Goal: Task Accomplishment & Management: Manage account settings

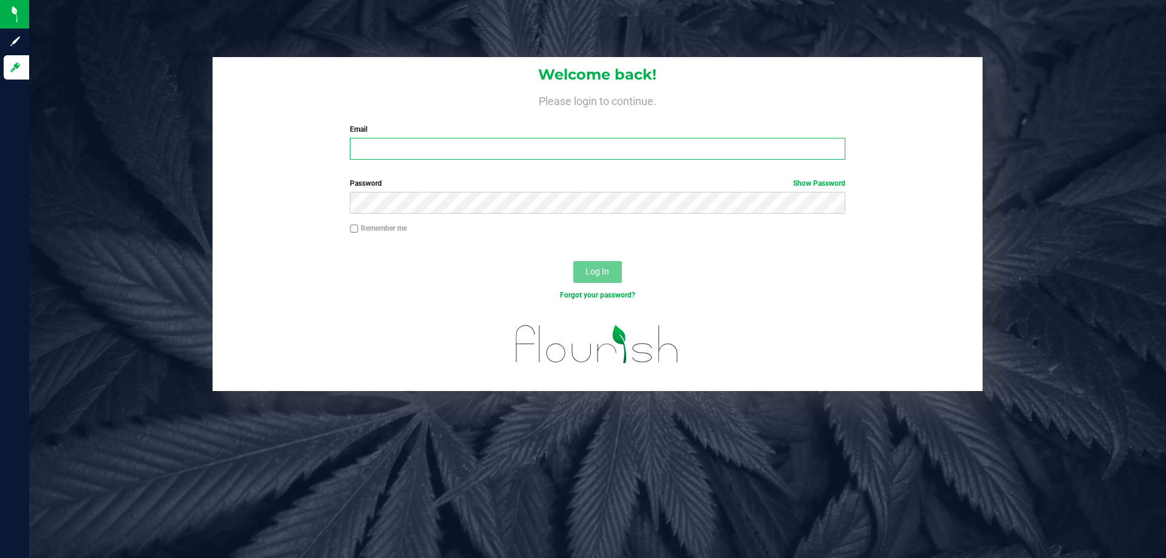
click at [440, 152] on input "Email" at bounding box center [597, 149] width 495 height 22
click at [573, 261] on button "Log In" at bounding box center [597, 272] width 49 height 22
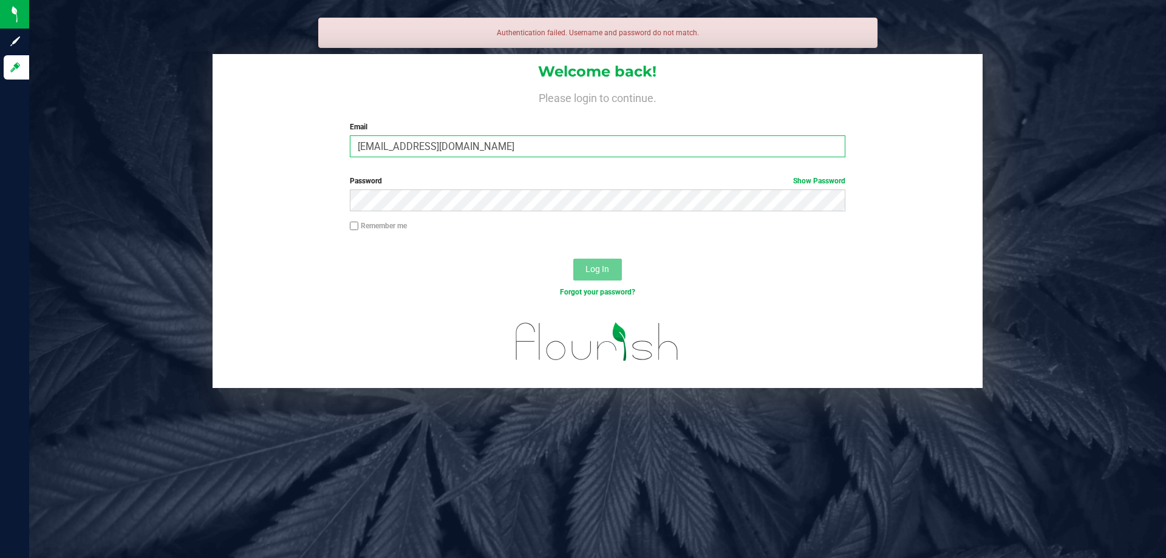
click at [438, 143] on input "[EMAIL_ADDRESS][DOMAIN_NAME]" at bounding box center [597, 146] width 495 height 22
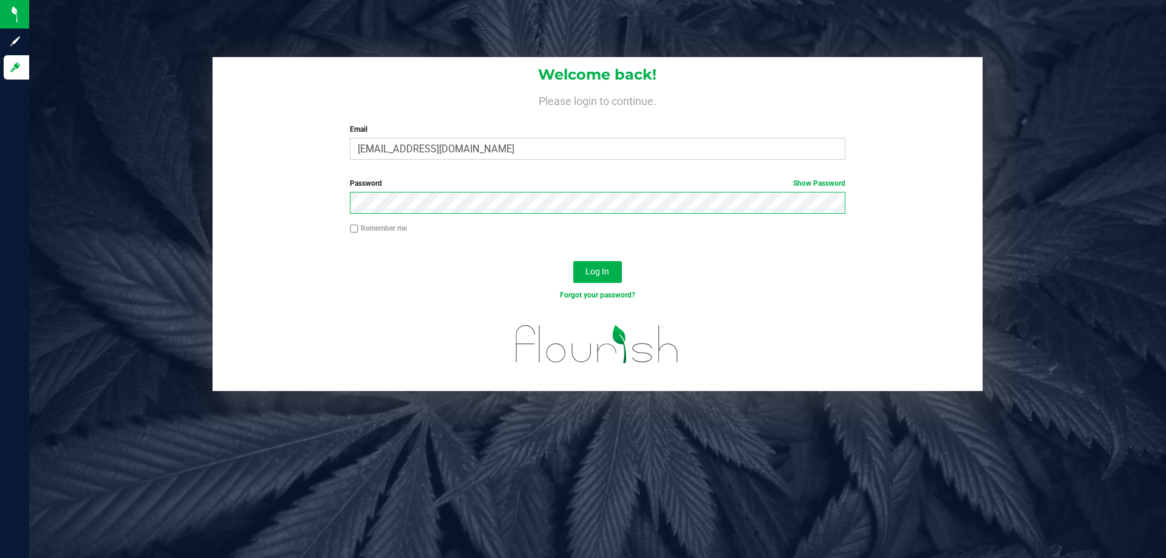
click at [573, 261] on button "Log In" at bounding box center [597, 272] width 49 height 22
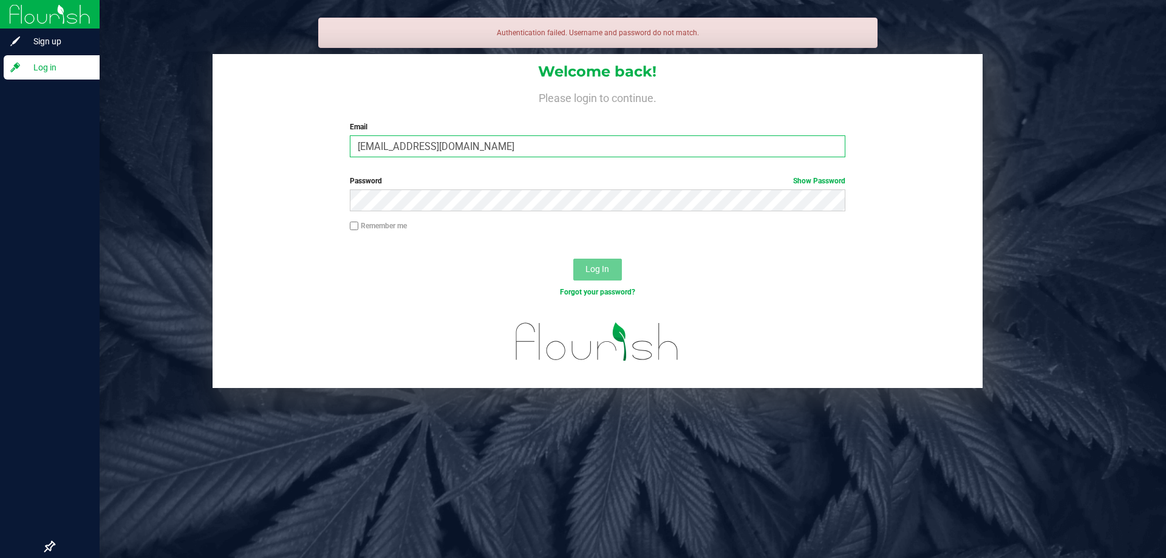
drag, startPoint x: 474, startPoint y: 148, endPoint x: 10, endPoint y: 146, distance: 463.4
click at [0, 148] on div "Sign up Log in Authentication failed. Username and password do not match. Welco…" at bounding box center [583, 279] width 1166 height 558
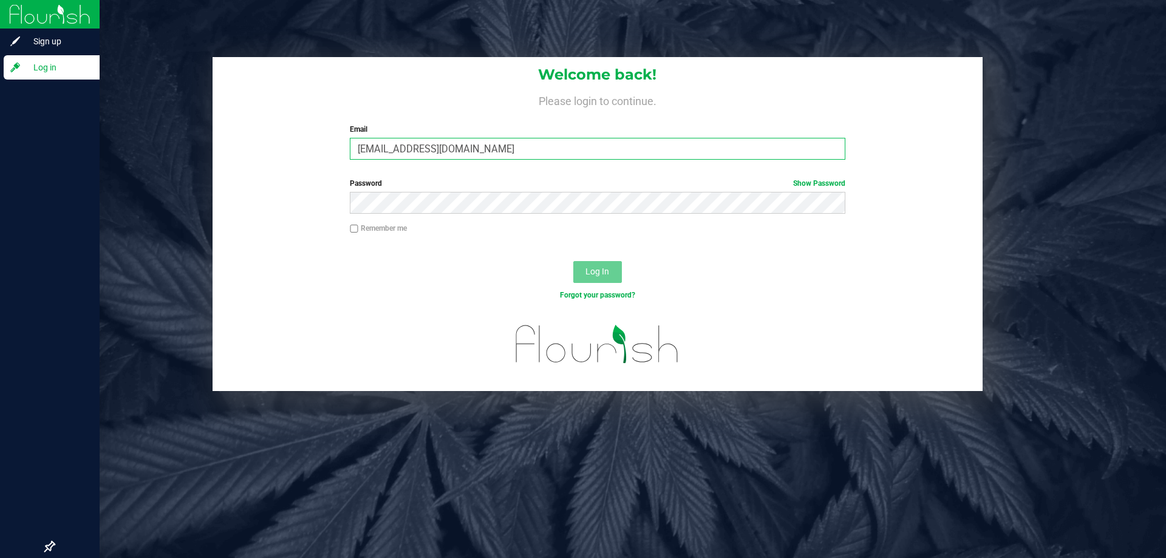
type input "[EMAIL_ADDRESS][DOMAIN_NAME]"
click at [573, 261] on button "Log In" at bounding box center [597, 272] width 49 height 22
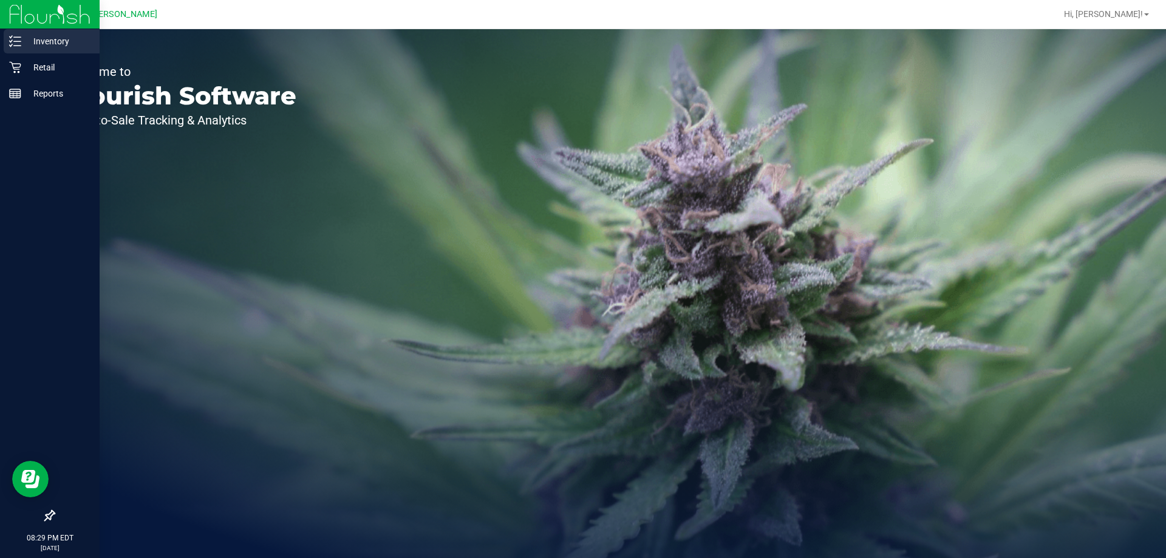
click at [14, 43] on icon at bounding box center [15, 41] width 12 height 12
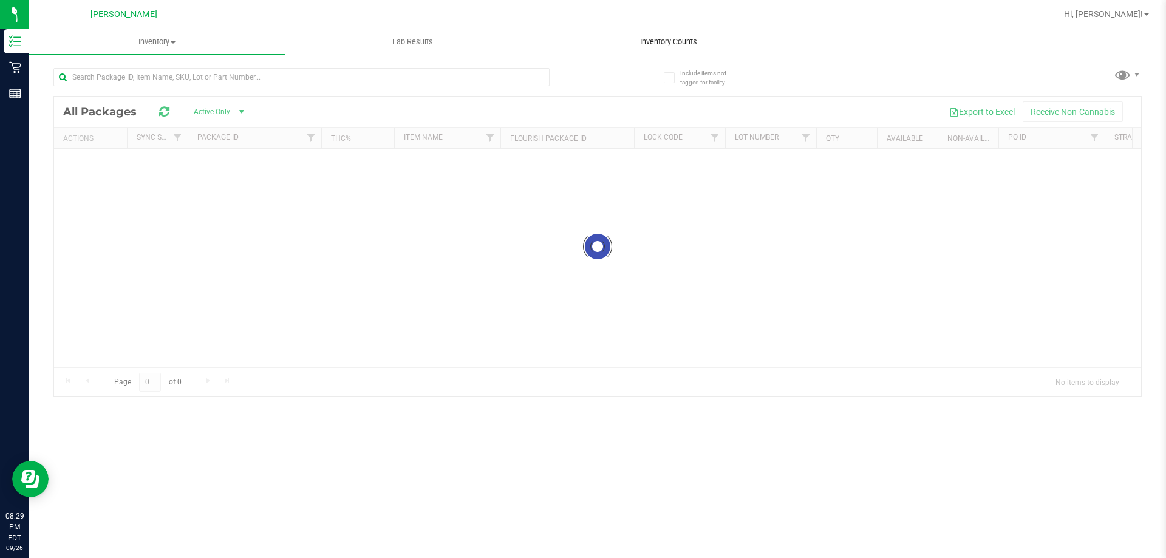
click at [701, 40] on span "Inventory Counts" at bounding box center [669, 41] width 90 height 11
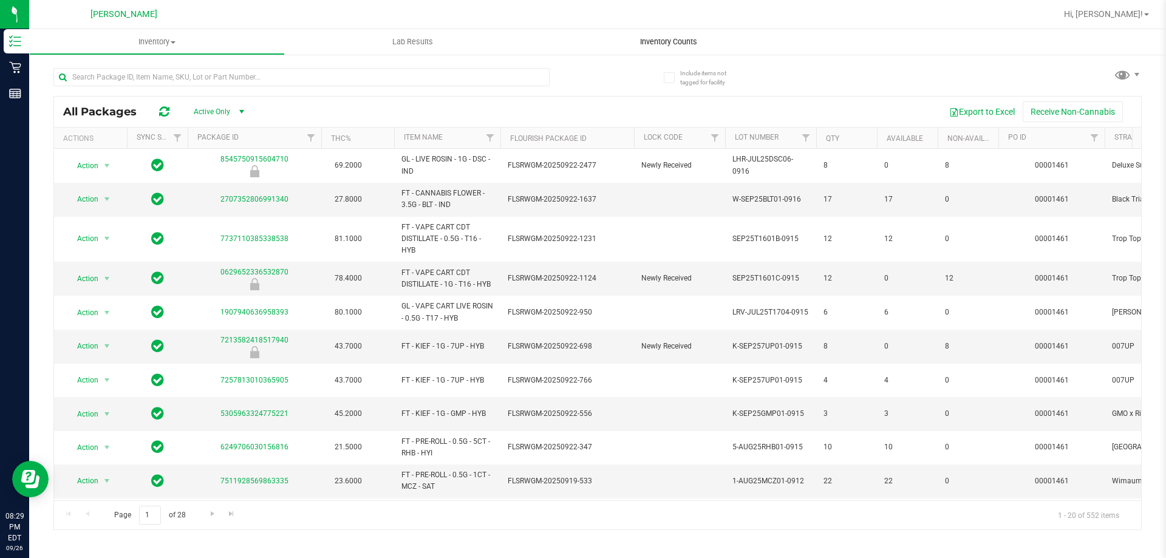
click at [678, 44] on span "Inventory Counts" at bounding box center [669, 41] width 90 height 11
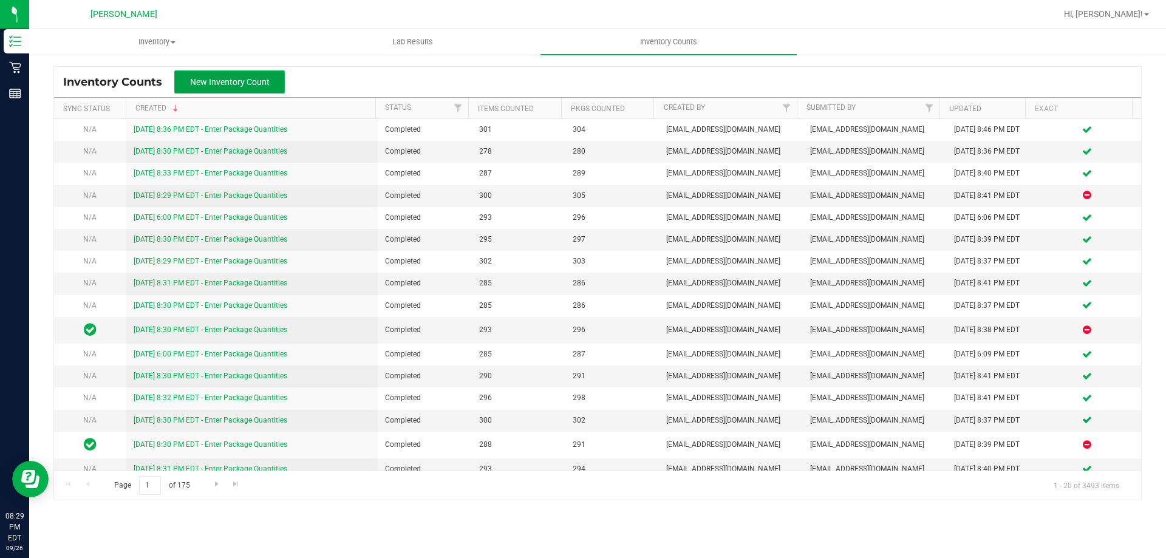
click at [219, 88] on button "New Inventory Count" at bounding box center [229, 81] width 111 height 23
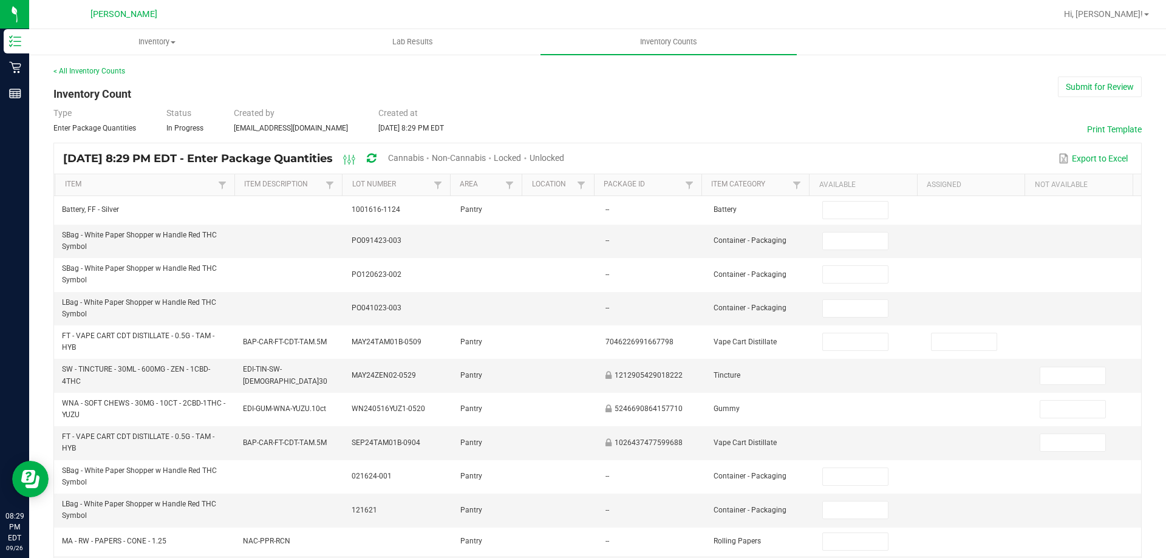
click at [564, 160] on span "Unlocked" at bounding box center [547, 158] width 35 height 10
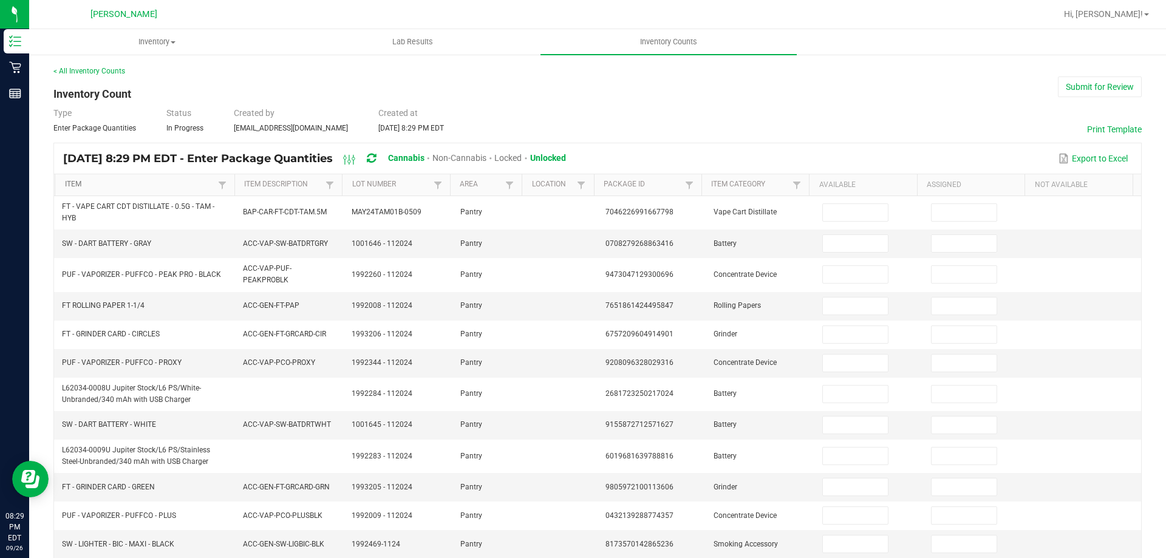
click at [165, 183] on link "Item" at bounding box center [140, 185] width 150 height 10
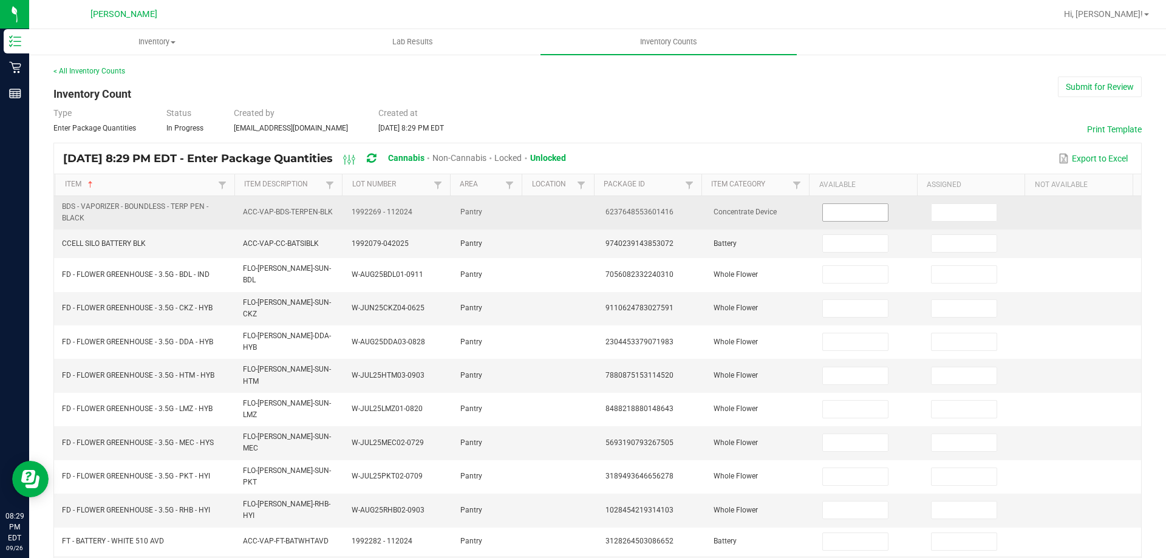
click at [825, 212] on input at bounding box center [855, 212] width 64 height 17
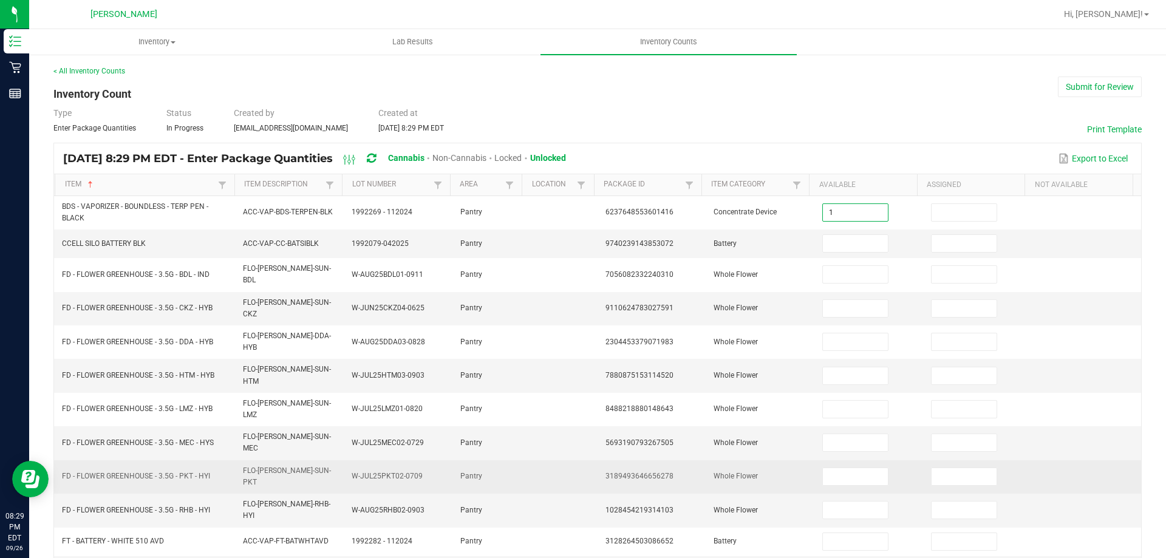
type input "1"
type input "4"
type input "17"
type input "16"
type input "11"
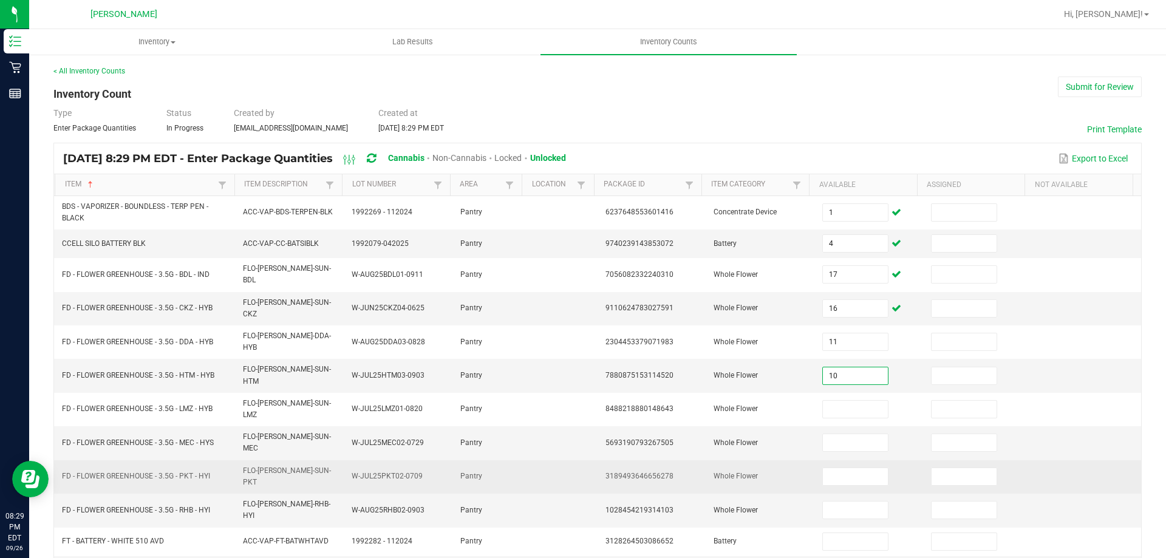
type input "10"
type input "9"
type input "15"
type input "9"
type input "3"
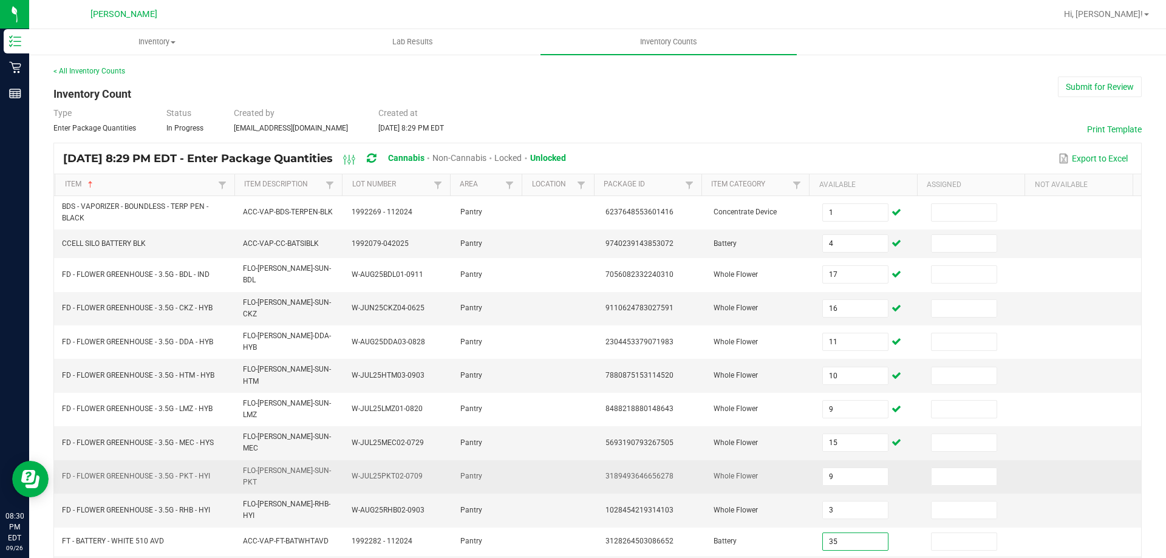
type input "35"
type input "2"
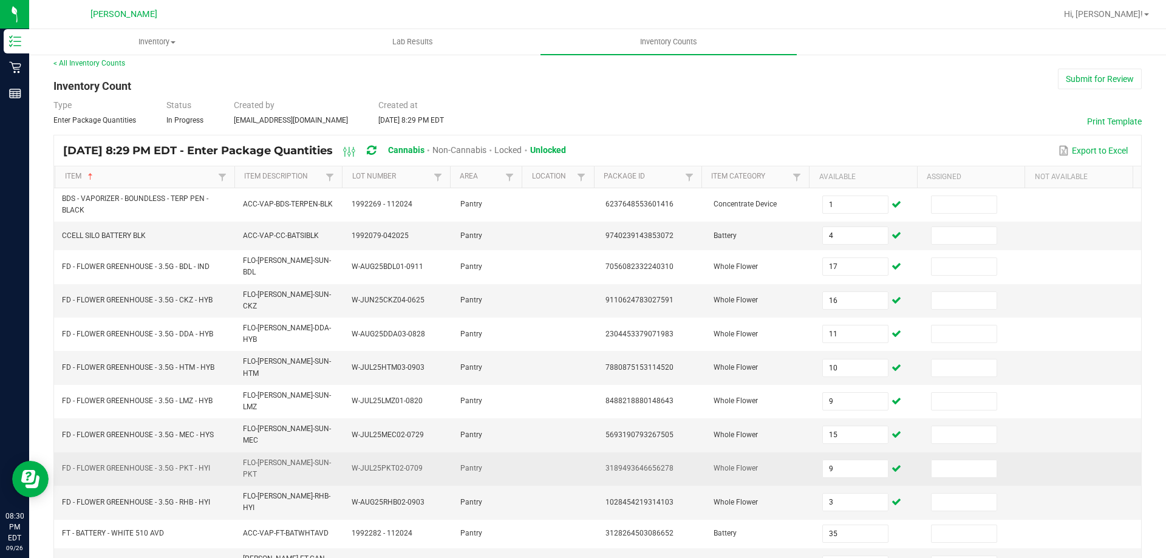
type input "3"
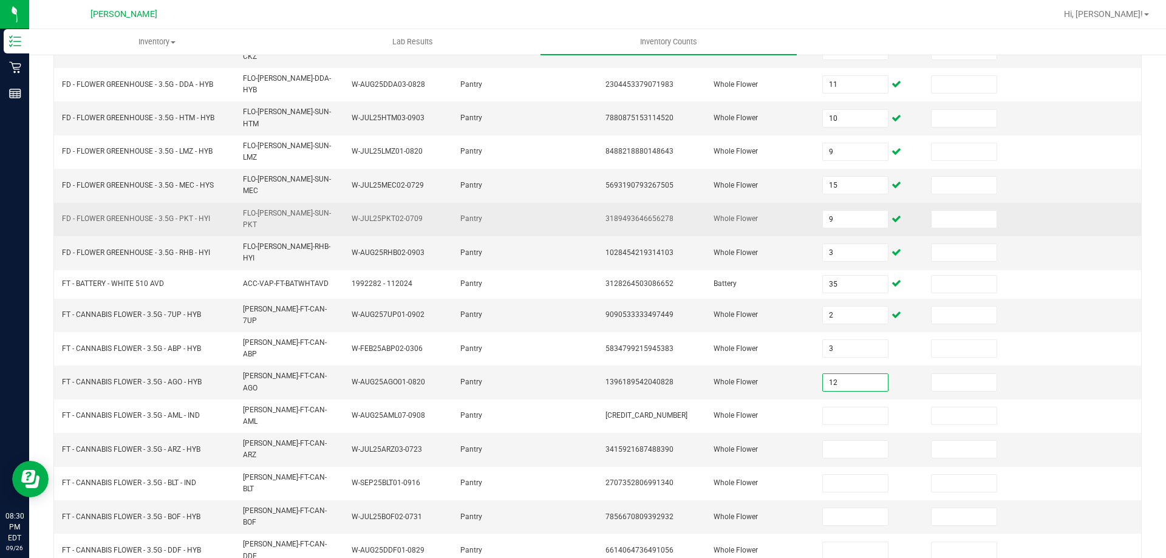
type input "12"
type input "18"
type input "16"
type input "17"
type input "10"
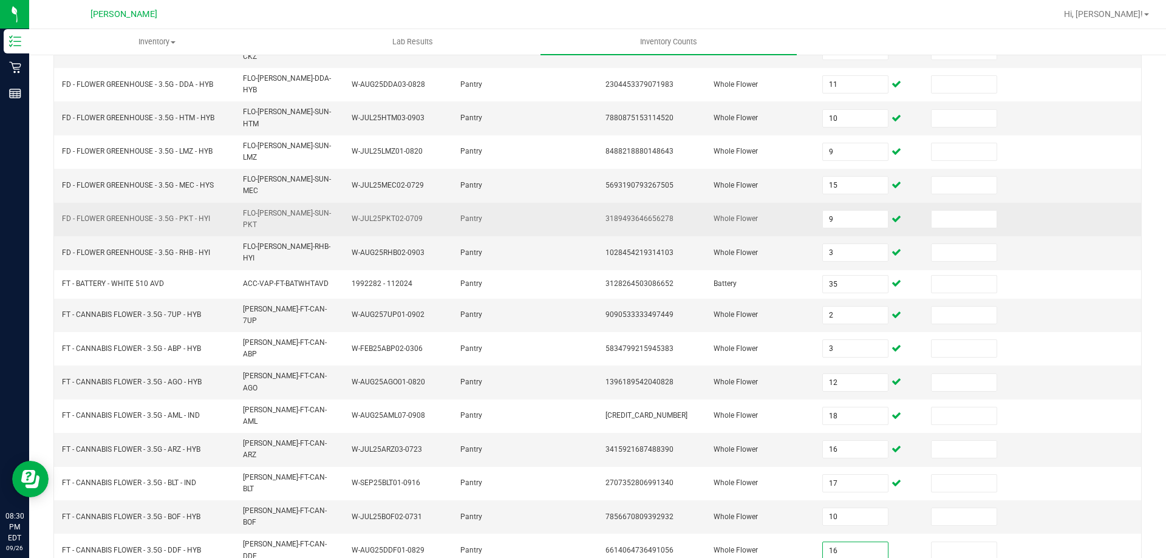
type input "16"
type input "15"
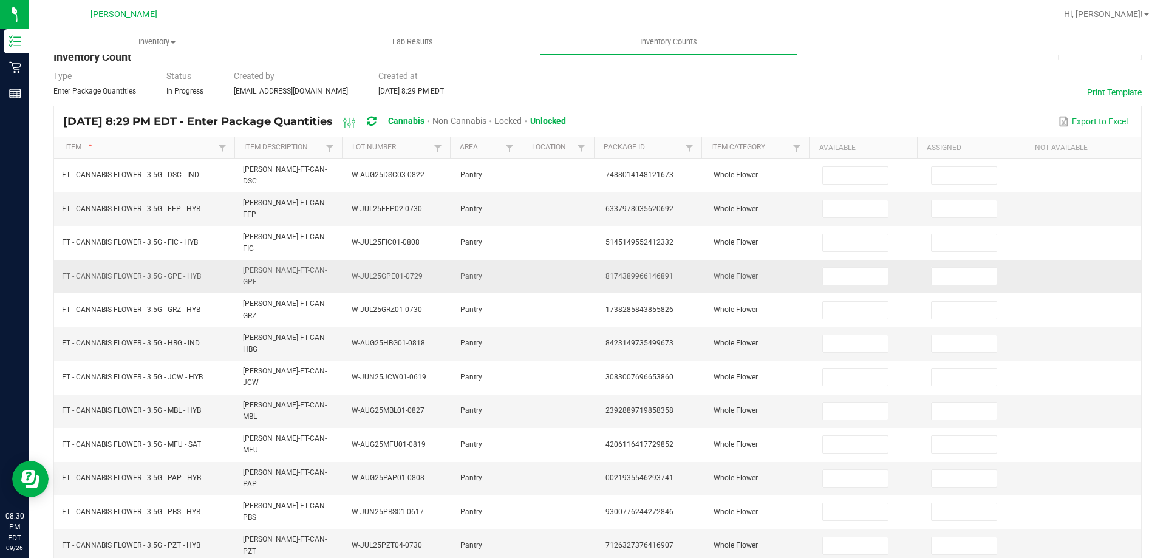
scroll to position [0, 0]
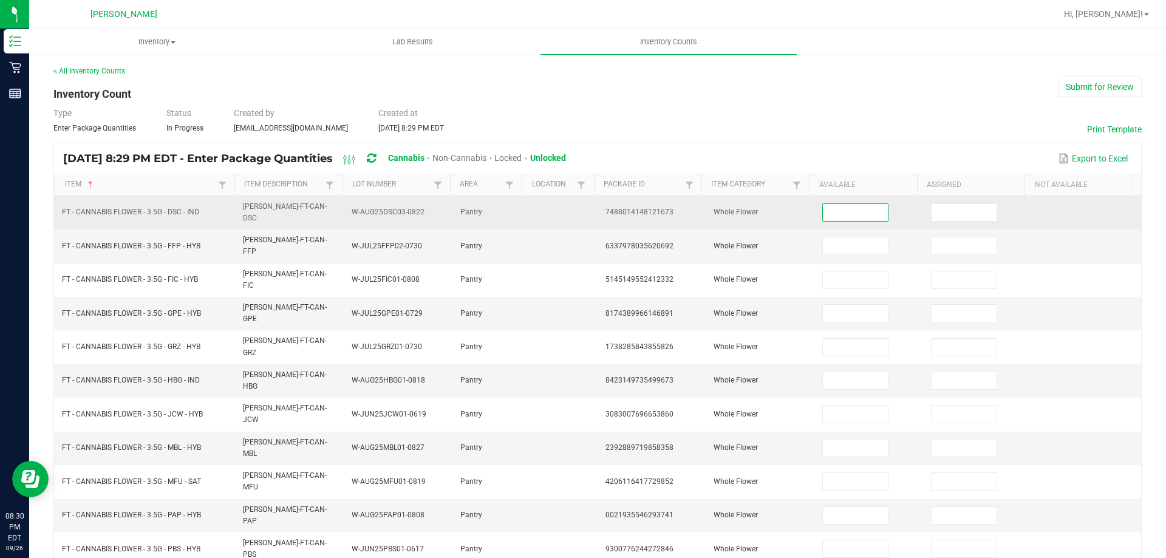
click at [838, 210] on input at bounding box center [855, 212] width 64 height 17
type input "17"
type input "4"
type input "8"
type input "5"
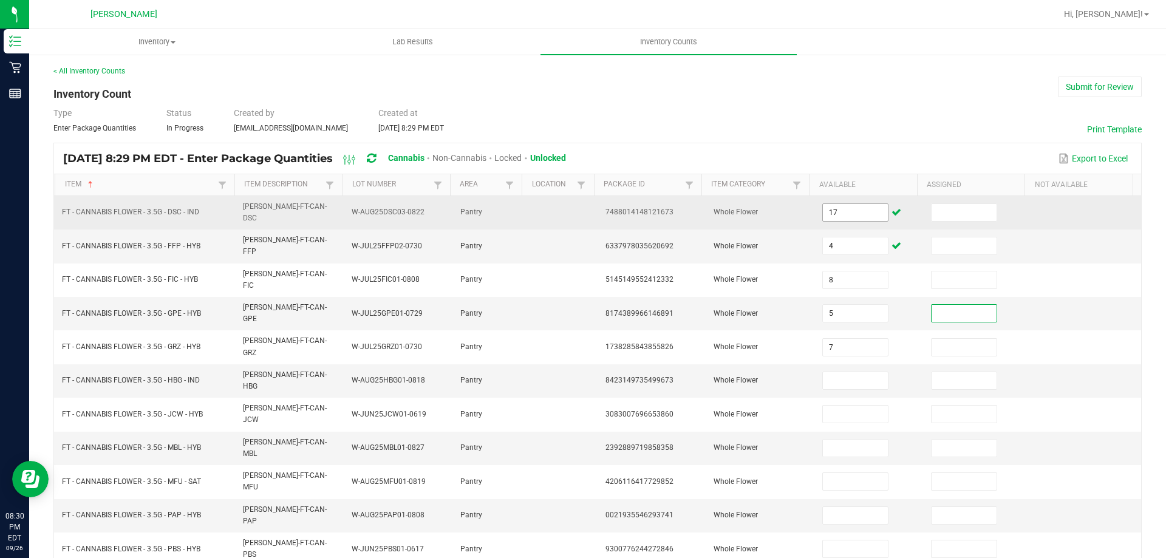
type input "7"
type input "11"
type input "18"
type input "16"
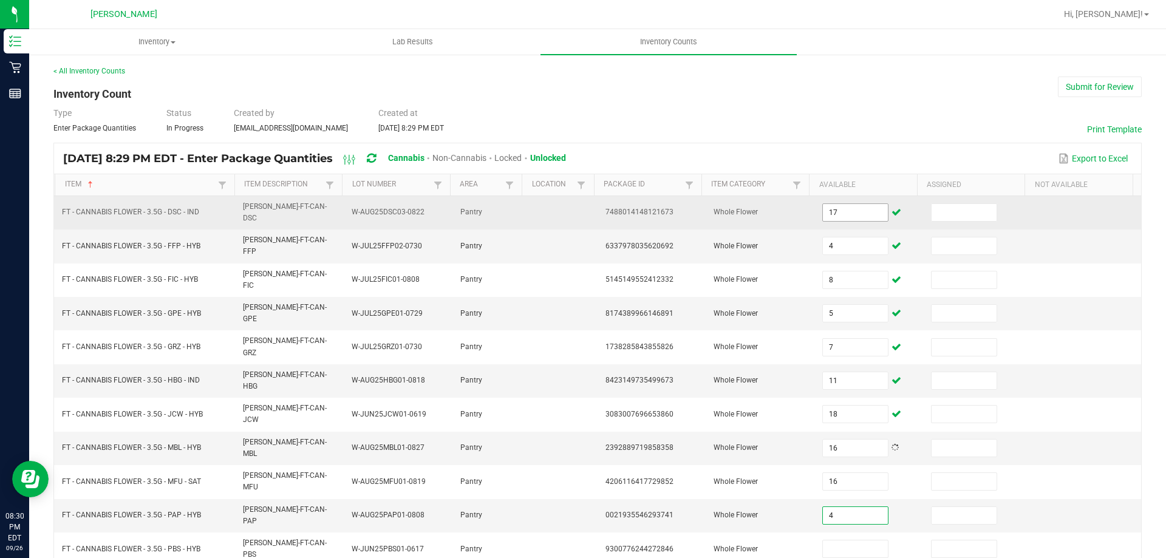
type input "4"
type input "19"
type input "2"
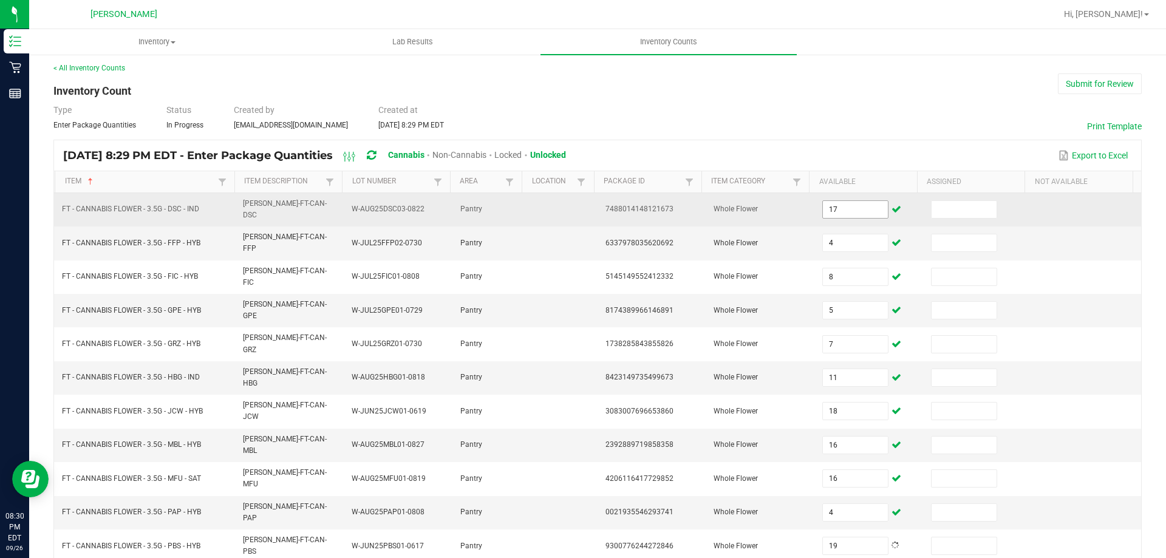
type input "13"
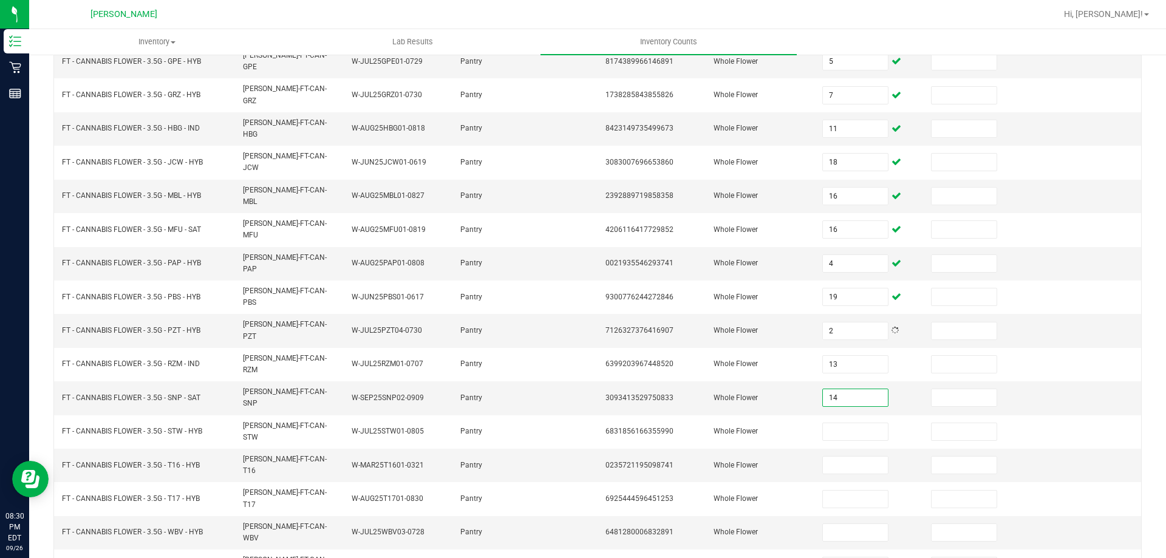
type input "14"
type input "15"
type input "12"
type input "18"
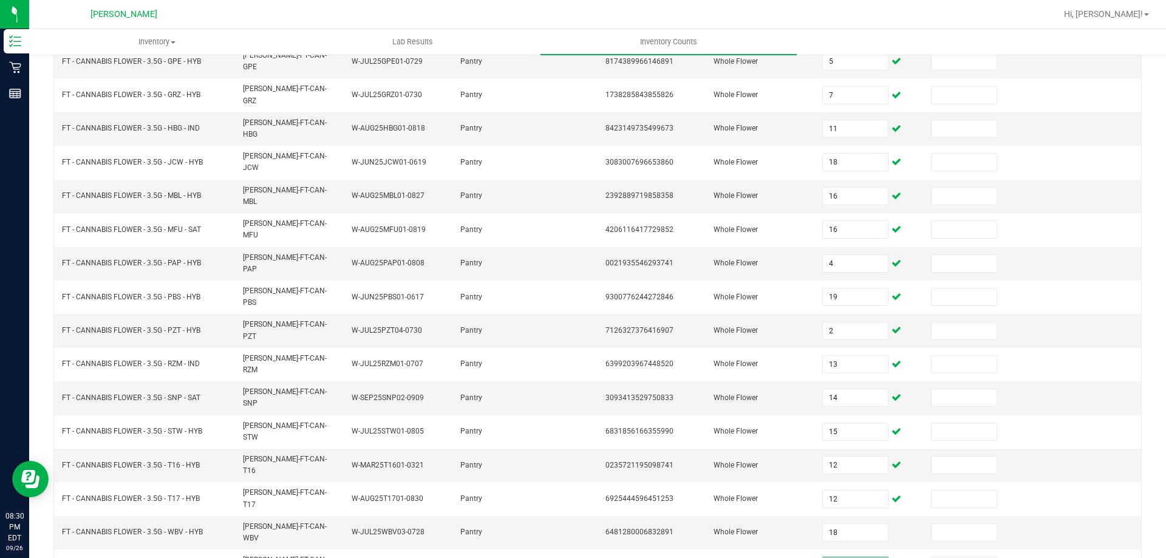
type input "5"
type input "17"
drag, startPoint x: 486, startPoint y: 488, endPoint x: 363, endPoint y: 502, distance: 123.4
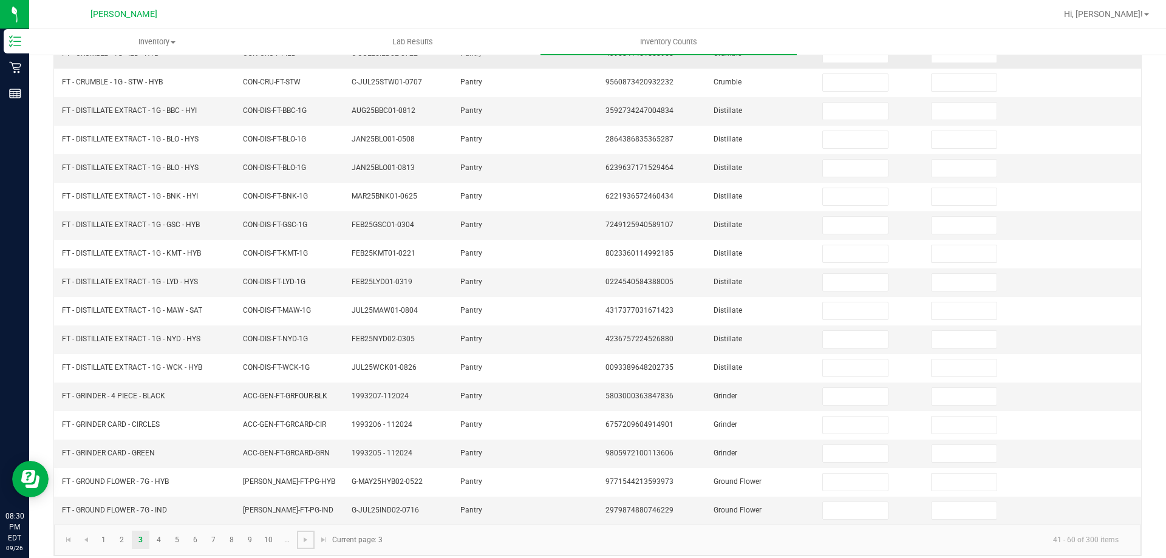
scroll to position [0, 0]
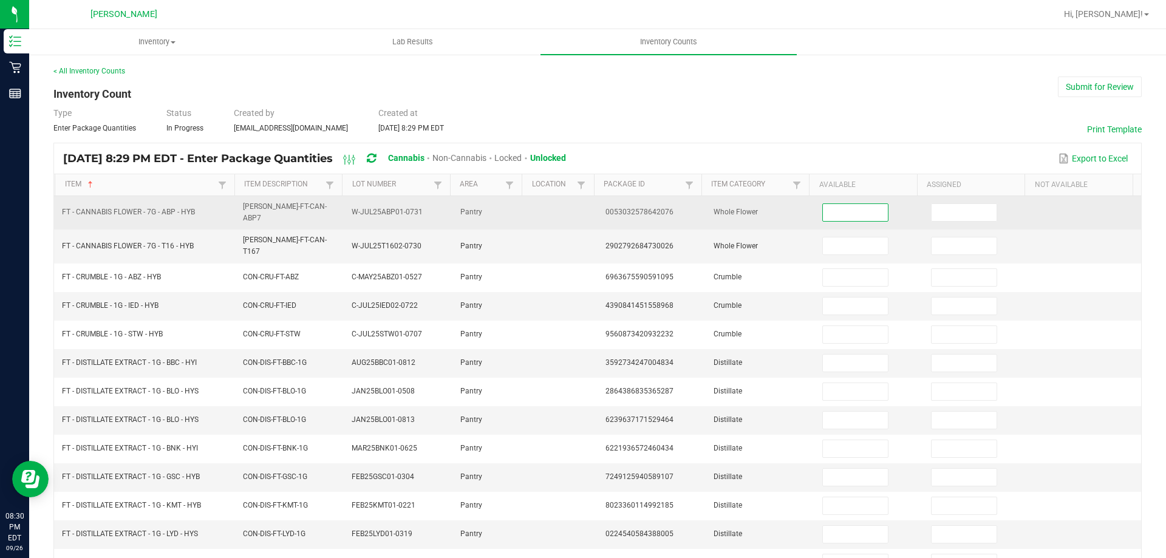
click at [855, 213] on input at bounding box center [855, 212] width 64 height 17
type input "18"
type input "14"
type input "5"
type input "7"
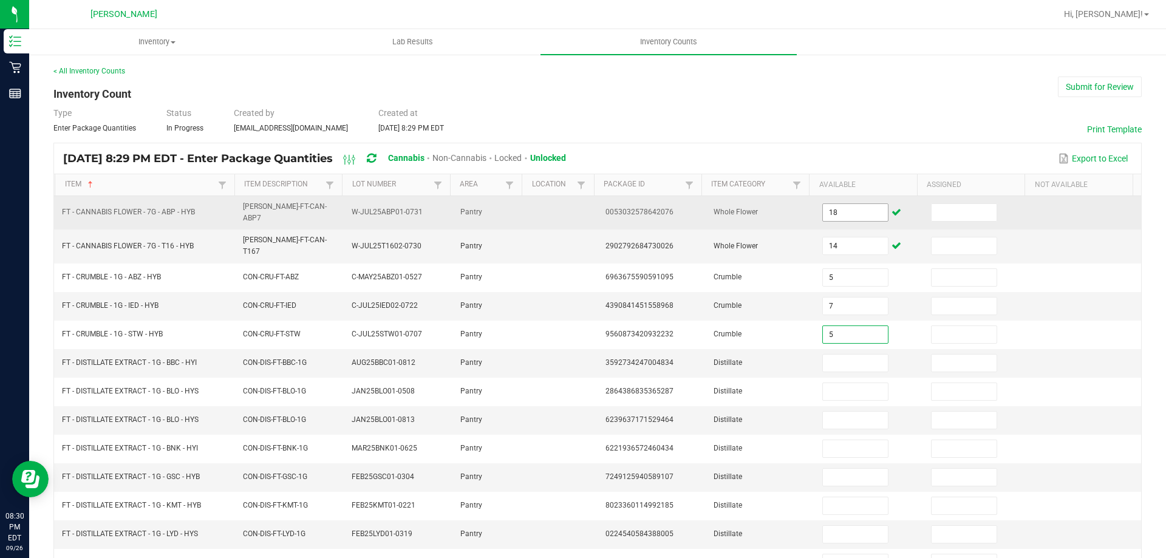
type input "5"
type input "6"
type input "1"
type input "7"
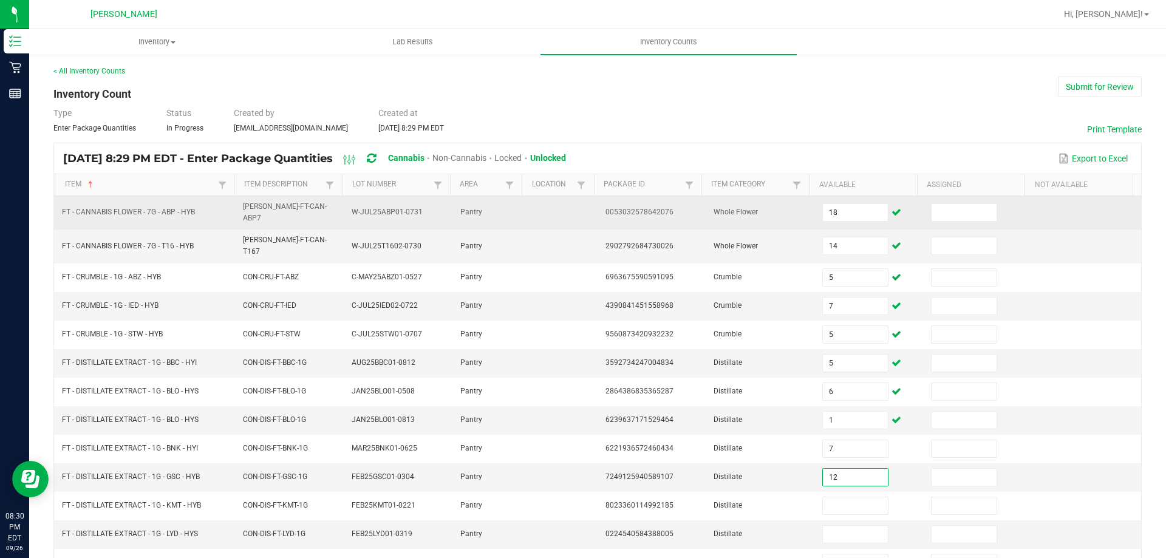
type input "12"
type input "11"
type input "9"
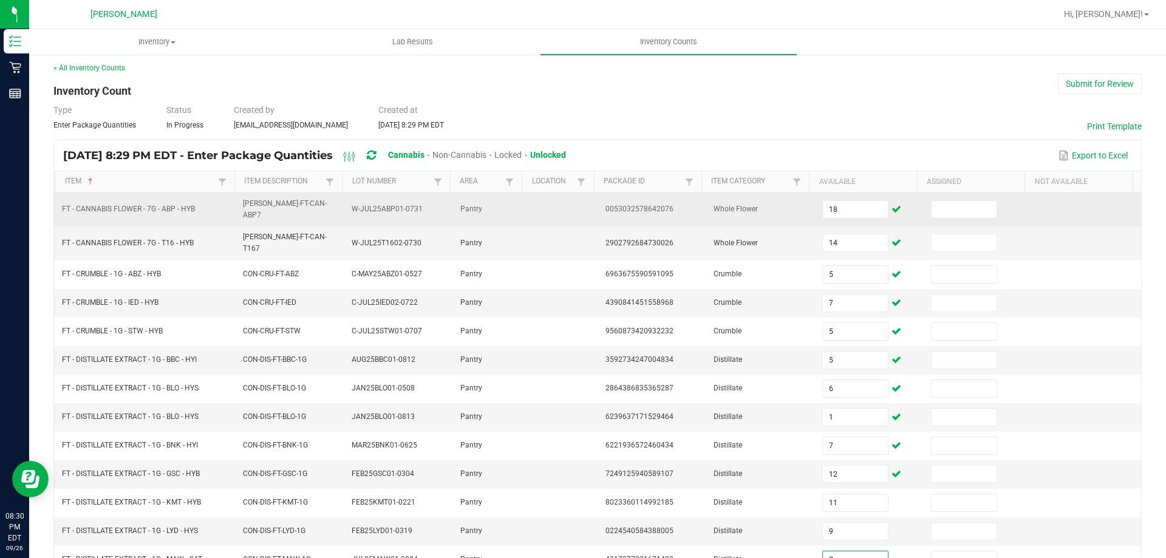
type input "7"
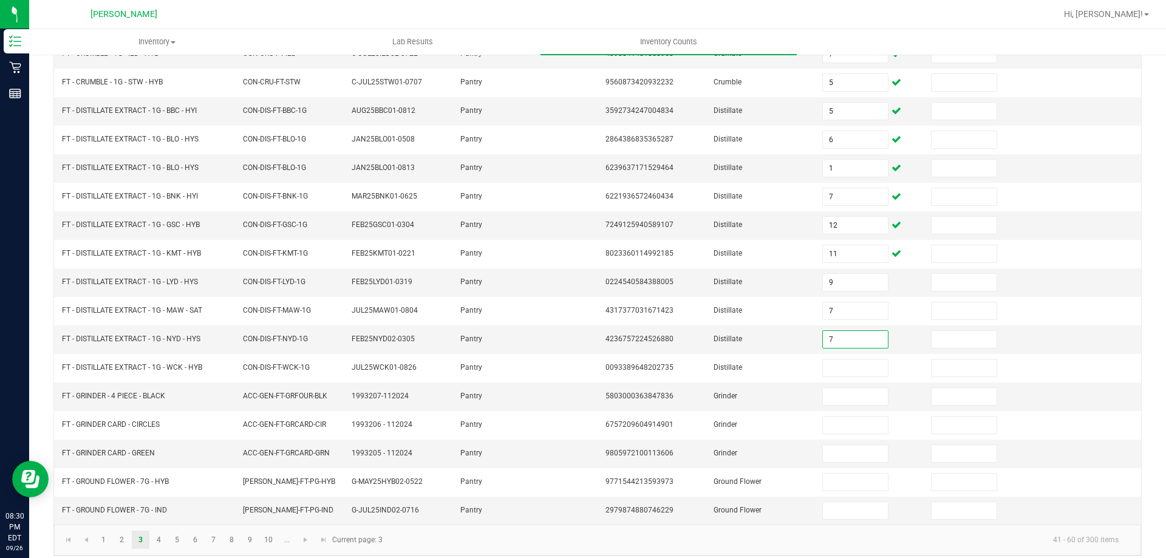
type input "7"
type input "9"
type input "1"
type input "2"
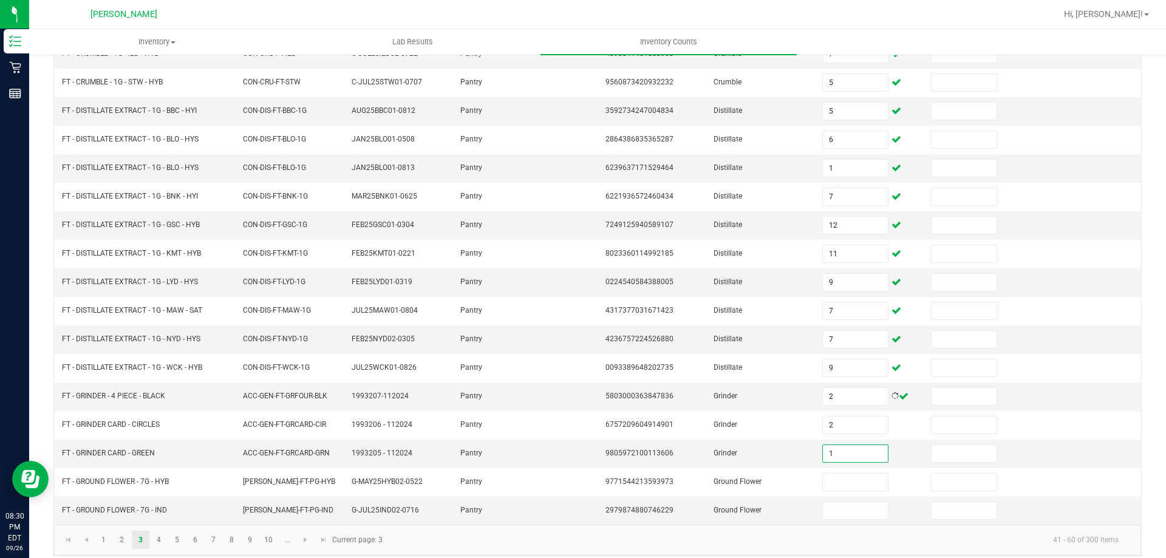
type input "1"
type input "5"
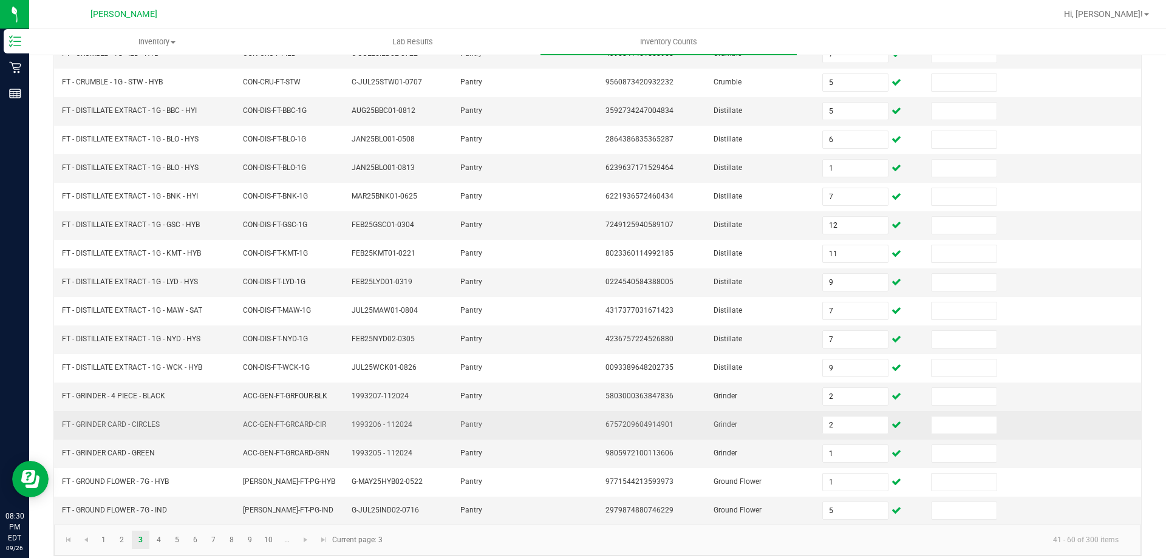
click at [598, 412] on td "6757209604914901" at bounding box center [652, 425] width 109 height 29
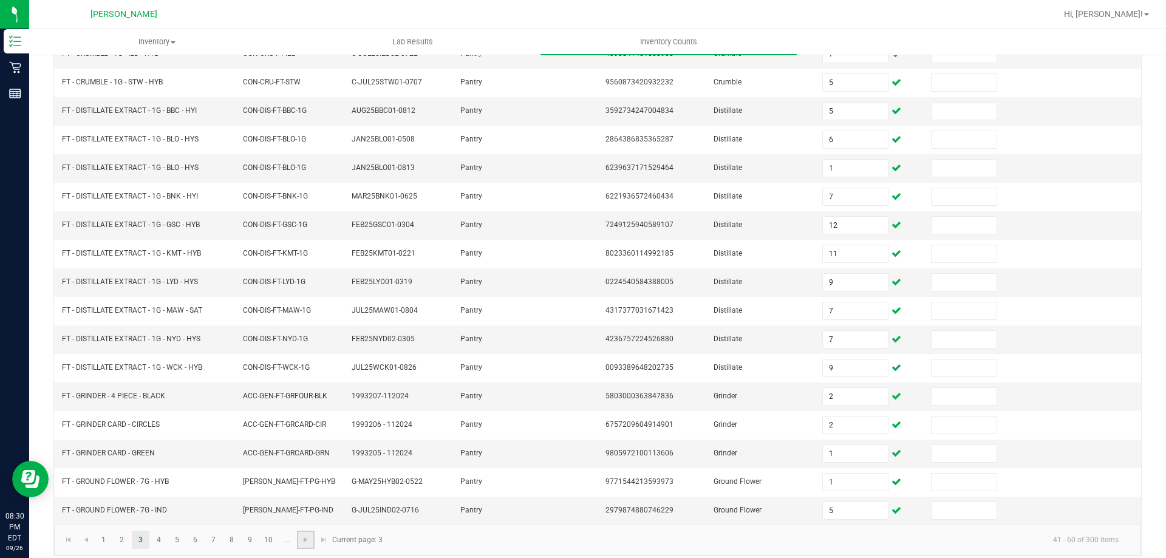
click at [309, 537] on link at bounding box center [306, 540] width 18 height 18
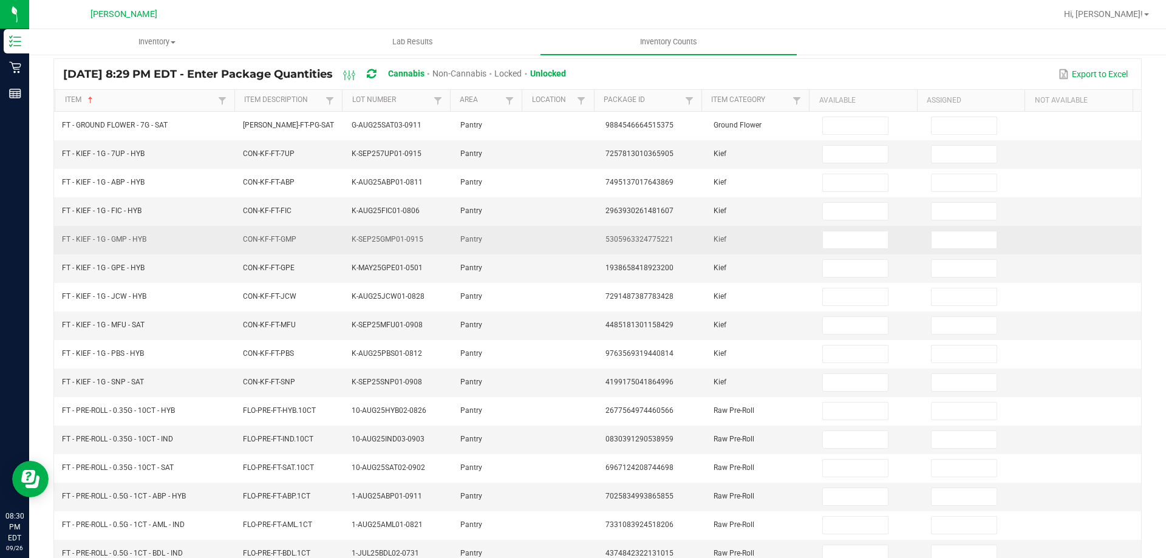
scroll to position [0, 0]
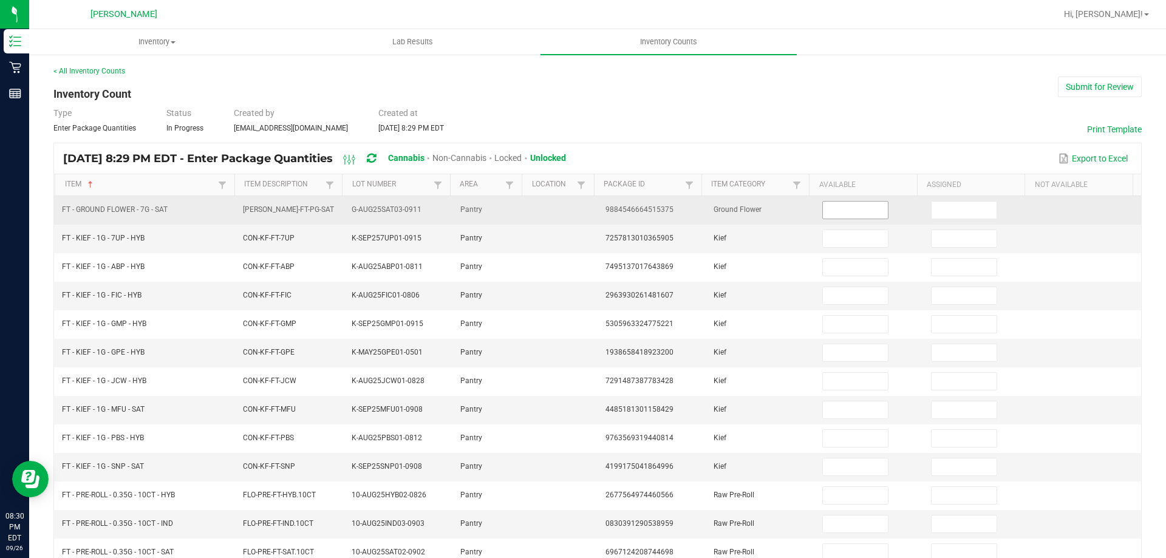
click at [823, 212] on input at bounding box center [855, 210] width 64 height 17
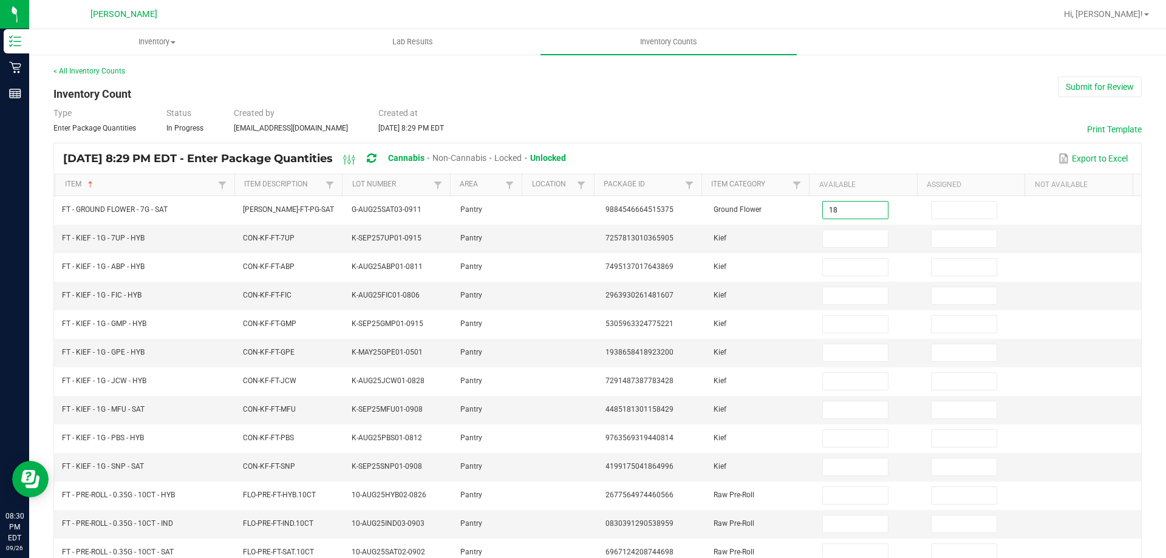
type input "18"
type input "4"
type input "1"
type input "7"
type input "3"
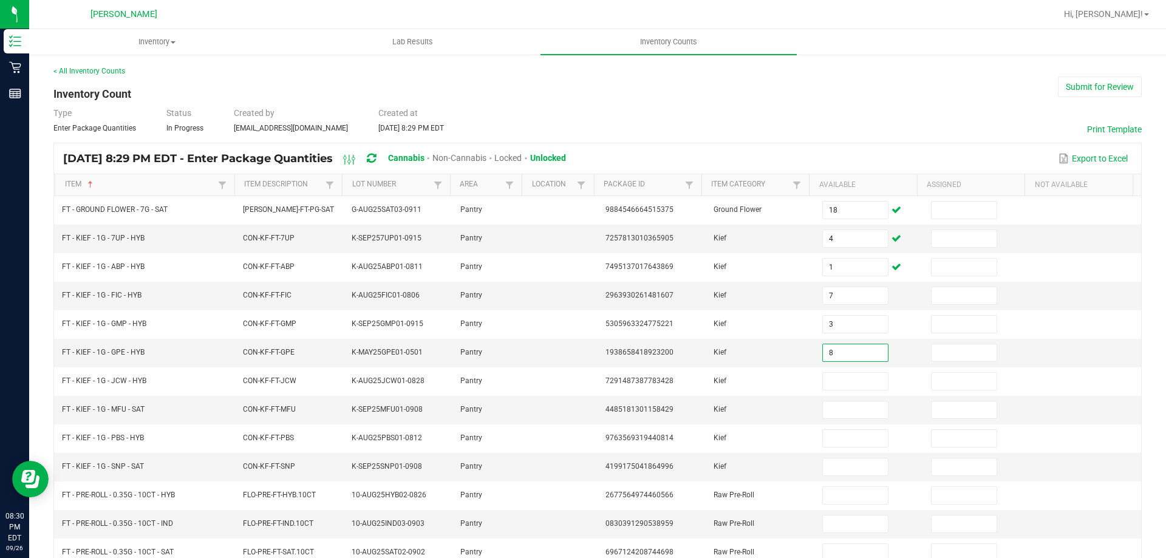
type input "8"
type input "5"
type input "3"
type input "7"
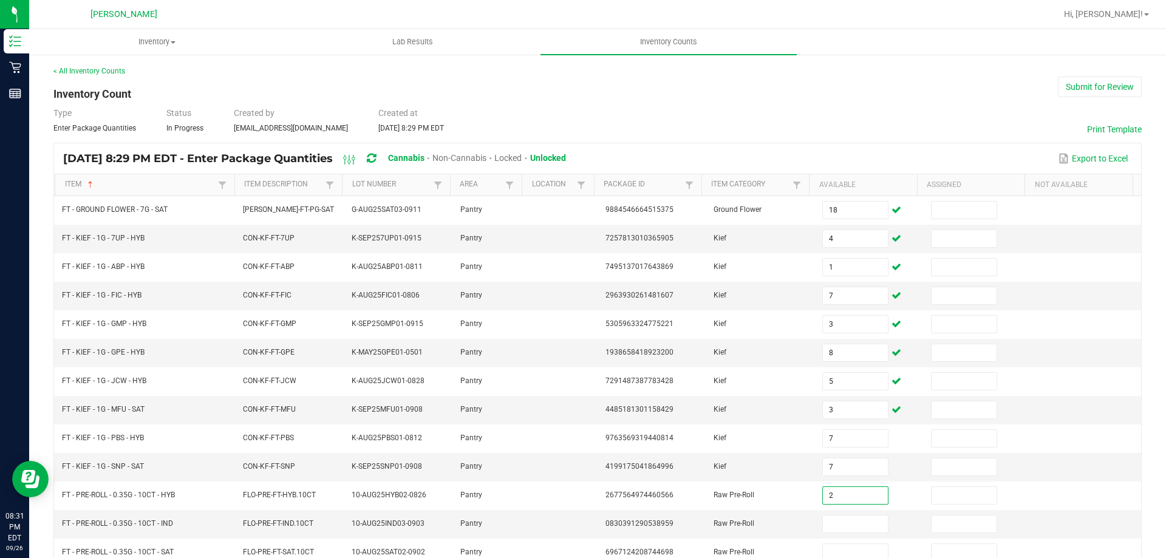
type input "2"
type input "9"
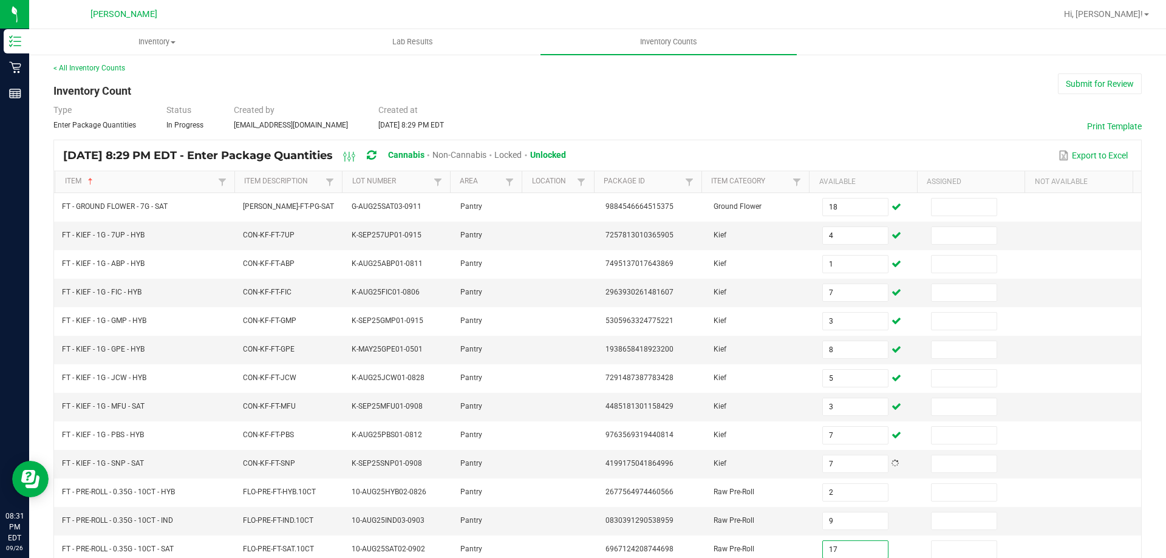
type input "17"
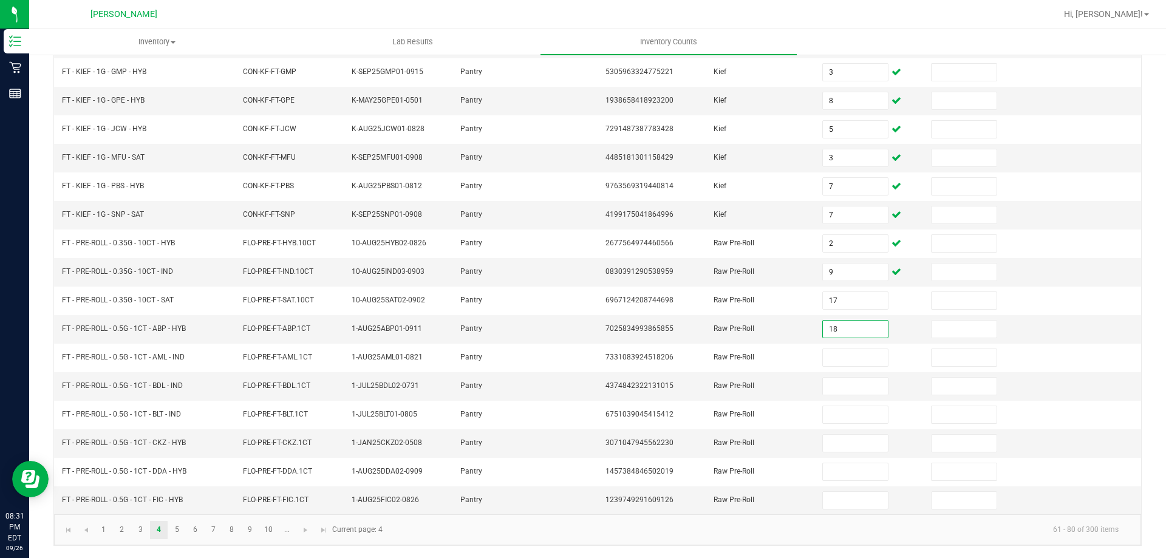
type input "18"
type input "11"
type input "10"
type input "18"
type input "11"
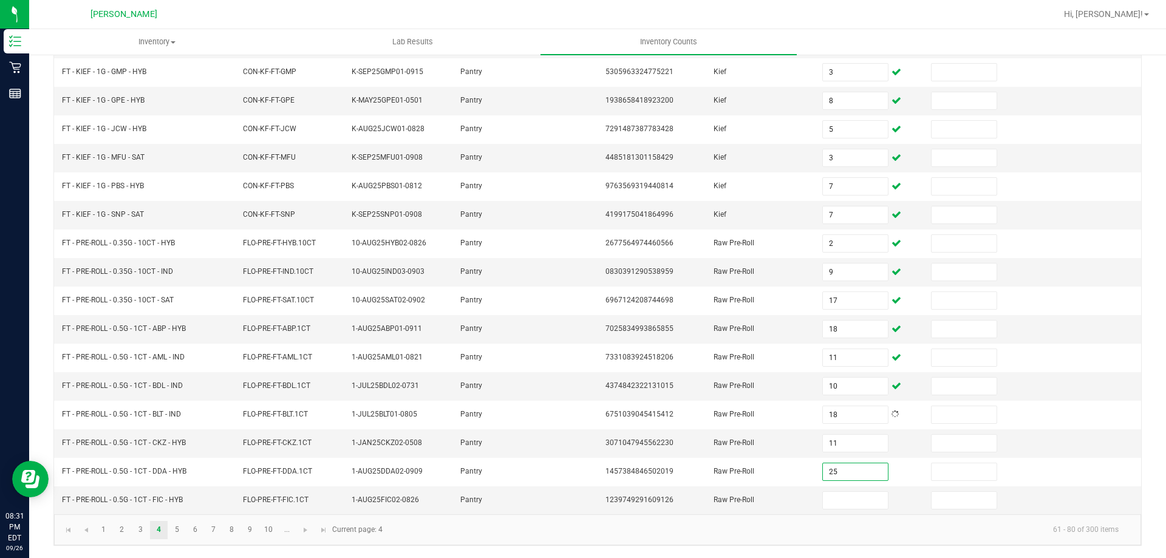
type input "25"
type input "13"
click at [306, 532] on span "Go to the next page" at bounding box center [306, 530] width 10 height 10
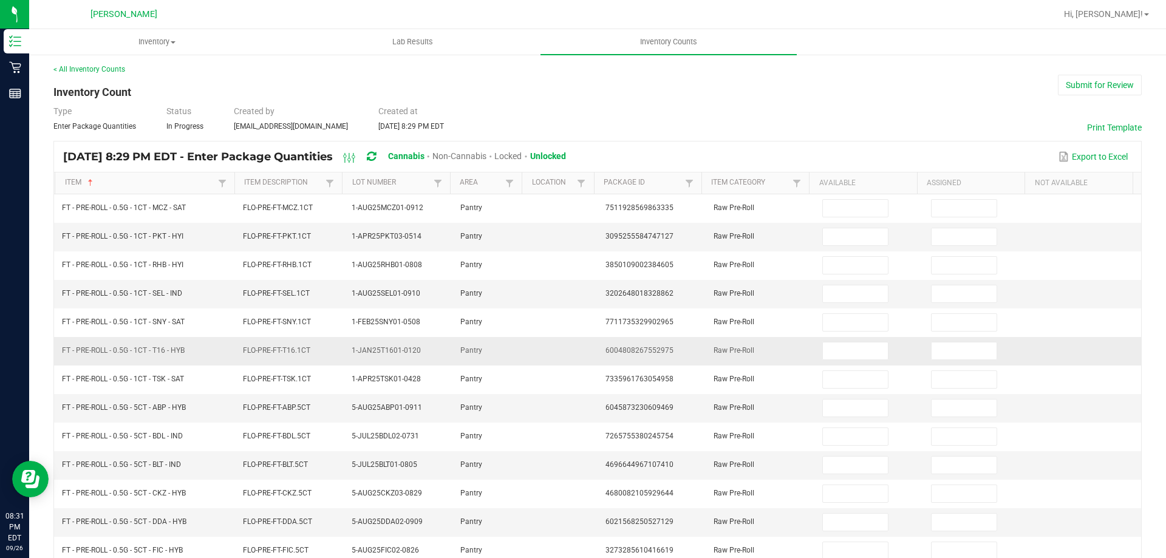
scroll to position [0, 0]
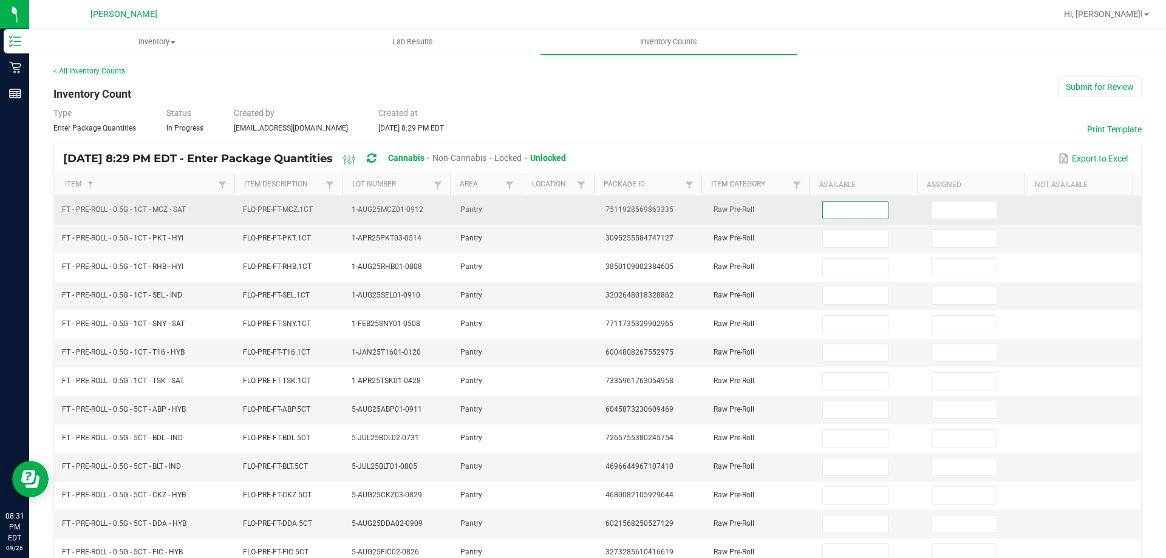
click at [849, 214] on input at bounding box center [855, 210] width 64 height 17
type input "22"
type input "4"
type input "10"
type input "17"
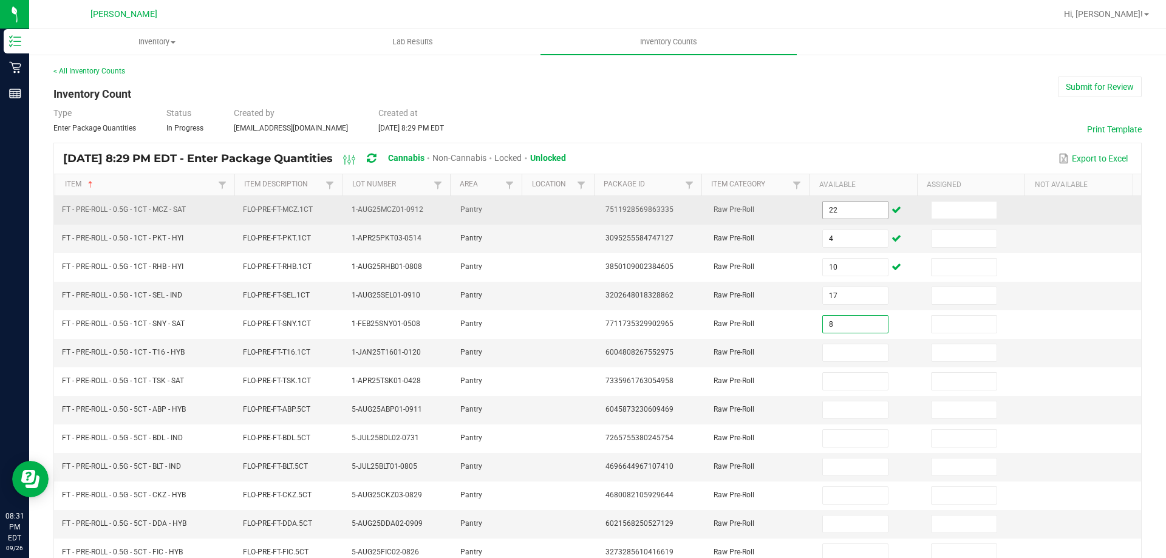
type input "8"
type input "2"
type input "25"
type input "9"
type input "2"
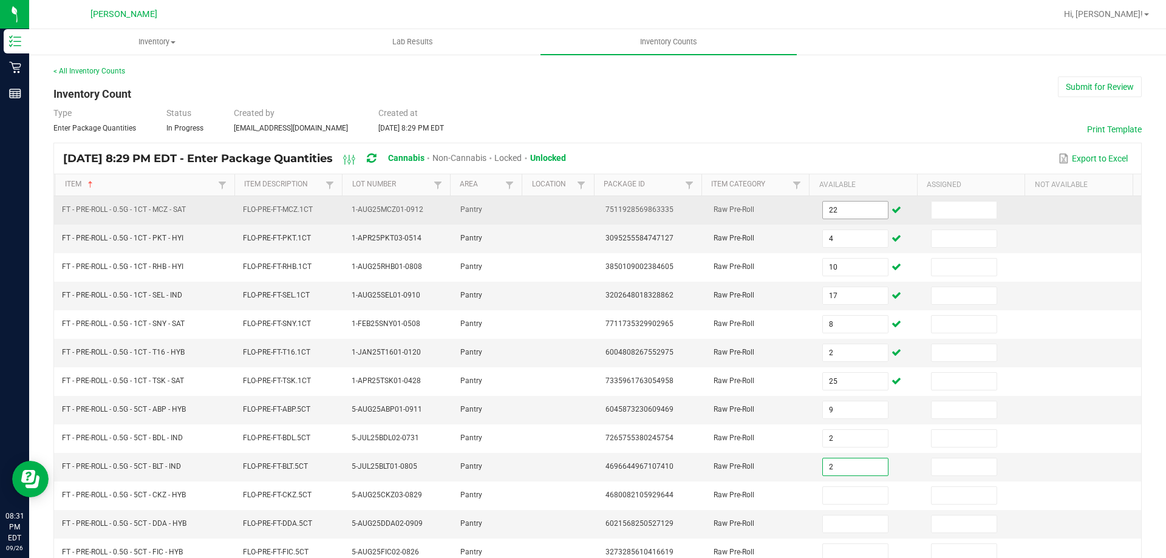
type input "2"
type input "8"
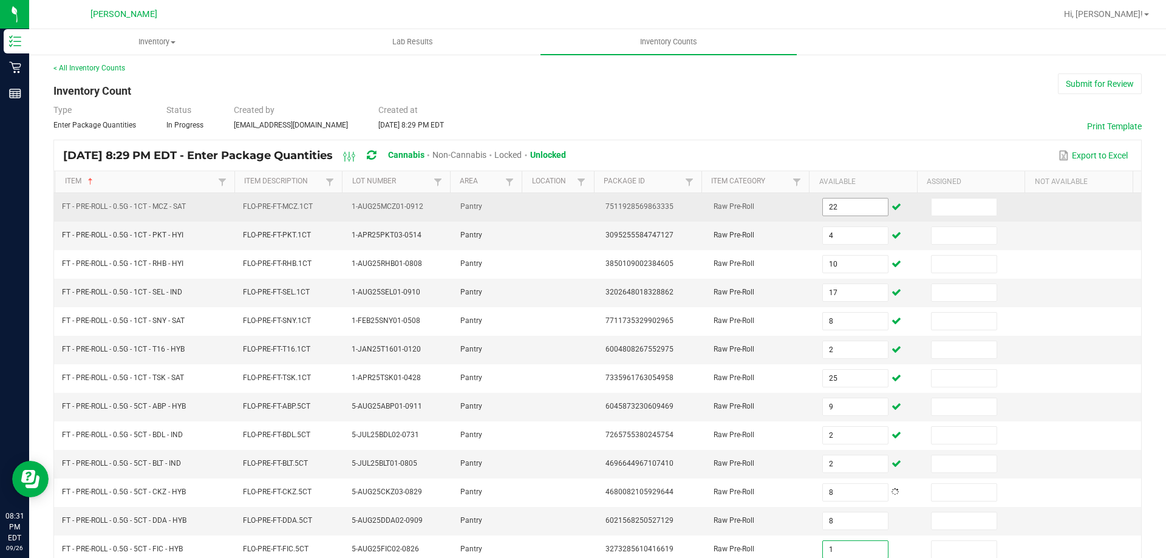
type input "1"
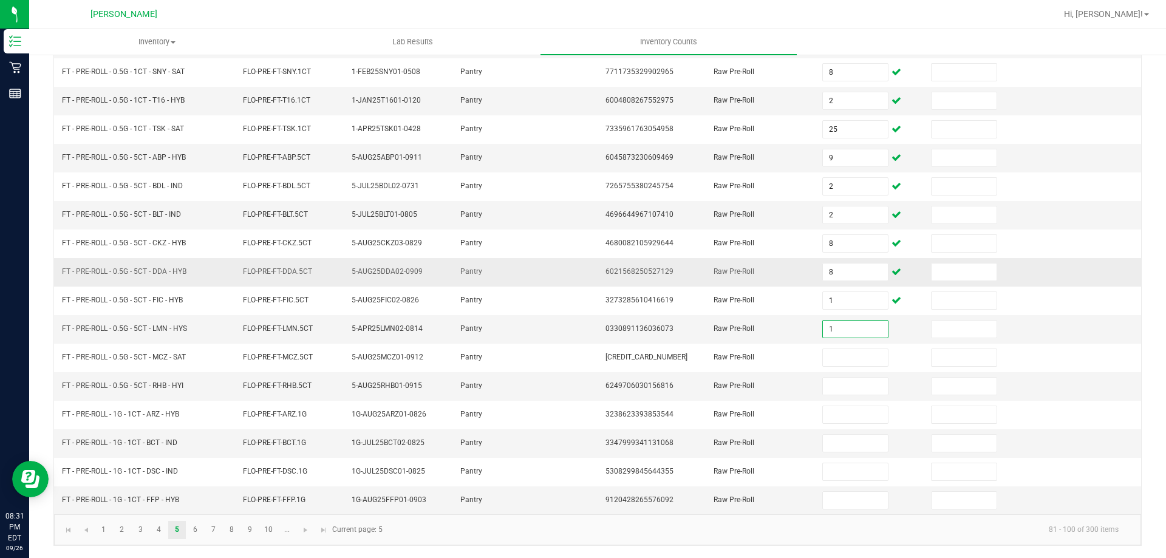
type input "1"
type input "9"
type input "10"
type input "12"
type input "22"
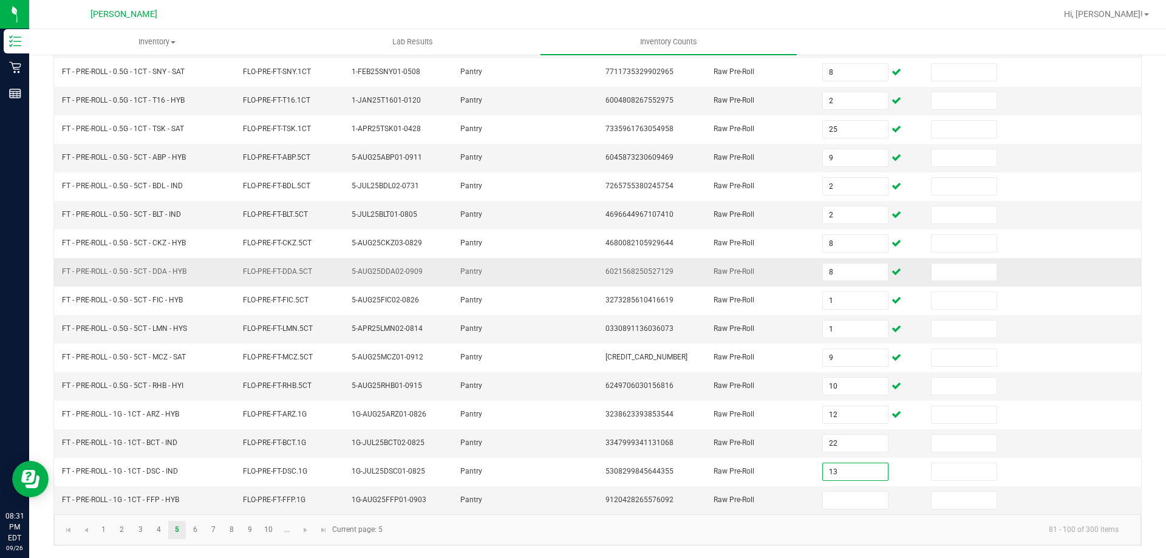
type input "13"
type input "15"
click at [310, 530] on span "Go to the next page" at bounding box center [306, 530] width 10 height 10
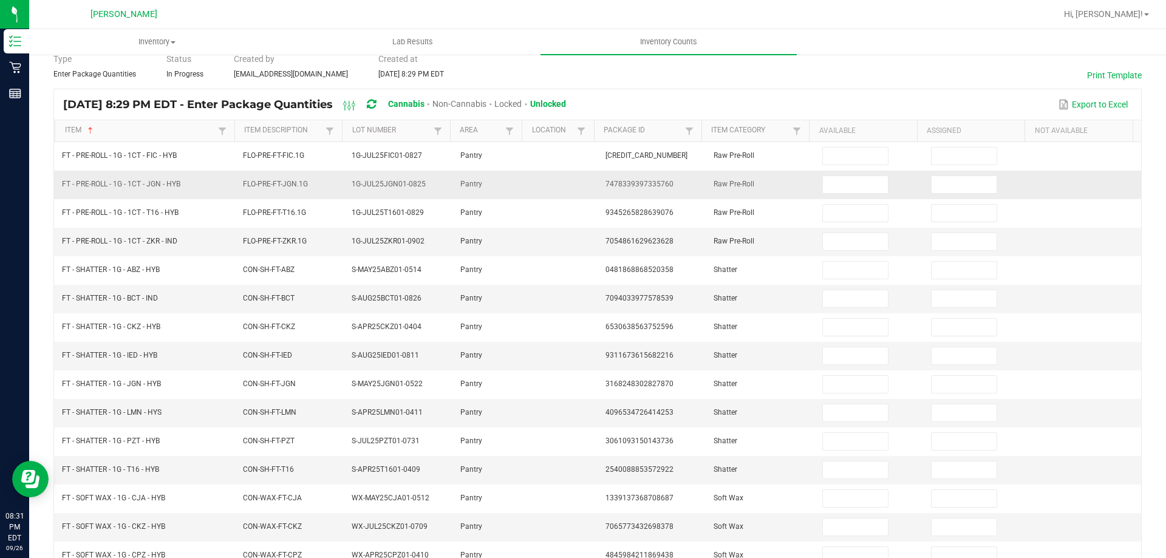
scroll to position [0, 0]
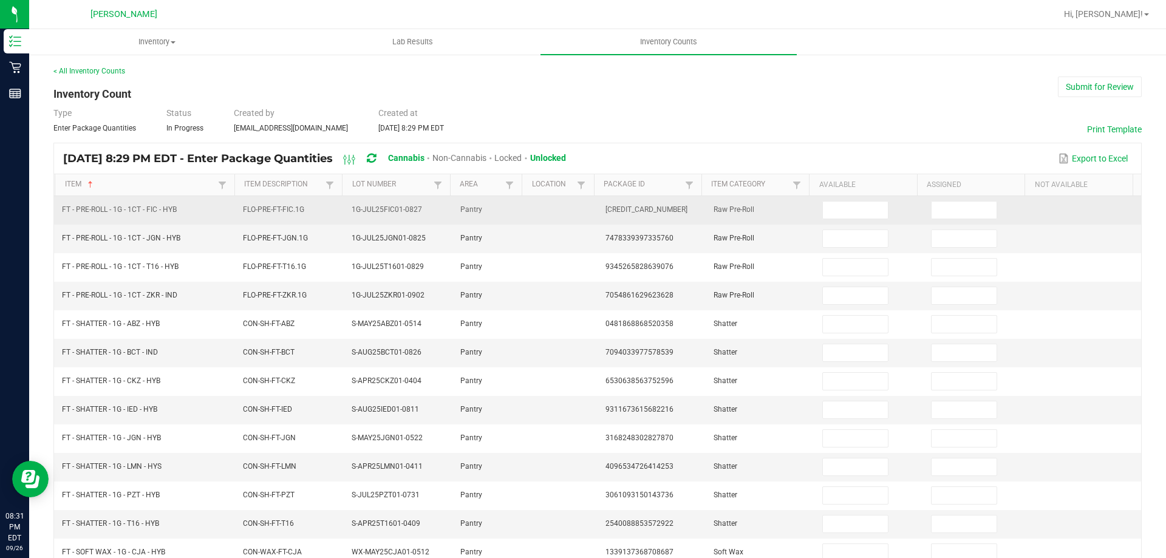
click at [836, 221] on td at bounding box center [869, 210] width 109 height 29
click at [841, 214] on input at bounding box center [855, 210] width 64 height 17
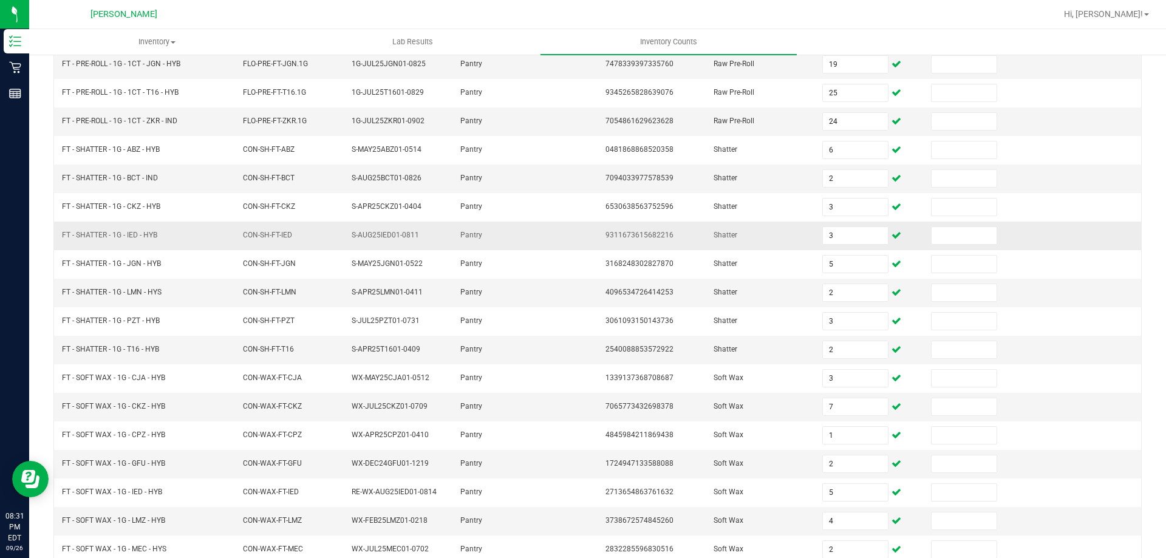
scroll to position [252, 0]
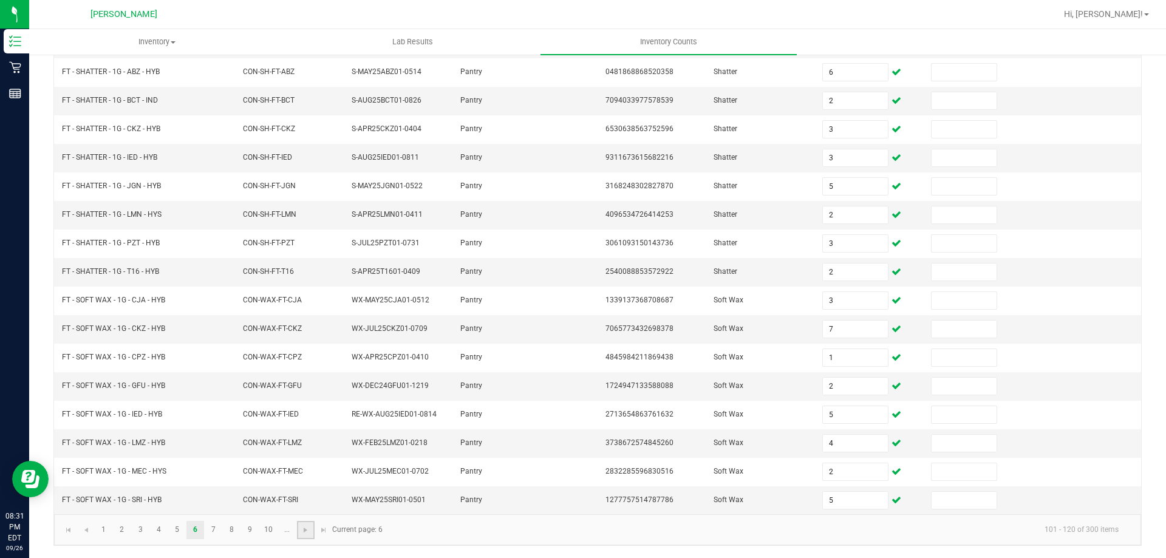
click at [302, 535] on link at bounding box center [306, 530] width 18 height 18
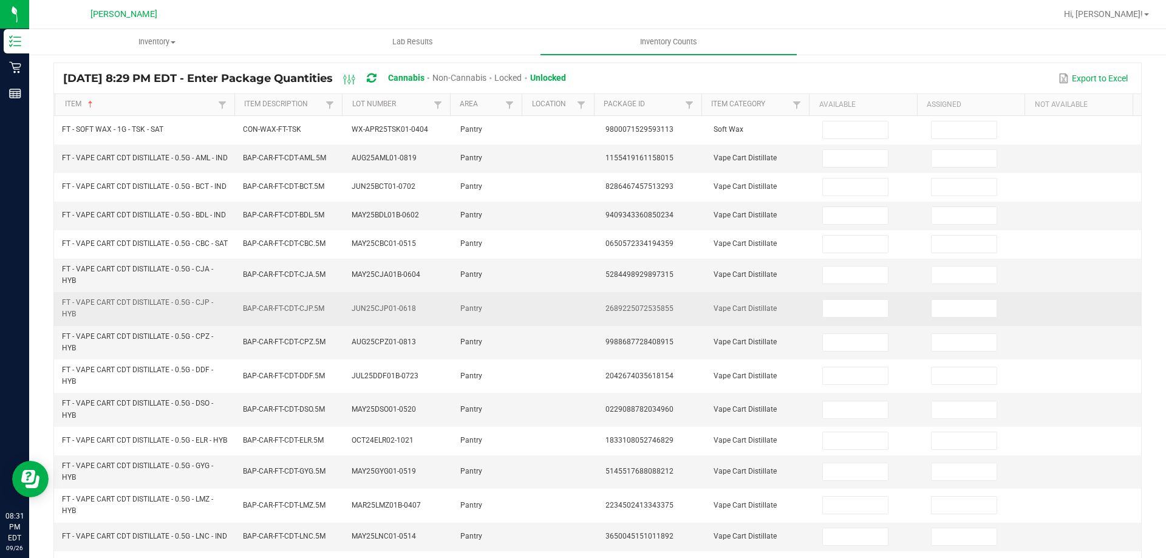
scroll to position [0, 0]
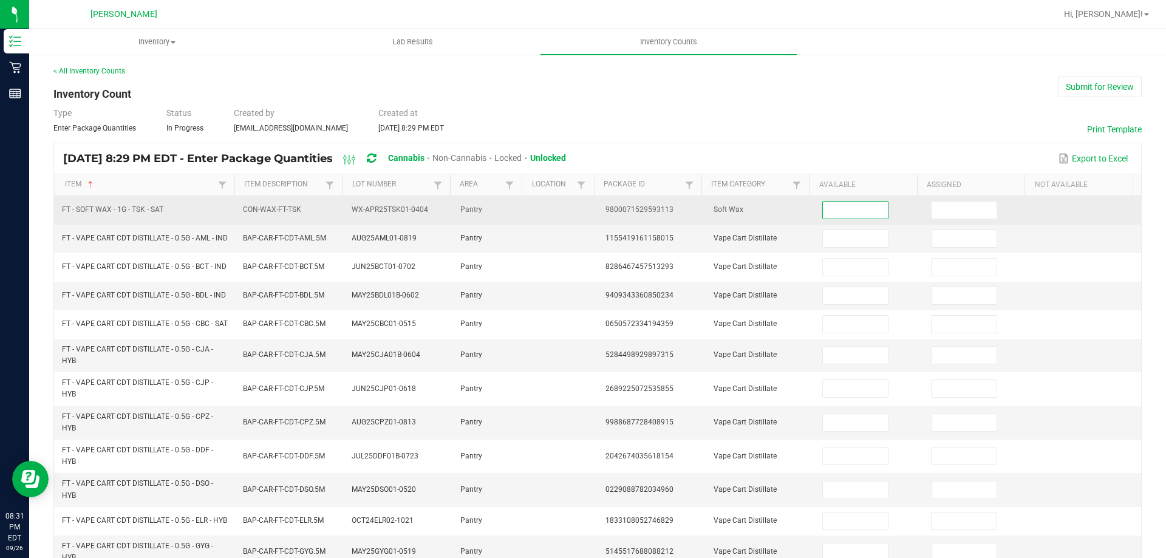
click at [837, 217] on input at bounding box center [855, 210] width 64 height 17
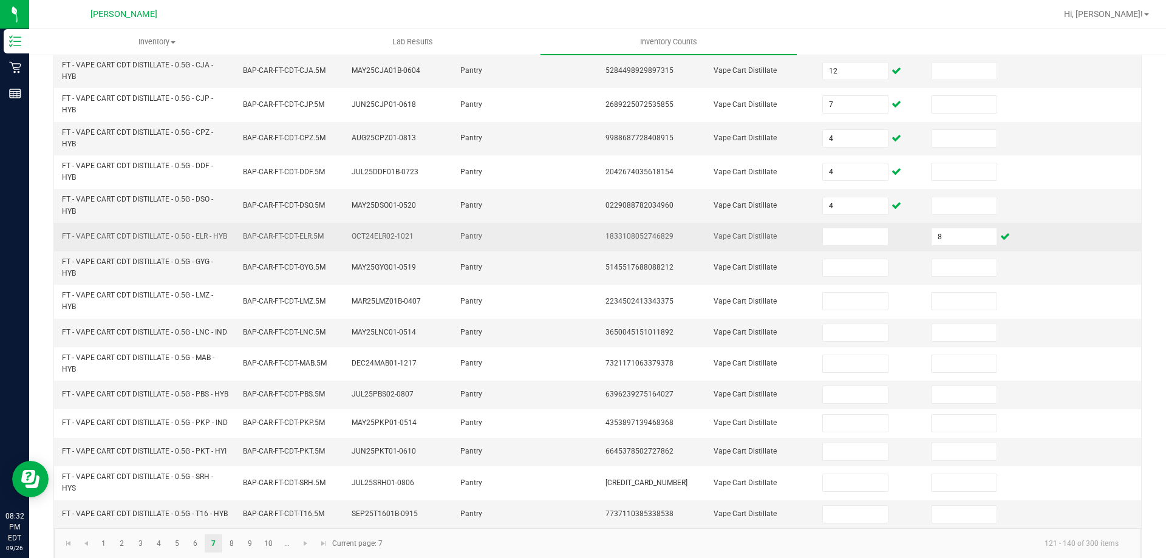
click at [954, 250] on td "8" at bounding box center [978, 237] width 109 height 29
click at [953, 245] on input "8" at bounding box center [964, 236] width 64 height 17
click at [892, 251] on td at bounding box center [869, 237] width 109 height 29
click at [864, 245] on input at bounding box center [855, 236] width 64 height 17
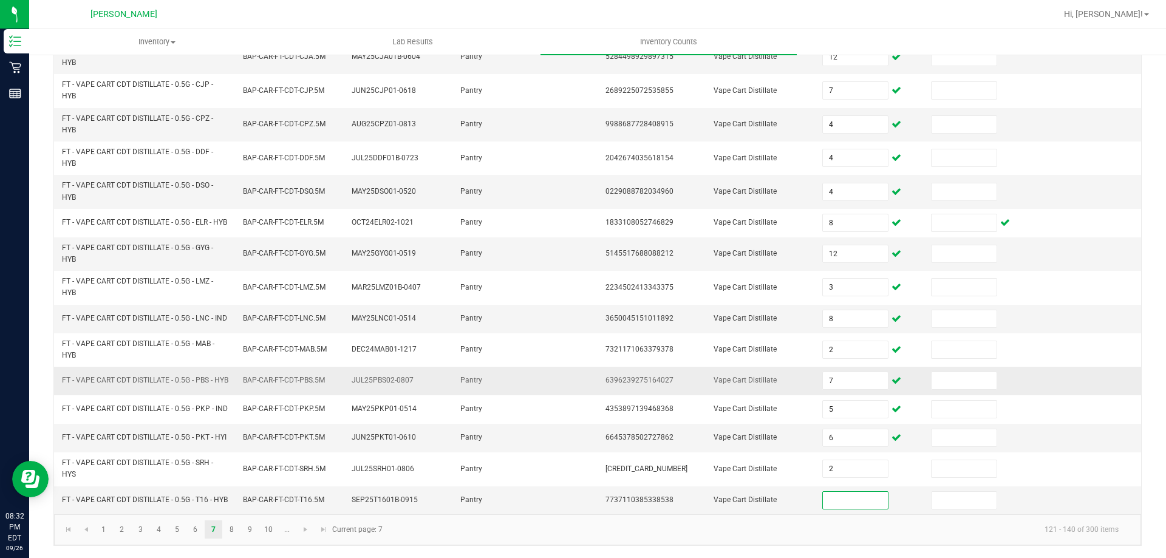
scroll to position [349, 0]
click at [308, 527] on span "Go to the next page" at bounding box center [306, 530] width 10 height 10
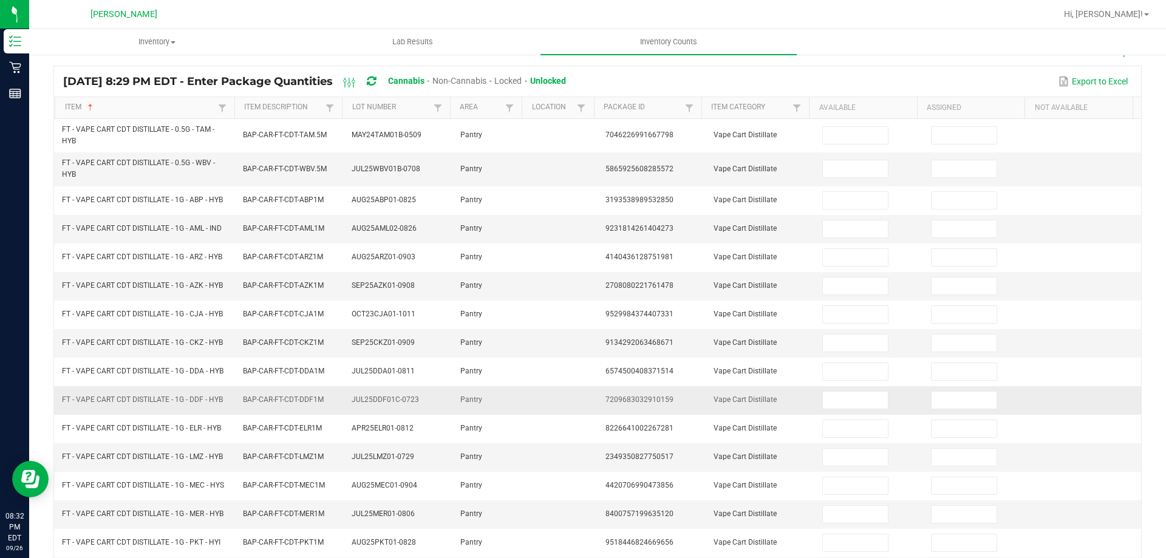
scroll to position [0, 0]
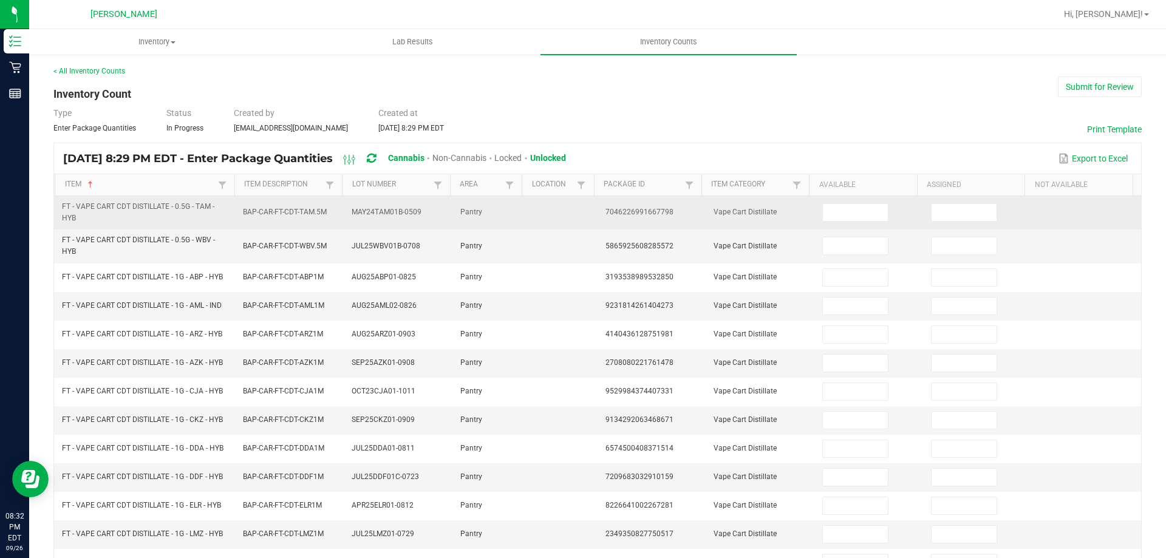
click at [847, 197] on td at bounding box center [869, 212] width 109 height 33
click at [842, 216] on input at bounding box center [855, 212] width 64 height 17
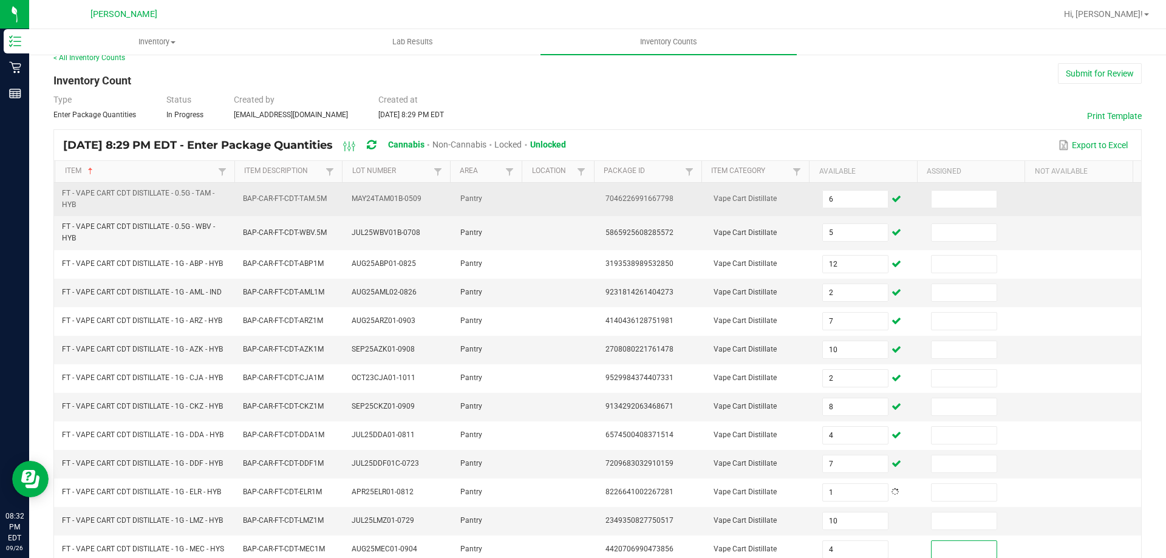
scroll to position [262, 0]
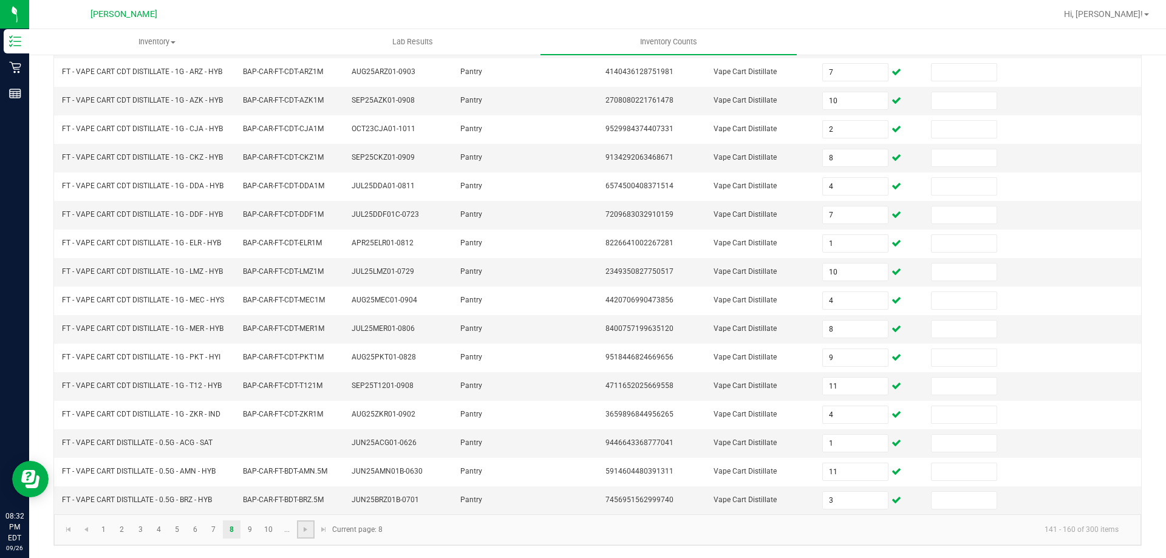
click at [311, 530] on link at bounding box center [306, 529] width 18 height 18
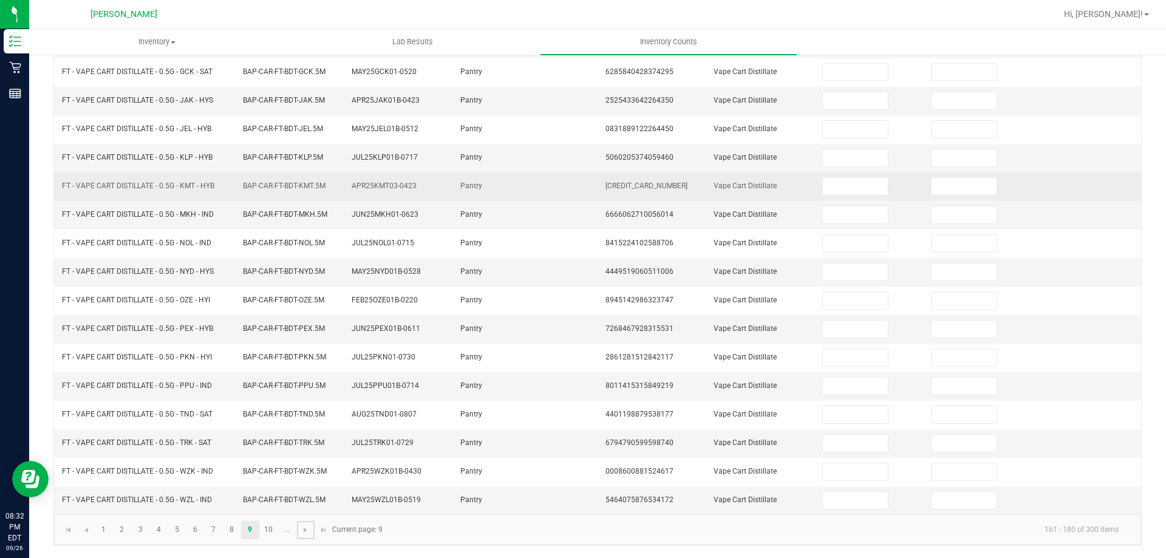
scroll to position [0, 0]
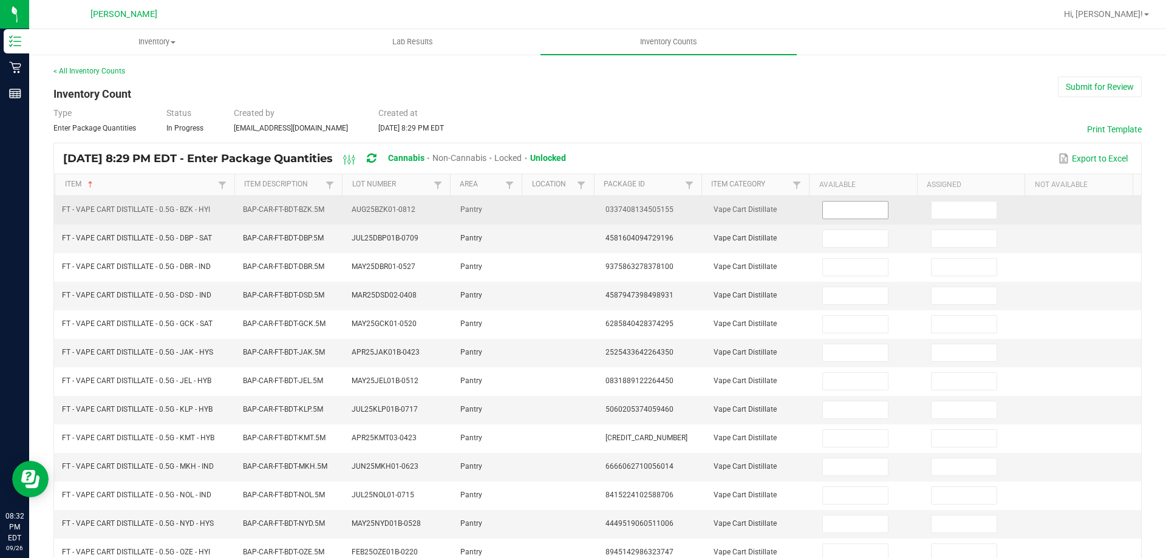
click at [859, 207] on input at bounding box center [855, 210] width 64 height 17
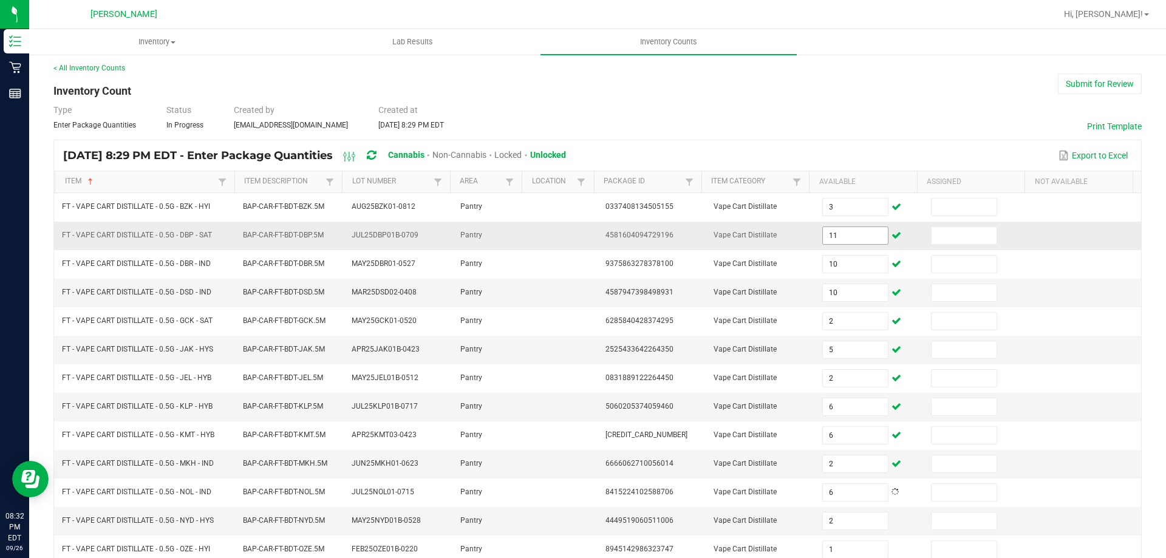
scroll to position [252, 0]
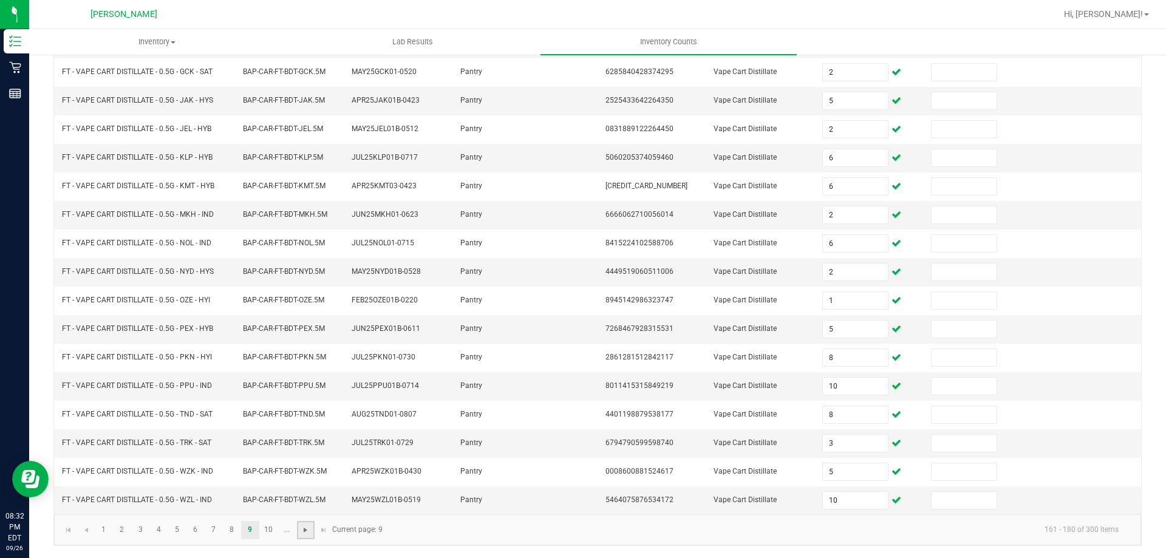
click at [306, 525] on span "Go to the next page" at bounding box center [306, 530] width 10 height 10
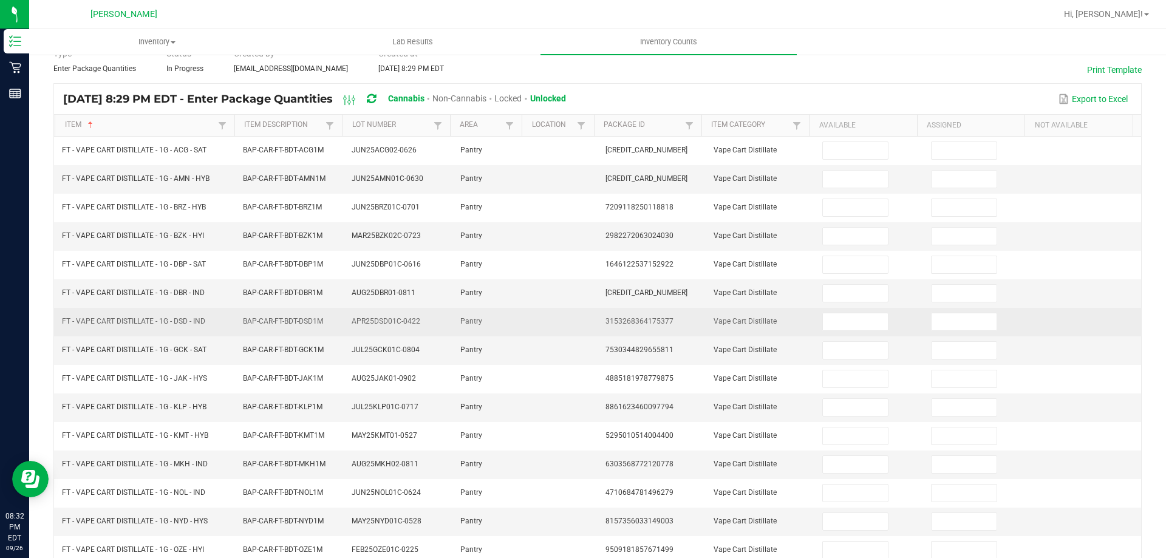
scroll to position [0, 0]
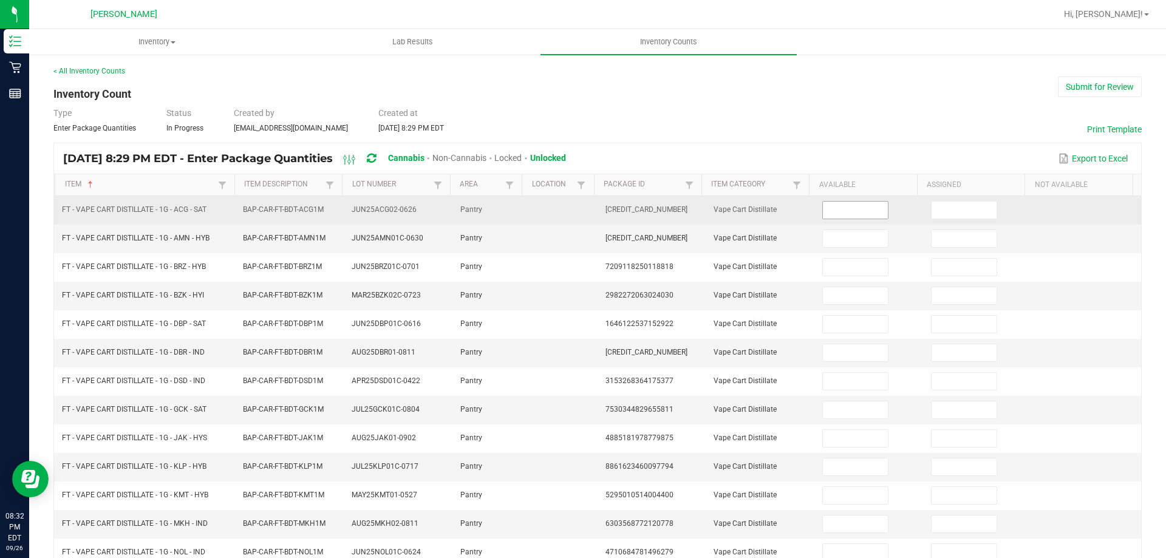
click at [848, 202] on input at bounding box center [855, 210] width 64 height 17
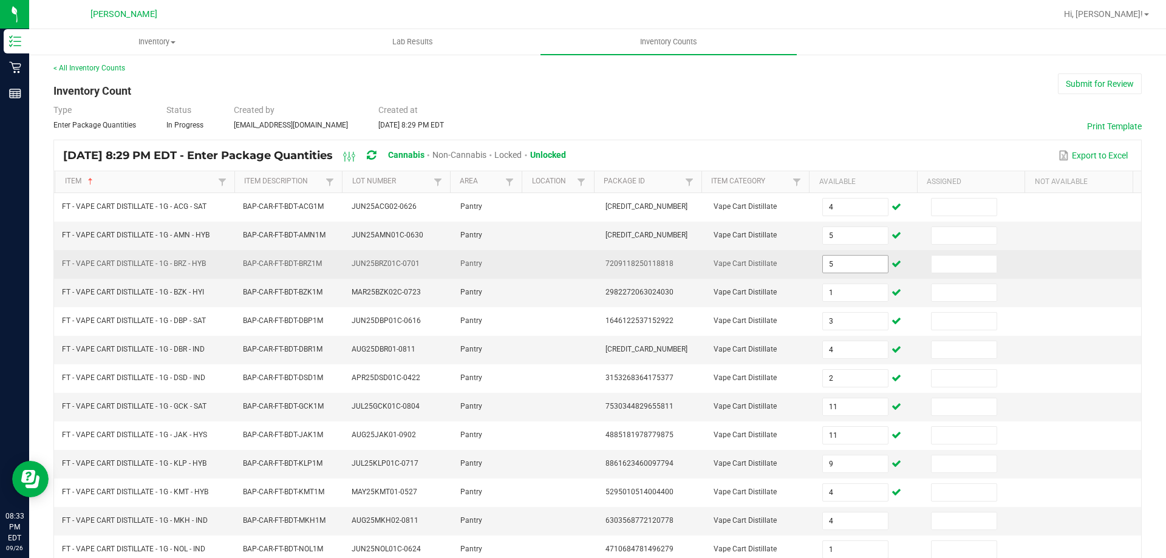
scroll to position [252, 0]
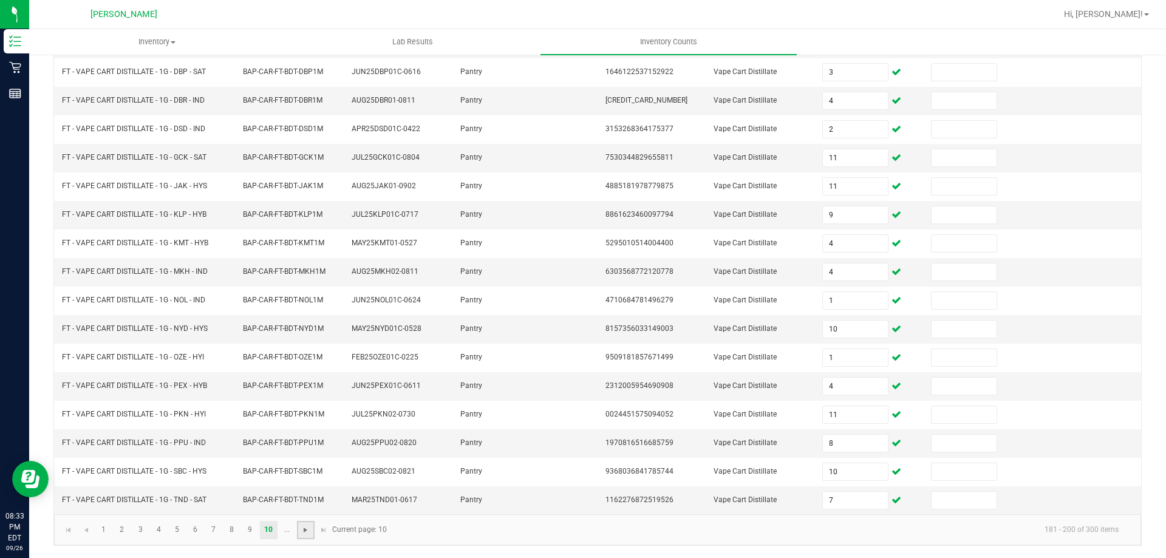
click at [309, 531] on span "Go to the next page" at bounding box center [306, 530] width 10 height 10
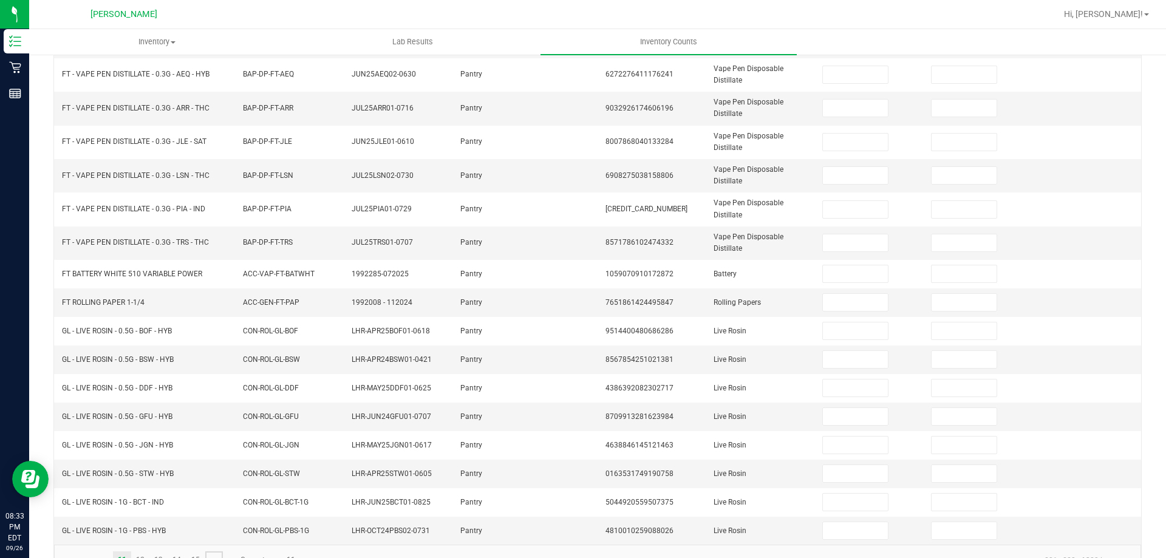
scroll to position [0, 0]
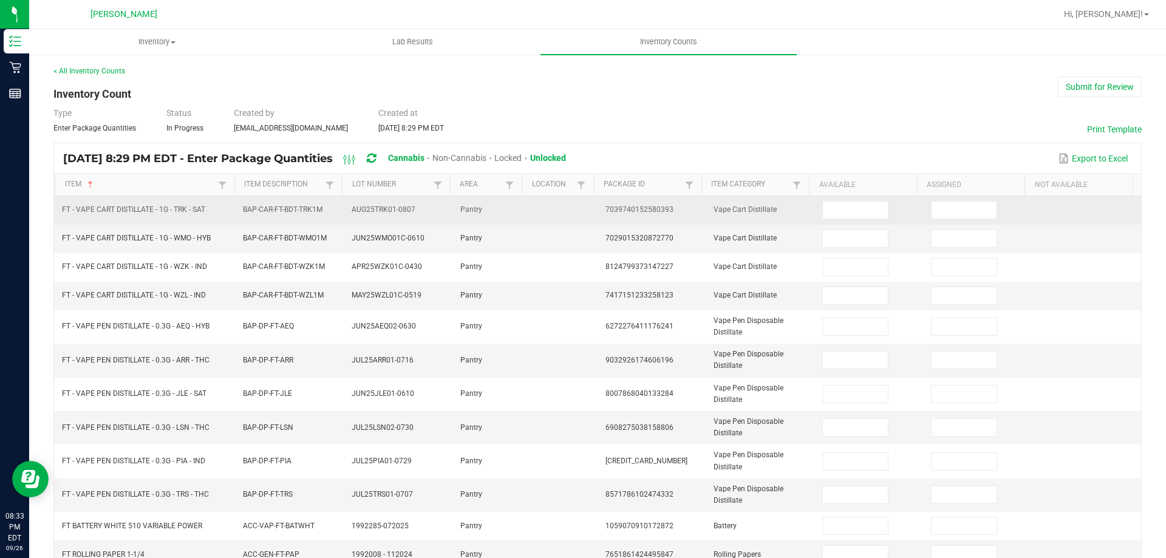
click at [887, 208] on td at bounding box center [869, 210] width 109 height 29
click at [854, 216] on input at bounding box center [855, 210] width 64 height 17
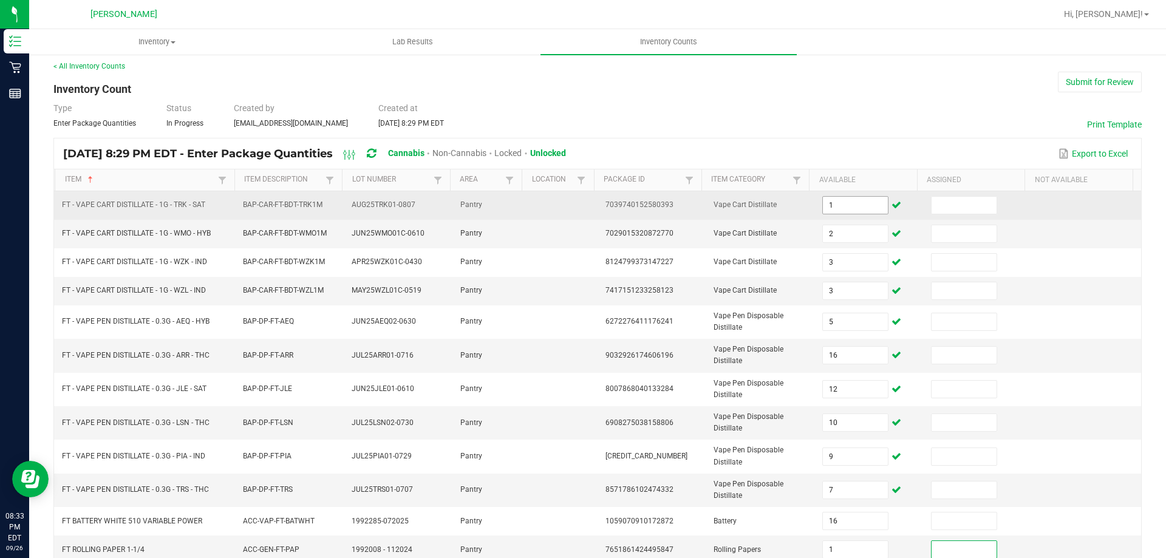
scroll to position [283, 0]
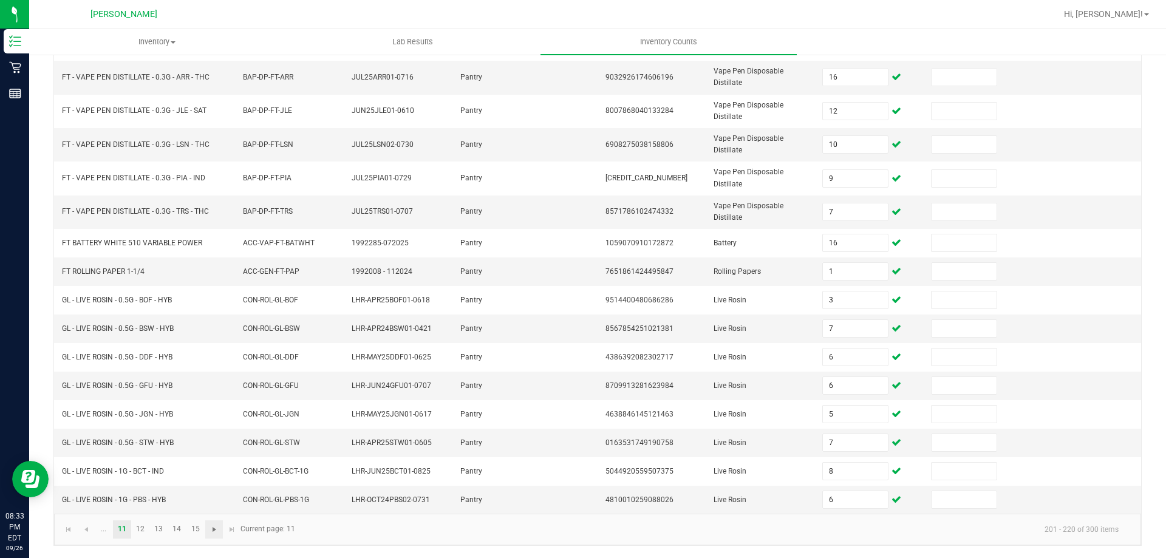
click at [218, 527] on span "Go to the next page" at bounding box center [215, 530] width 10 height 10
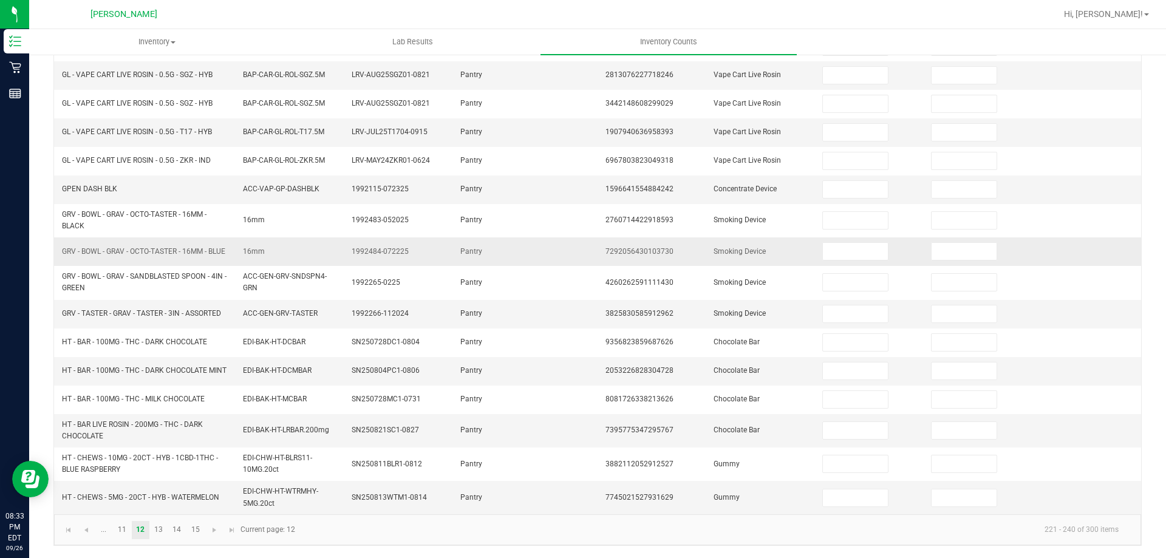
scroll to position [0, 0]
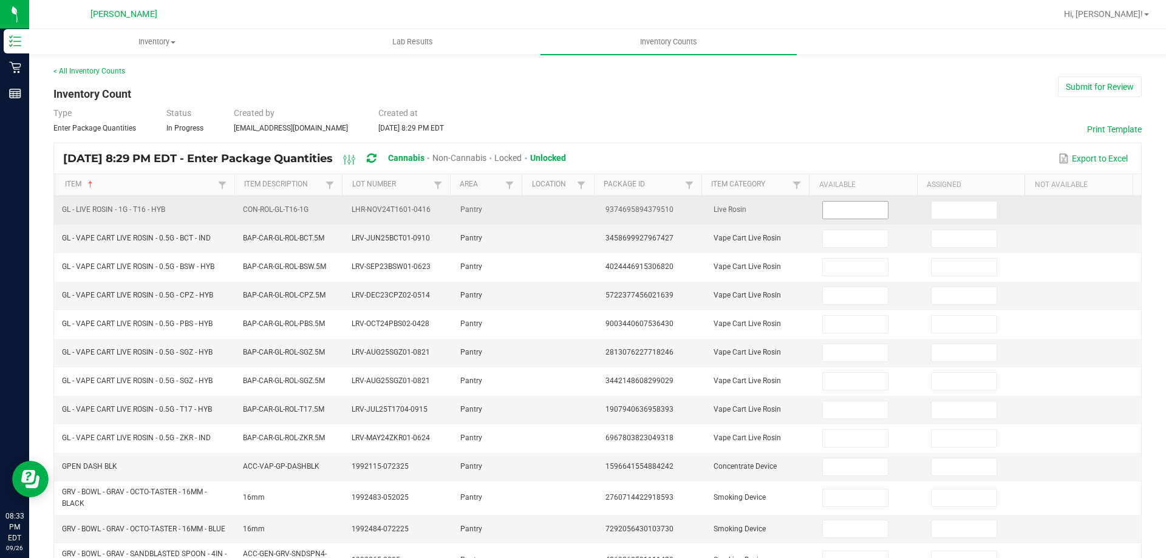
click at [839, 212] on input at bounding box center [855, 210] width 64 height 17
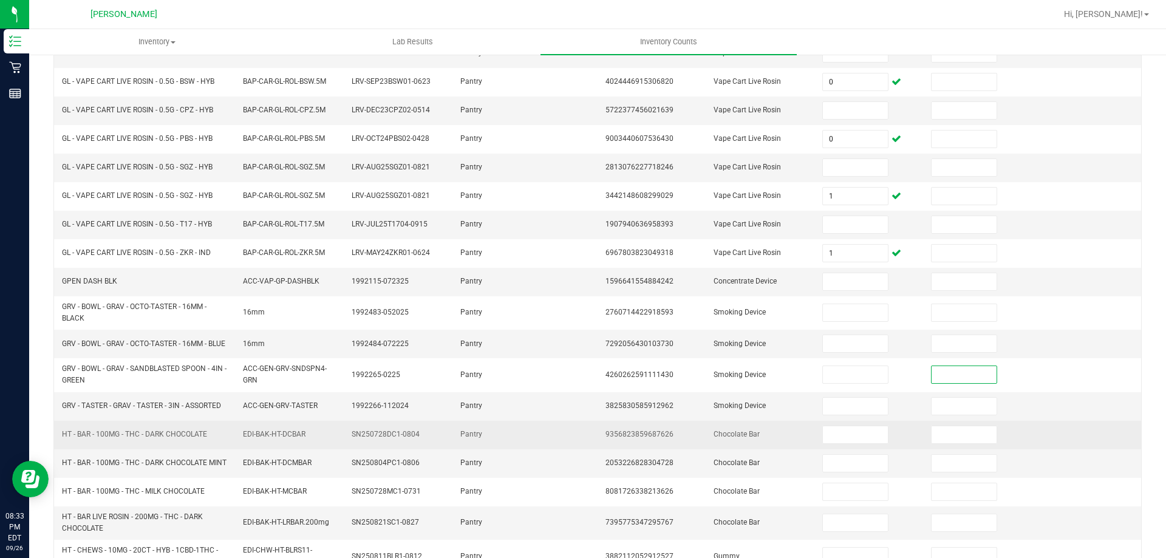
scroll to position [106, 0]
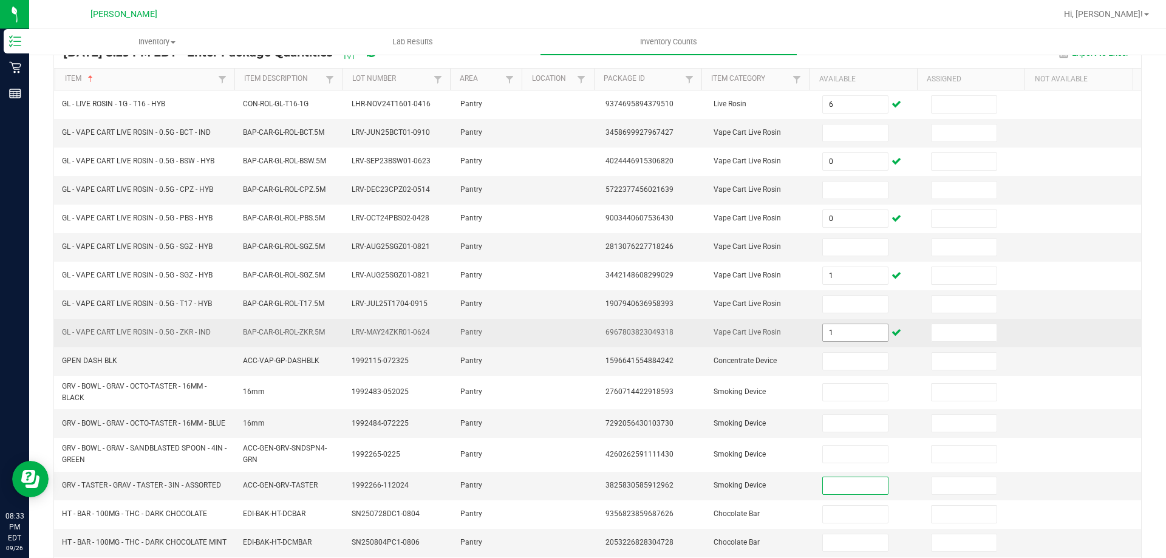
click at [850, 329] on input "1" at bounding box center [855, 332] width 64 height 17
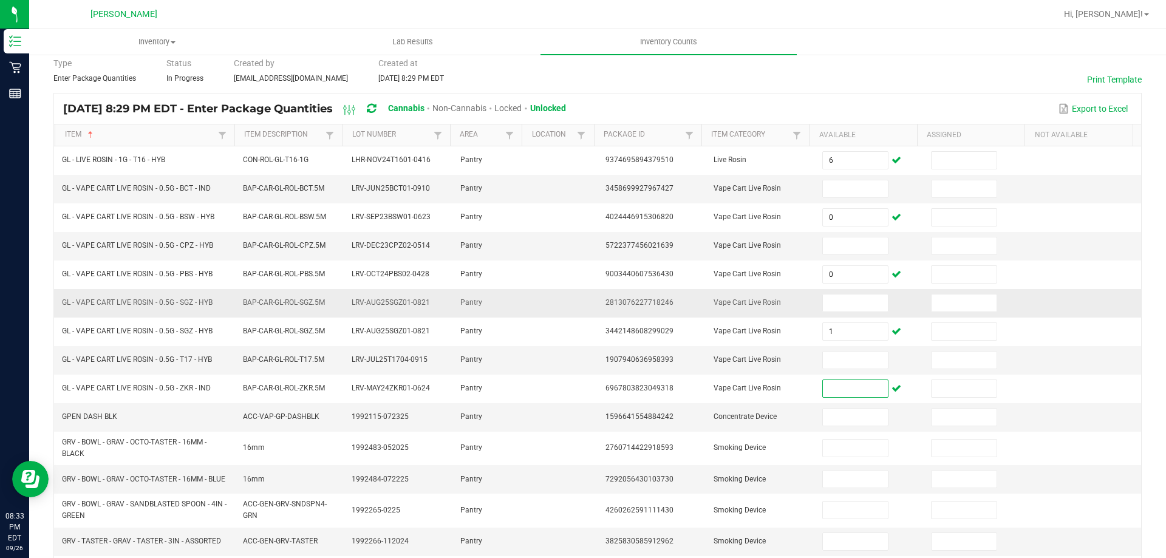
scroll to position [0, 0]
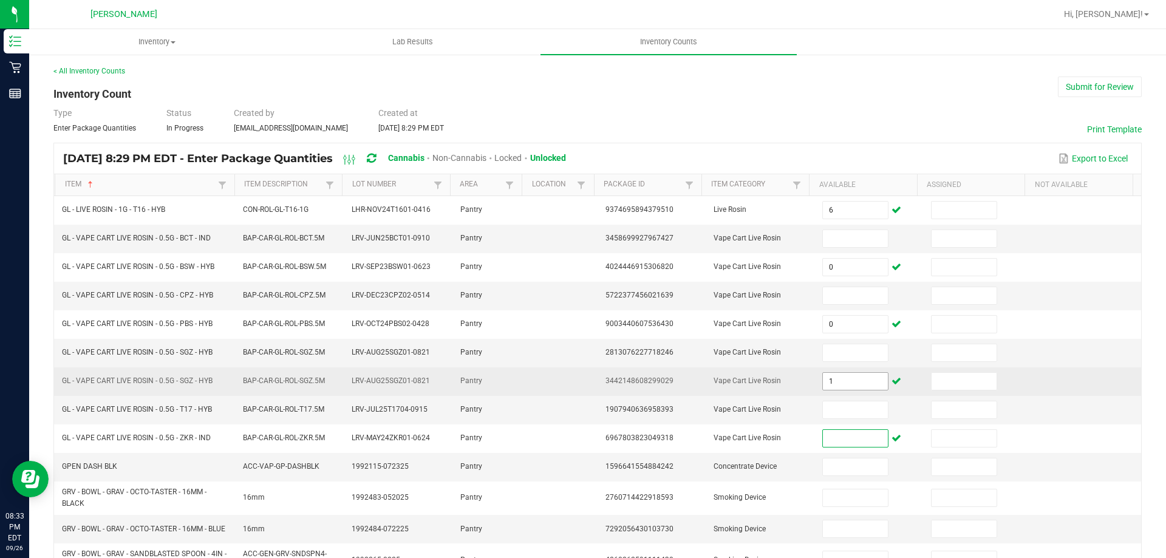
click at [837, 384] on input "1" at bounding box center [855, 381] width 64 height 17
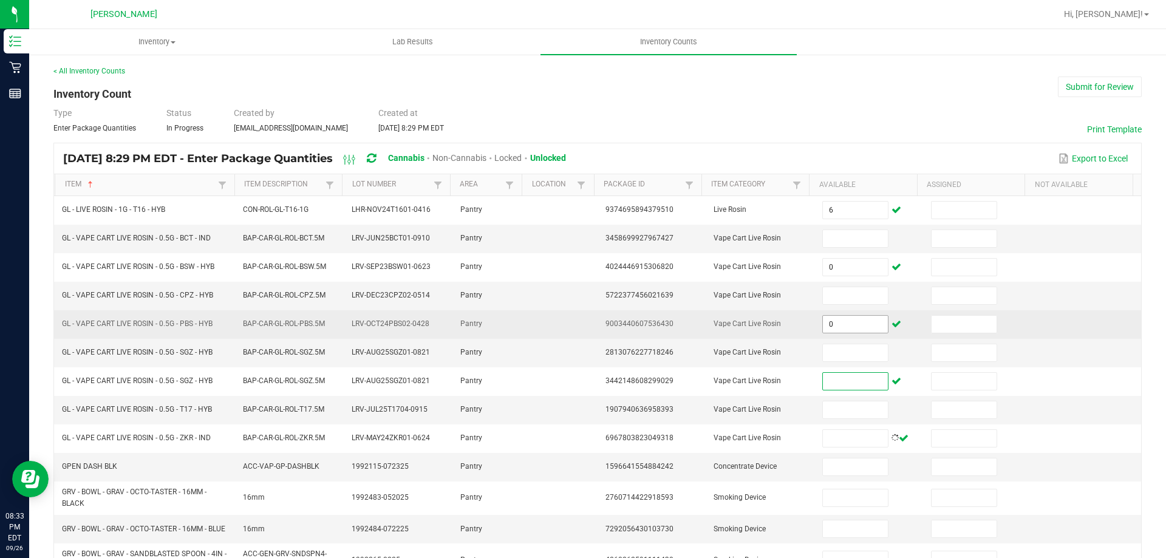
click at [837, 321] on input "0" at bounding box center [855, 324] width 64 height 17
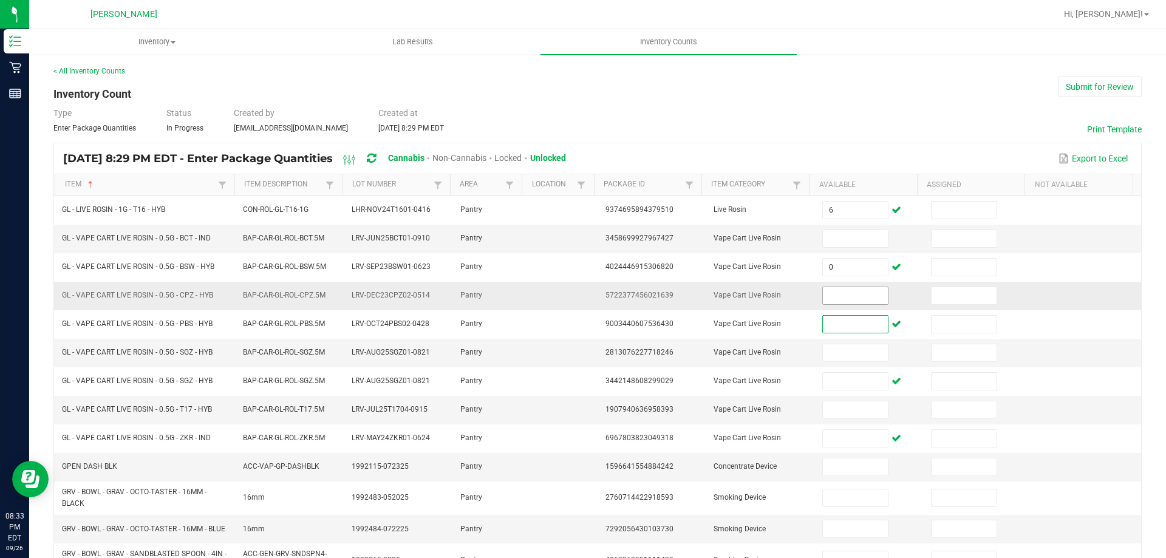
click at [836, 291] on input at bounding box center [855, 295] width 64 height 17
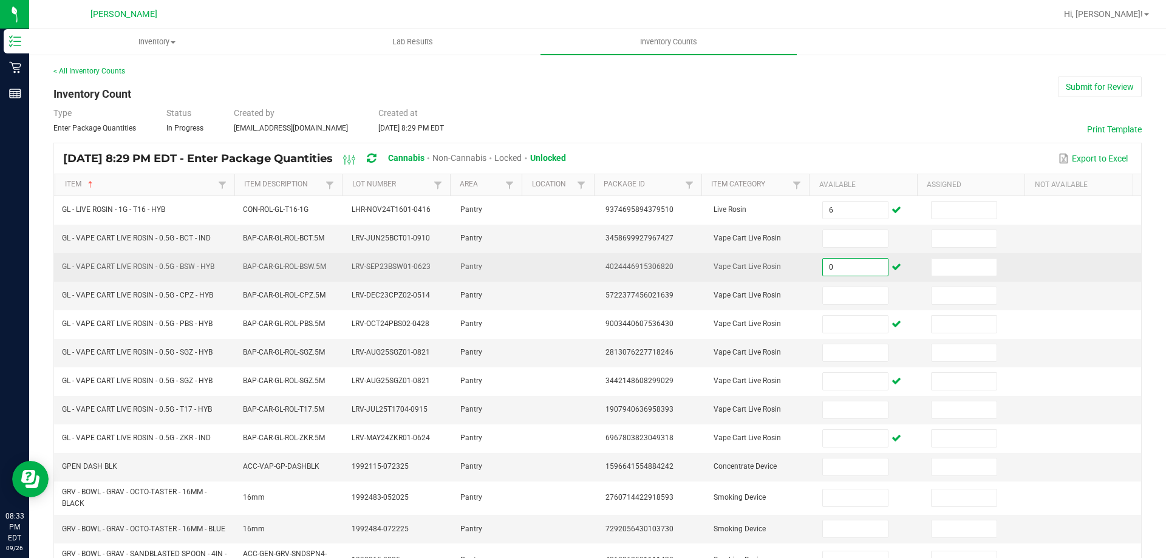
click at [844, 267] on input "0" at bounding box center [855, 267] width 64 height 17
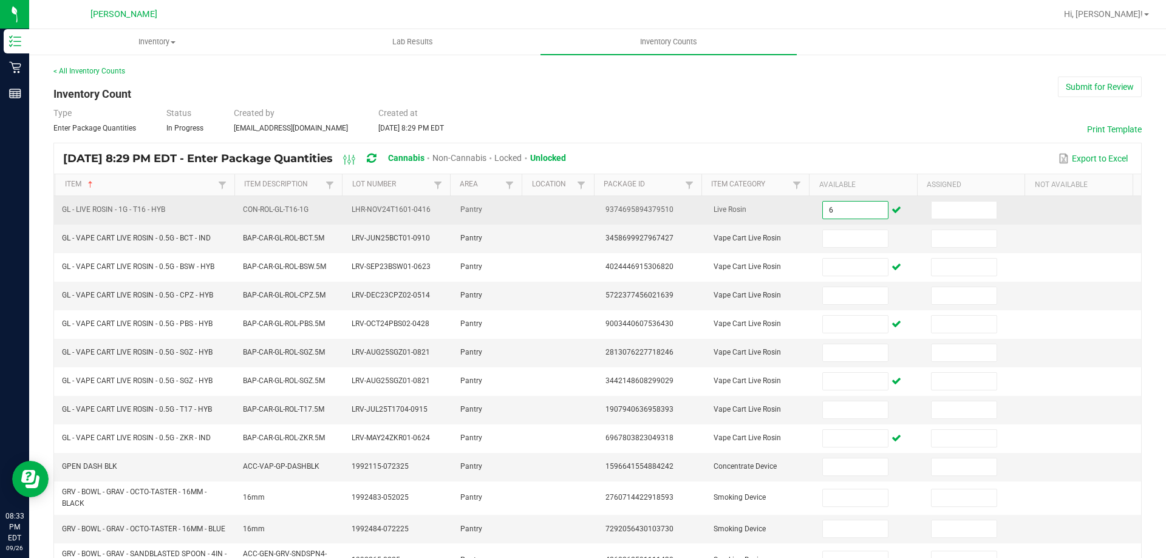
click at [842, 206] on input "6" at bounding box center [855, 210] width 64 height 17
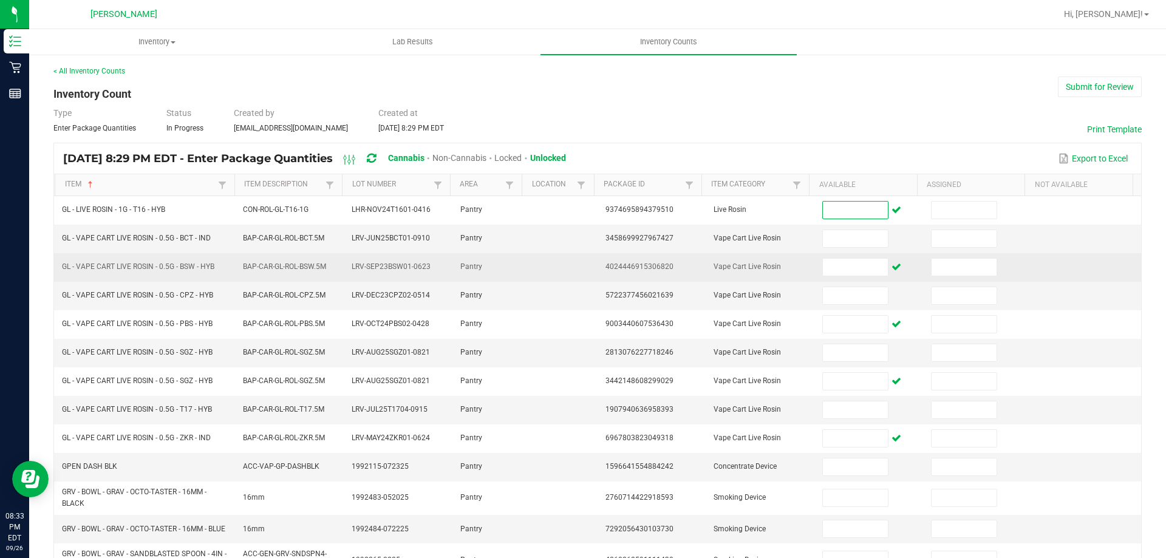
click at [714, 268] on span "Vape Cart Live Rosin" at bounding box center [747, 266] width 67 height 9
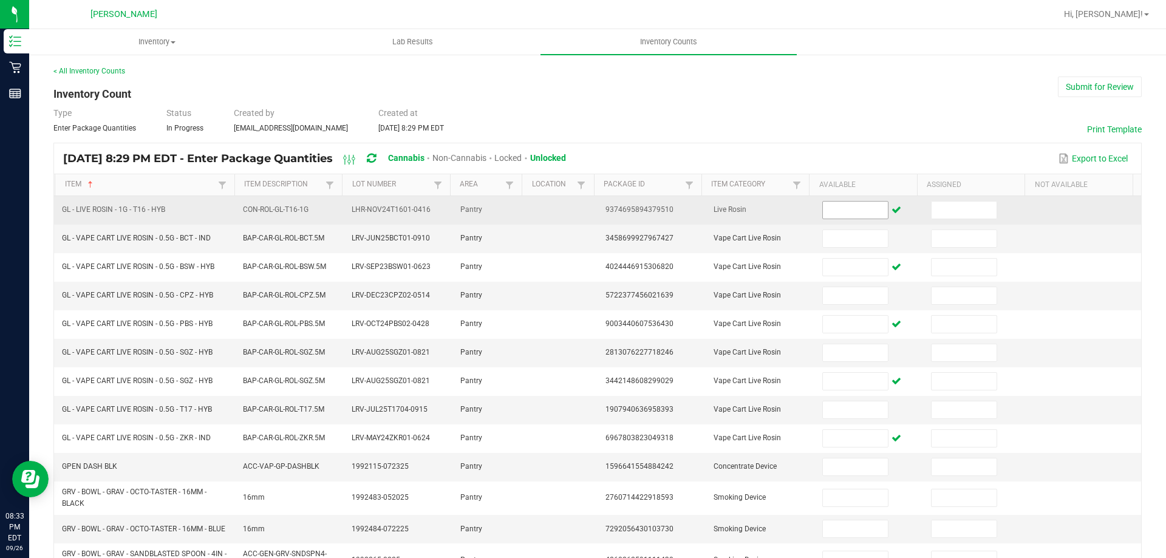
click at [843, 219] on span at bounding box center [855, 210] width 66 height 18
click at [842, 208] on input at bounding box center [855, 210] width 64 height 17
click at [847, 208] on input "16" at bounding box center [855, 210] width 64 height 17
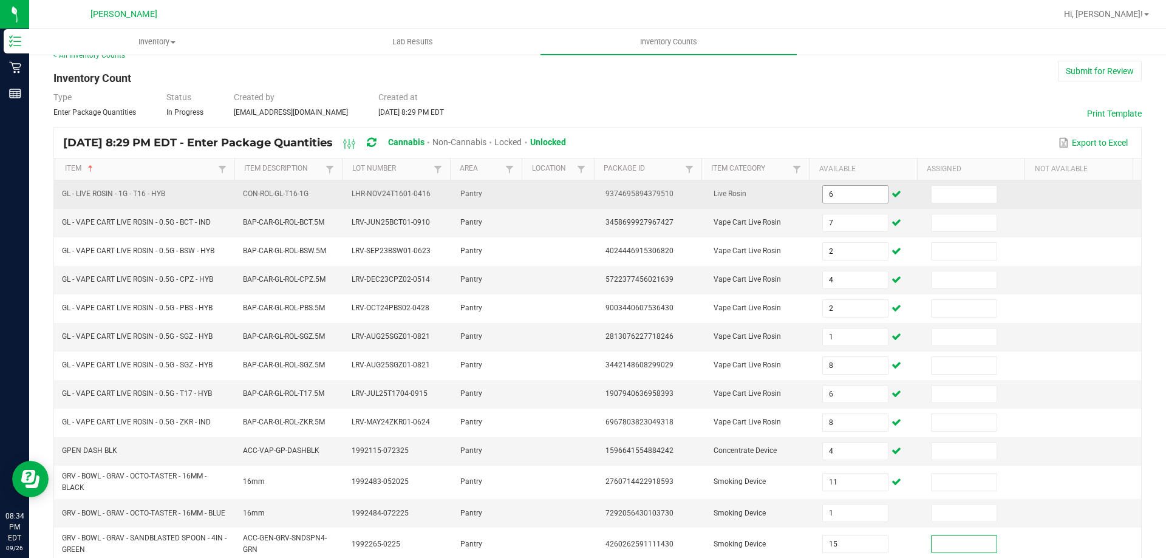
scroll to position [288, 0]
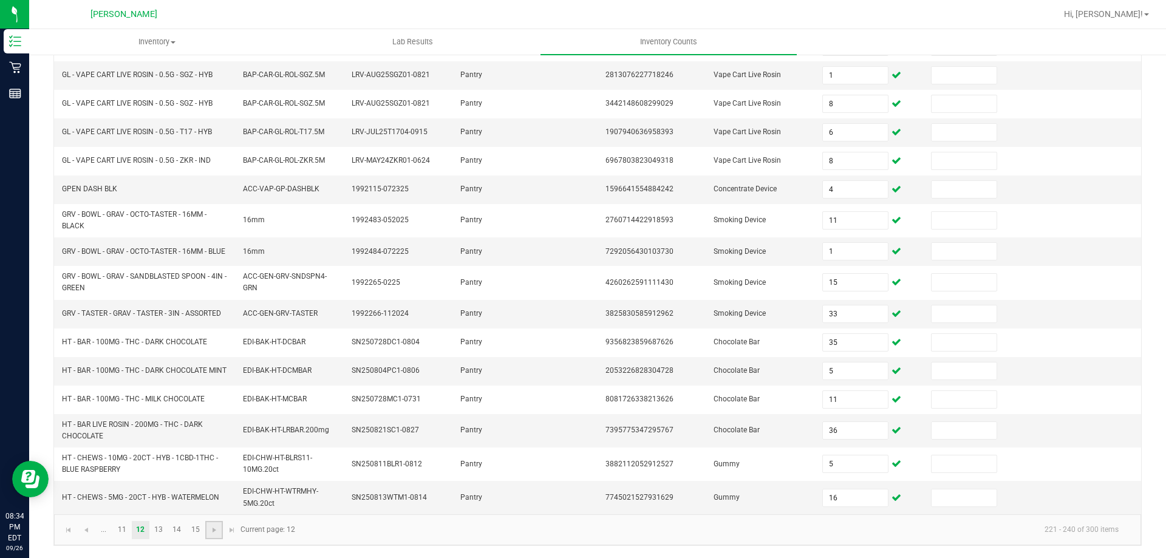
click at [217, 535] on link at bounding box center [214, 530] width 18 height 18
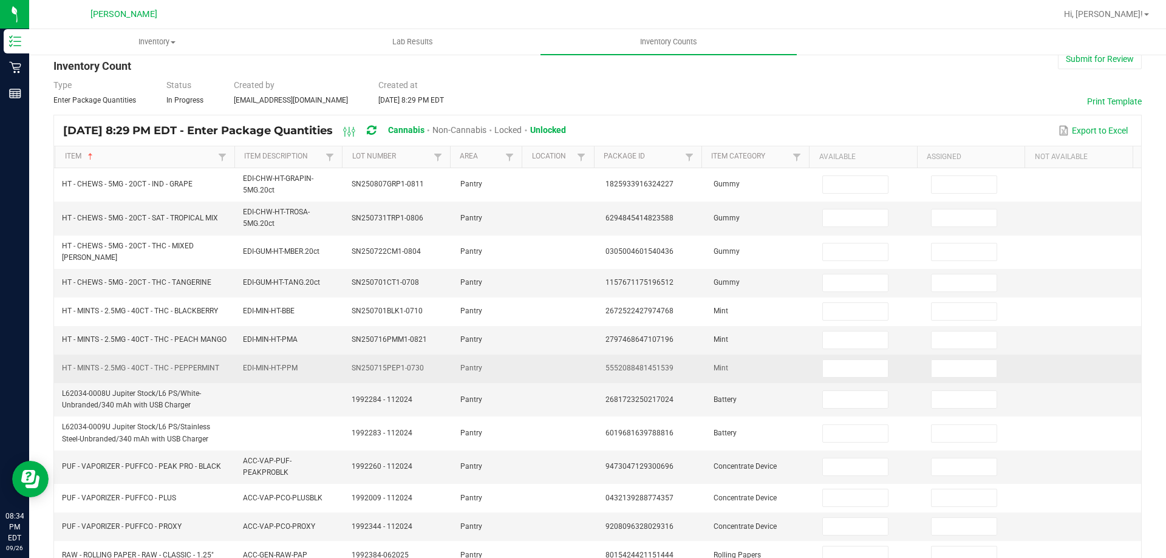
scroll to position [0, 0]
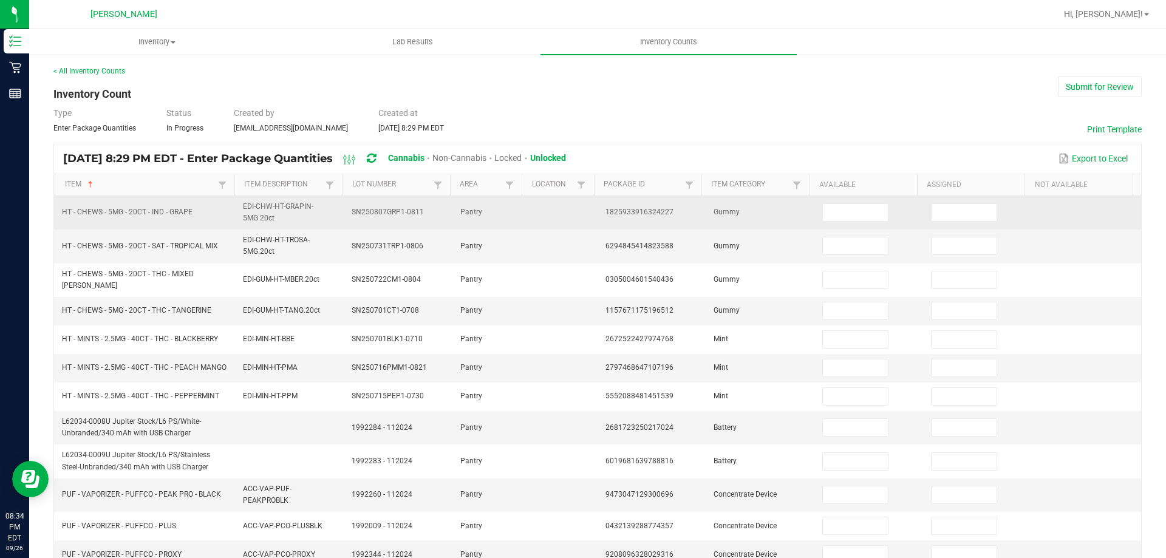
click at [871, 203] on td at bounding box center [869, 212] width 109 height 33
click at [859, 220] on input at bounding box center [855, 212] width 64 height 17
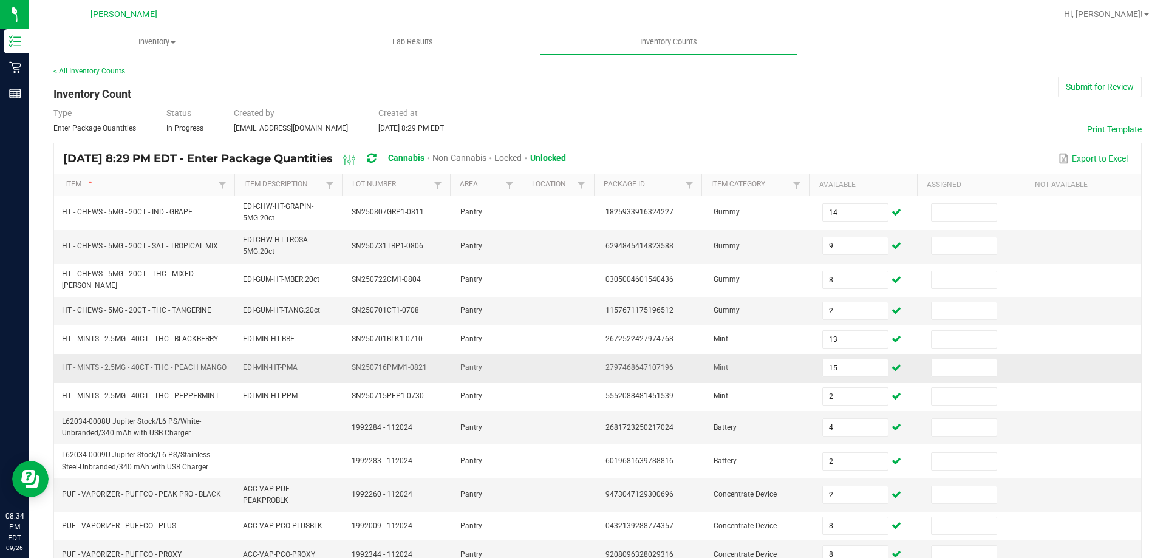
drag, startPoint x: 700, startPoint y: 388, endPoint x: 670, endPoint y: 361, distance: 40.0
click at [700, 382] on tbody "HT - CHEWS - 5MG - 20CT - IND - GRAPE EDI-CHW-HT-GRAPIN-5MG.20ct SN250807GRP1-0…" at bounding box center [597, 504] width 1087 height 616
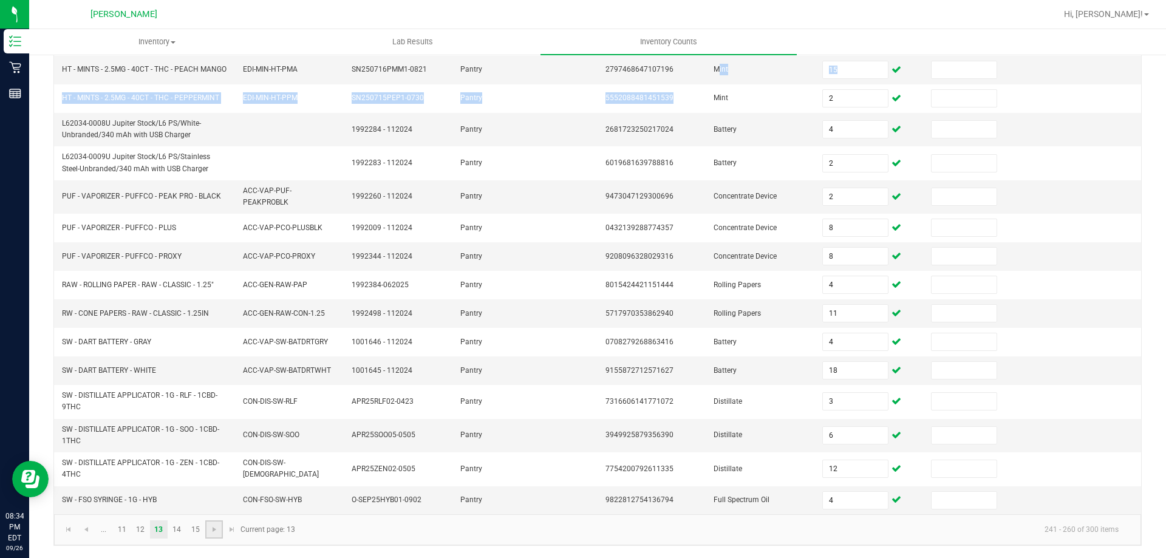
click at [216, 536] on link at bounding box center [214, 529] width 18 height 18
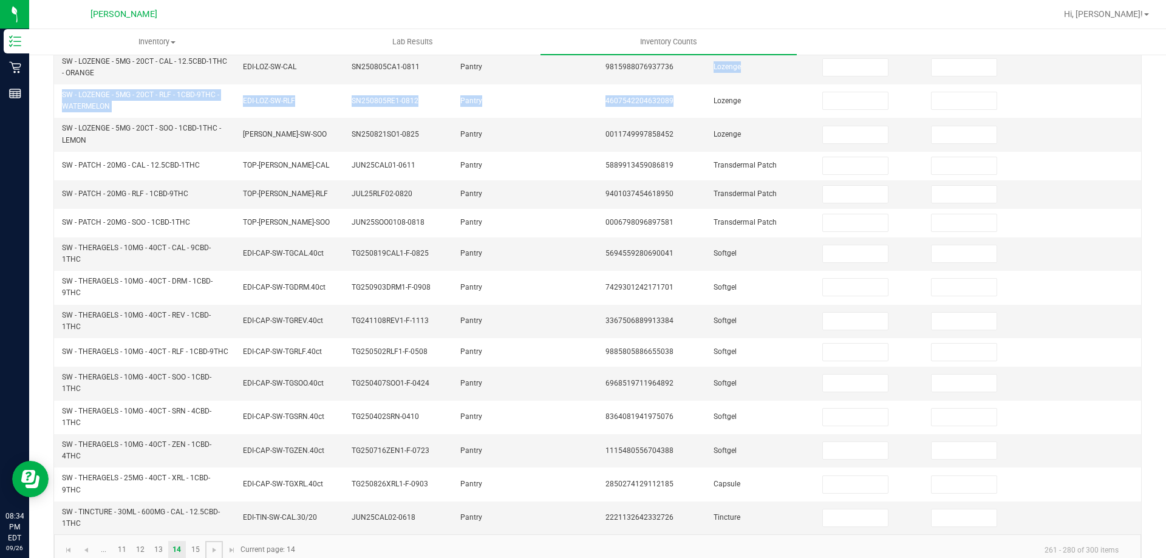
scroll to position [0, 0]
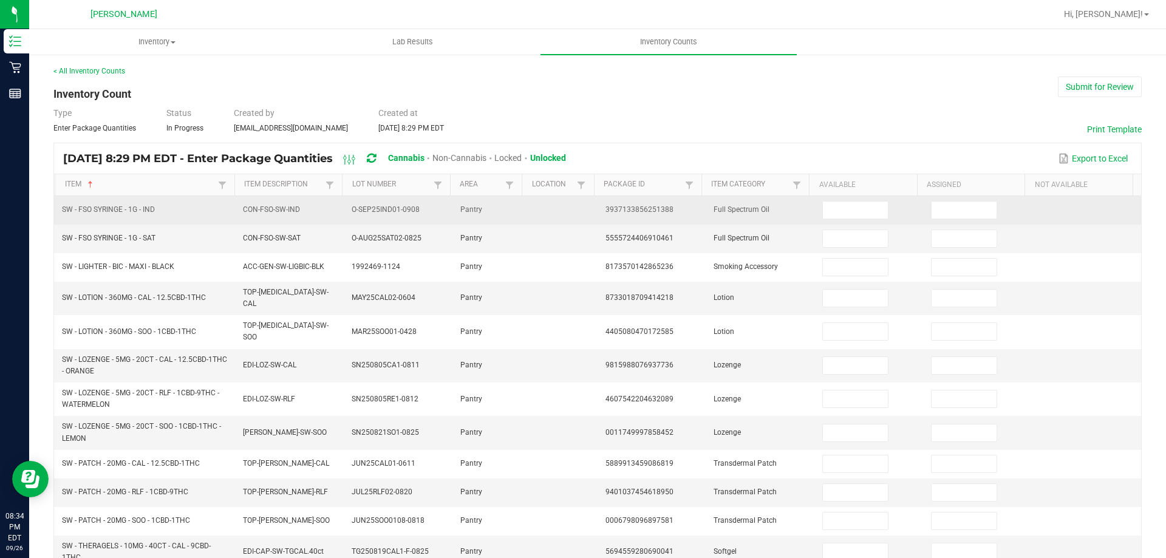
click at [851, 199] on td at bounding box center [869, 210] width 109 height 29
click at [856, 207] on input at bounding box center [855, 210] width 64 height 17
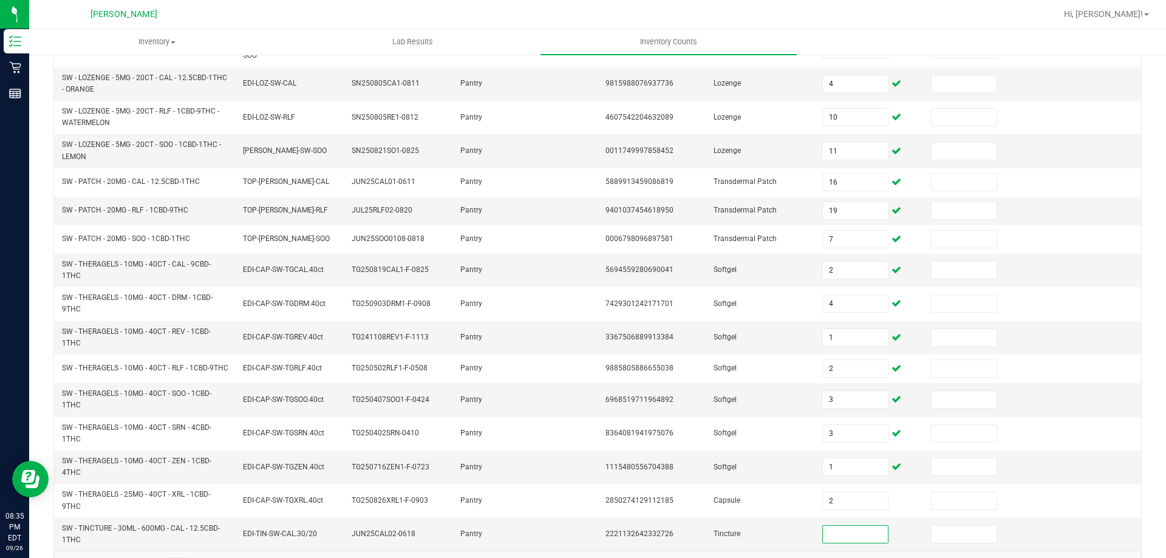
scroll to position [313, 0]
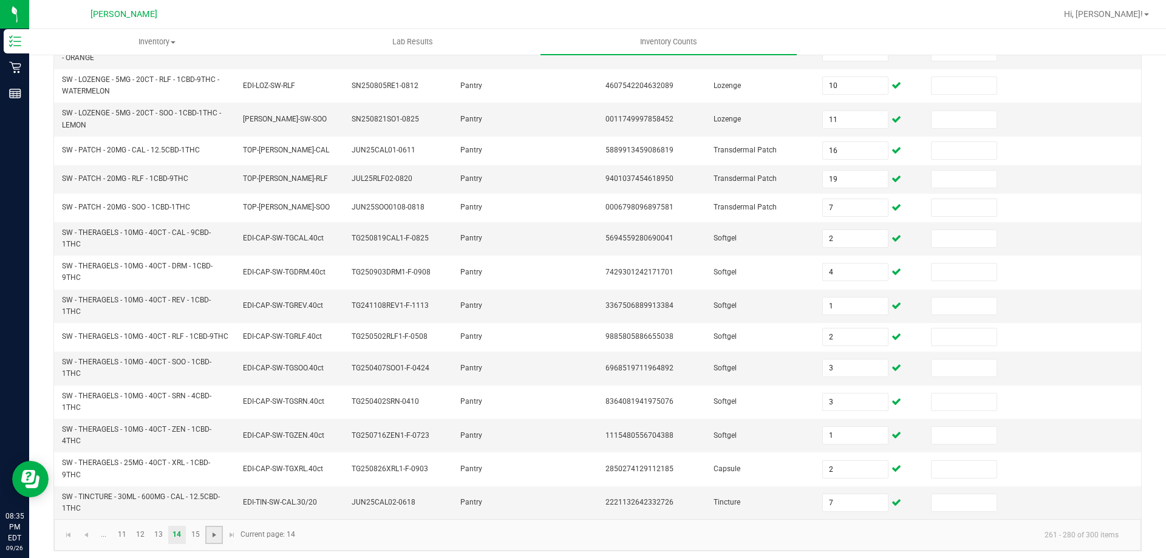
click at [213, 530] on span "Go to the next page" at bounding box center [215, 535] width 10 height 10
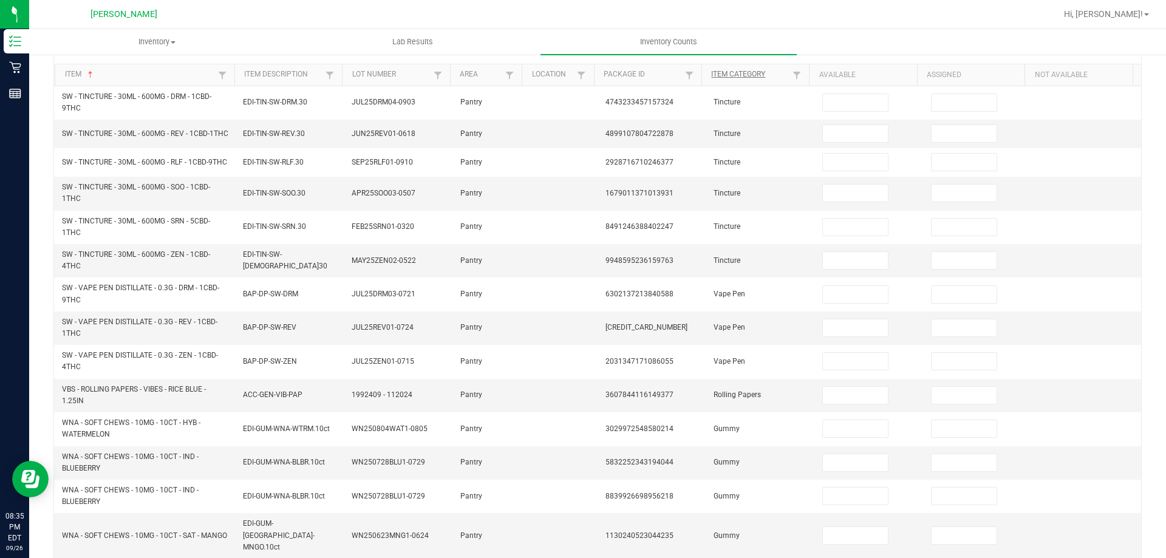
scroll to position [0, 0]
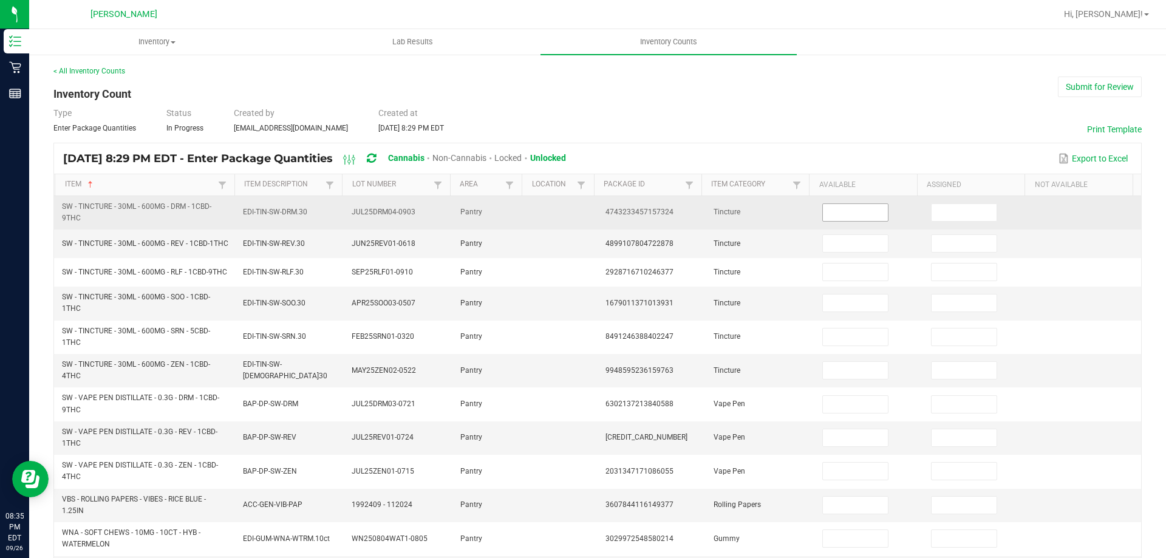
click at [833, 212] on input at bounding box center [855, 212] width 64 height 17
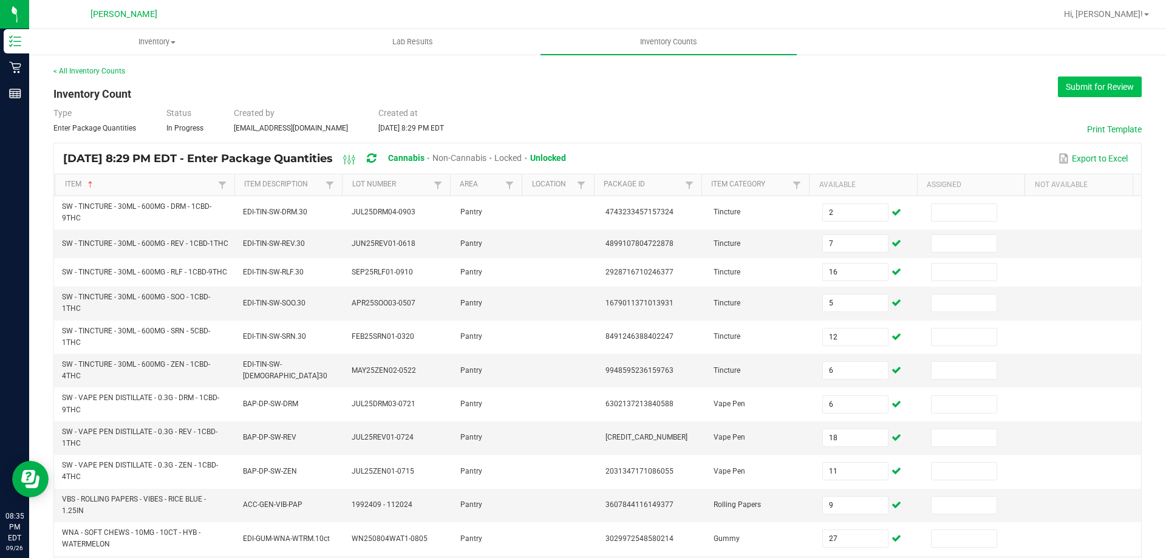
click at [1066, 91] on button "Submit for Review" at bounding box center [1100, 87] width 84 height 21
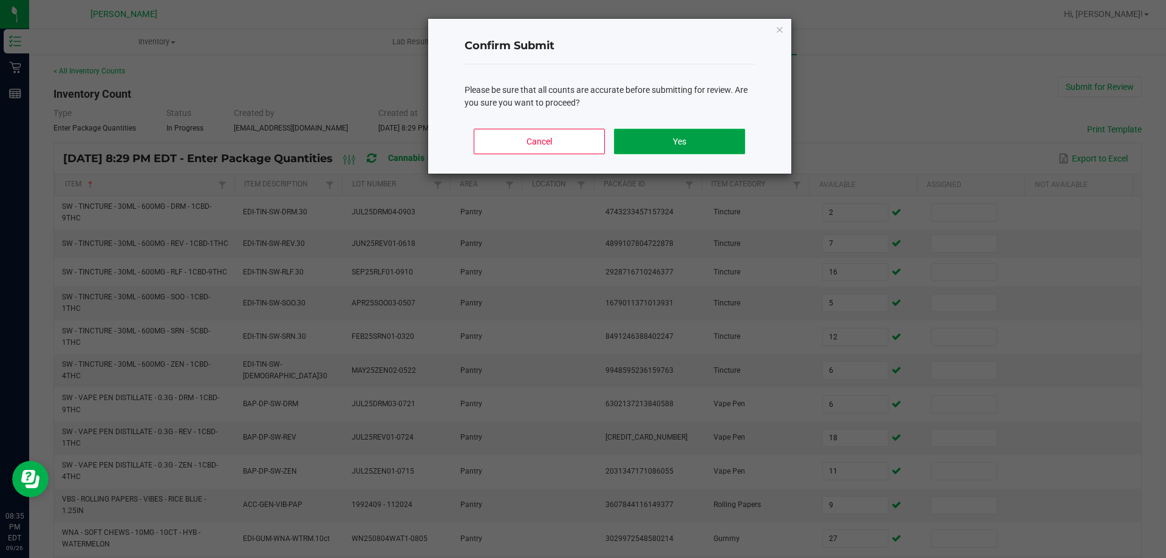
click at [680, 131] on button "Yes" at bounding box center [679, 142] width 131 height 26
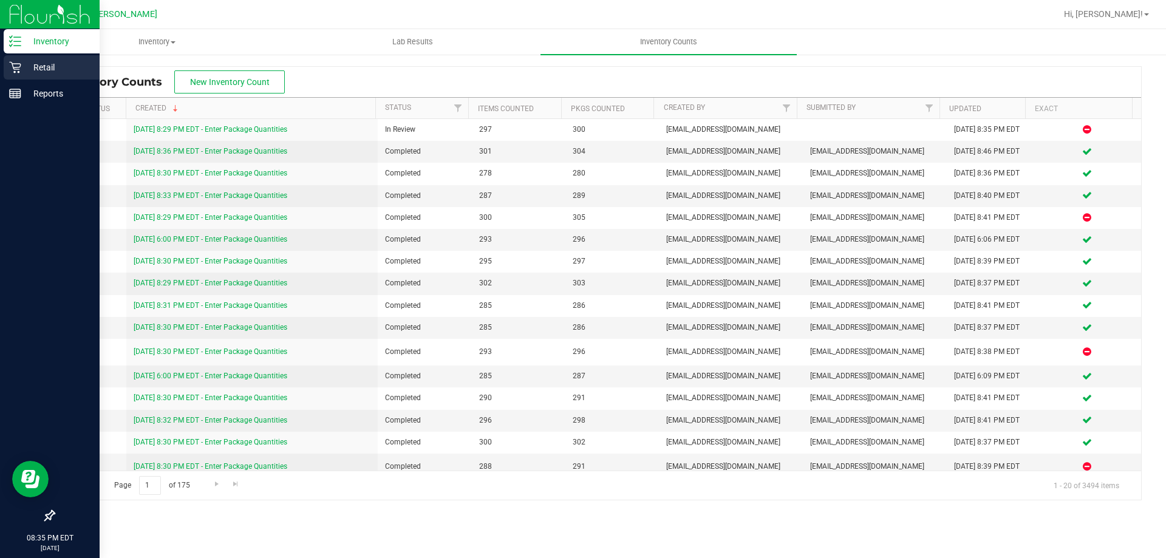
click at [21, 72] on icon at bounding box center [15, 67] width 12 height 12
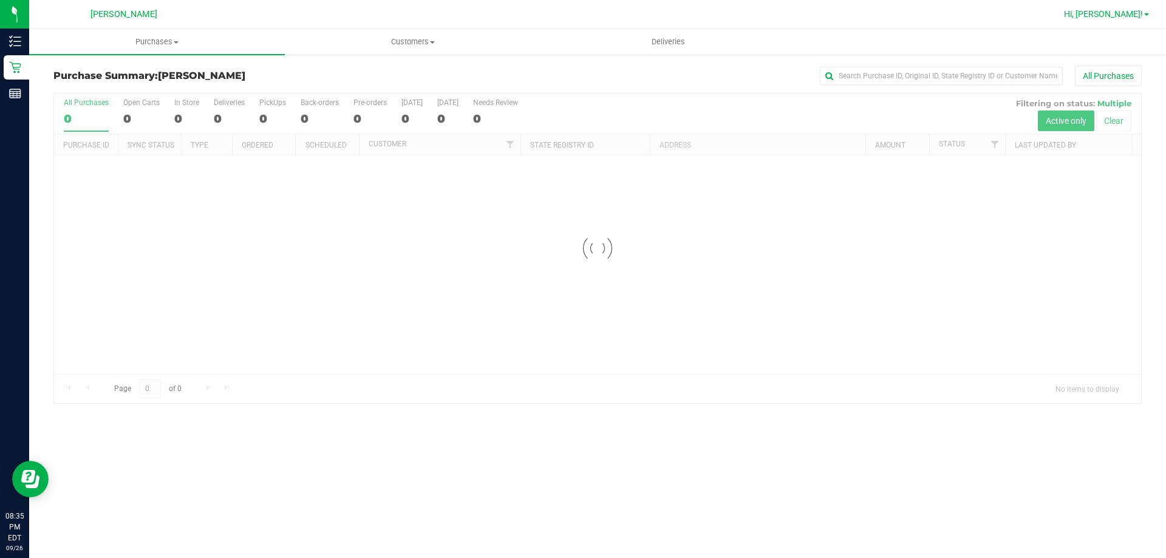
click at [1142, 15] on span "Hi, [PERSON_NAME]!" at bounding box center [1103, 14] width 79 height 10
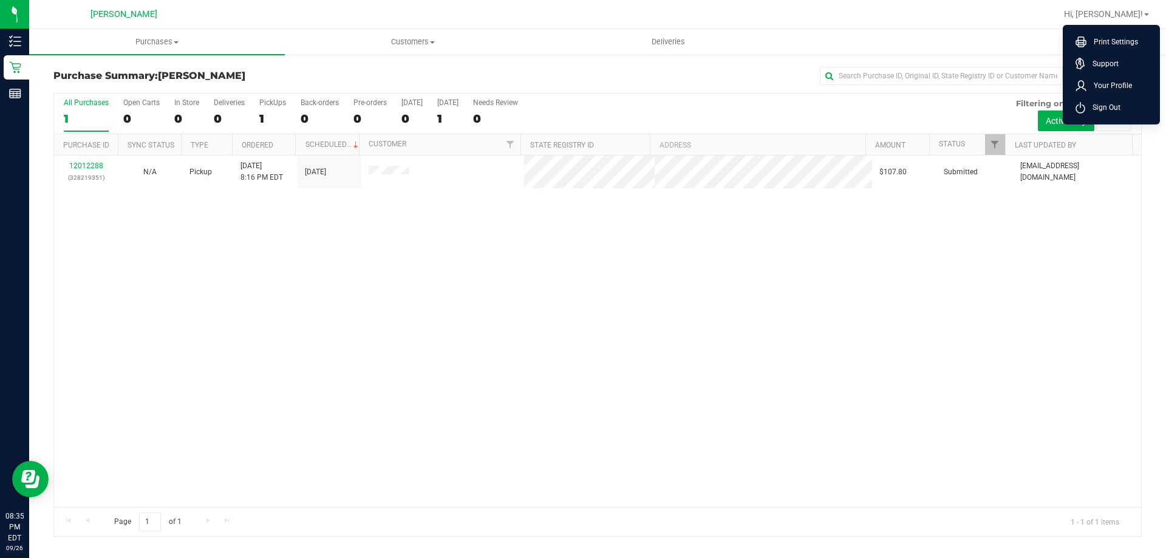
drag, startPoint x: 1114, startPoint y: 106, endPoint x: 322, endPoint y: 214, distance: 799.3
click at [322, 214] on div "12012288 (328219351) N/A Pickup [DATE] 8:16 PM EDT 9/27/2025 $107.80 Submitted …" at bounding box center [597, 331] width 1087 height 352
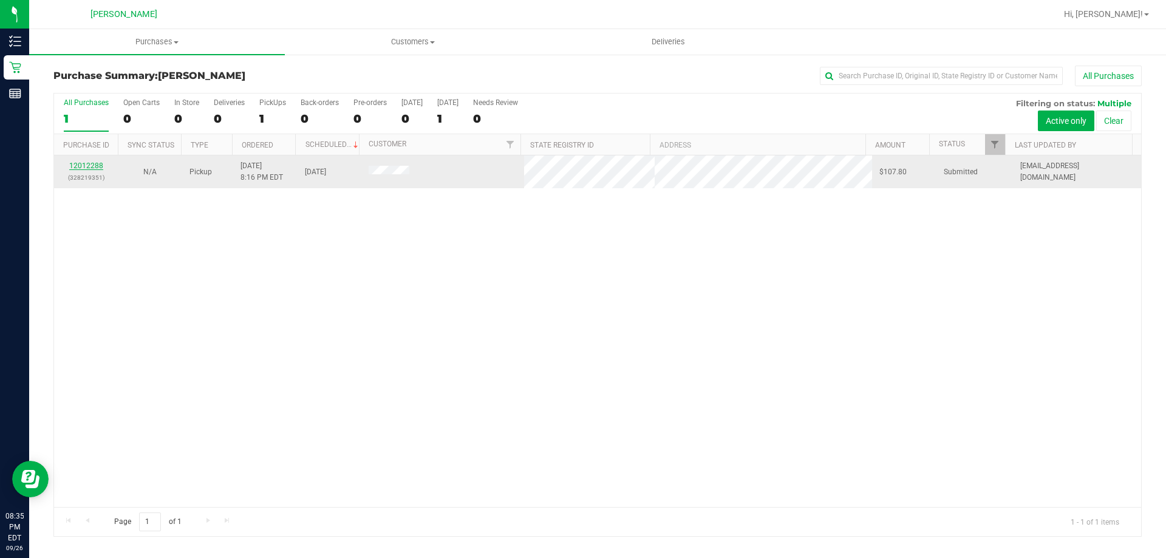
click at [80, 166] on link "12012288" at bounding box center [86, 166] width 34 height 9
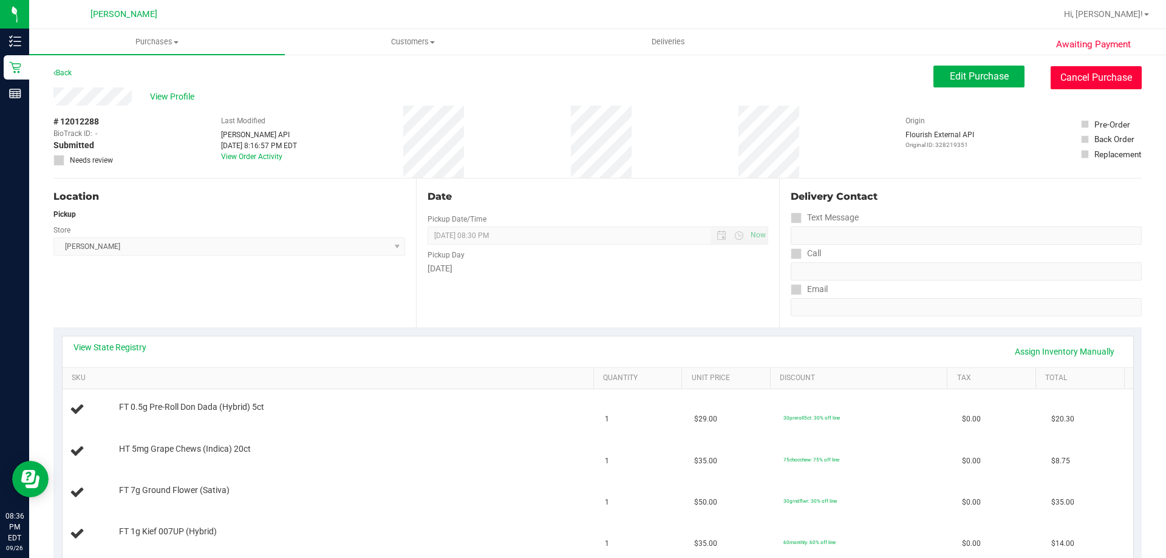
click at [1091, 72] on button "Cancel Purchase" at bounding box center [1096, 77] width 91 height 23
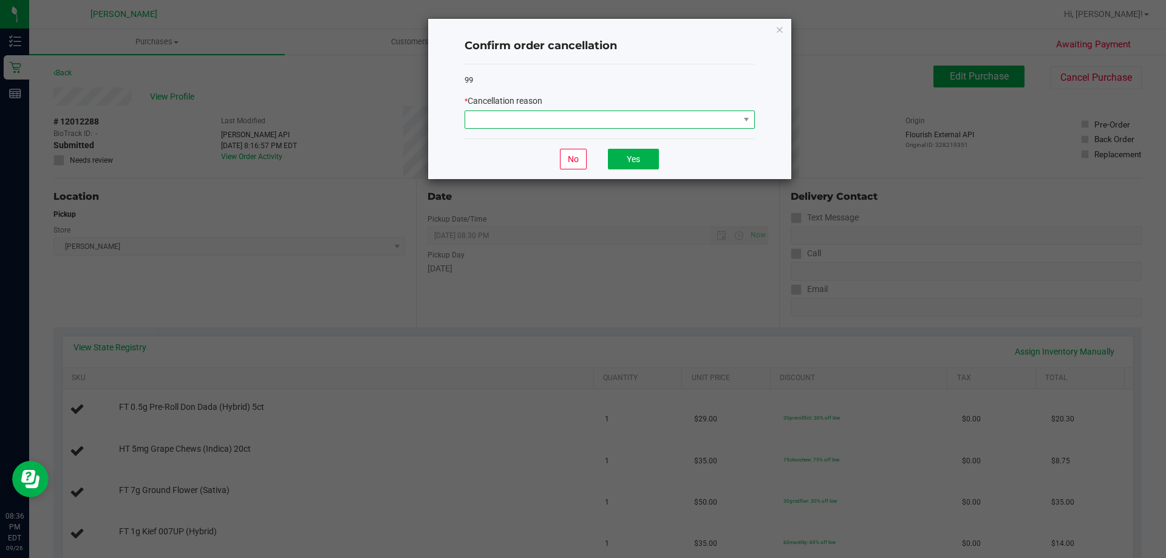
click at [652, 127] on span at bounding box center [602, 119] width 274 height 17
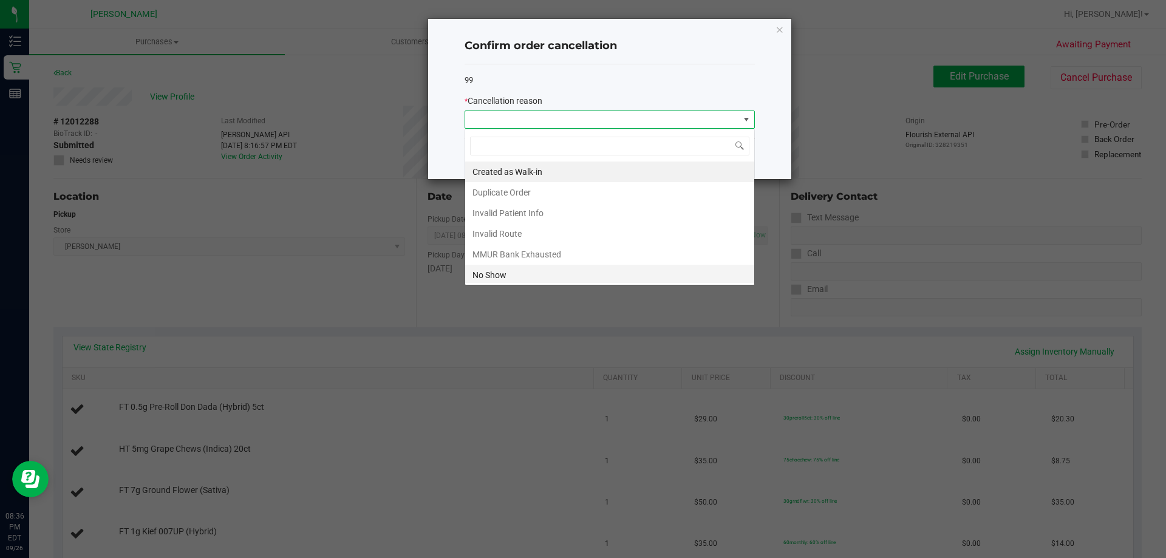
scroll to position [18, 290]
click at [490, 280] on li "No Show" at bounding box center [609, 275] width 289 height 21
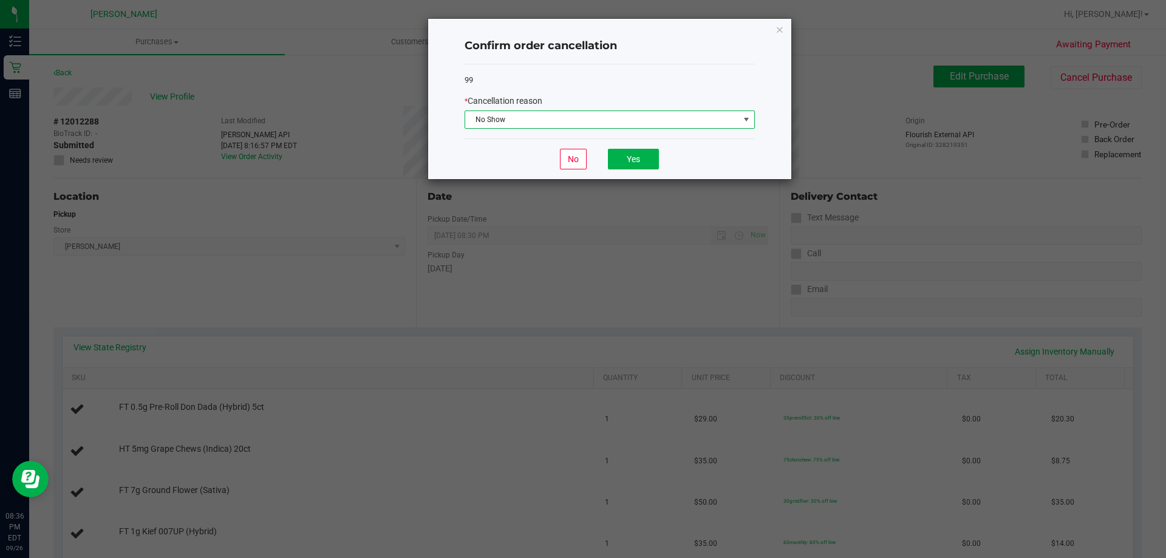
click at [413, 321] on ngb-modal-window "Confirm order cancellation 99 * Cancellation reason No Show No Yes" at bounding box center [587, 279] width 1175 height 558
click at [630, 161] on button "Yes" at bounding box center [633, 159] width 51 height 21
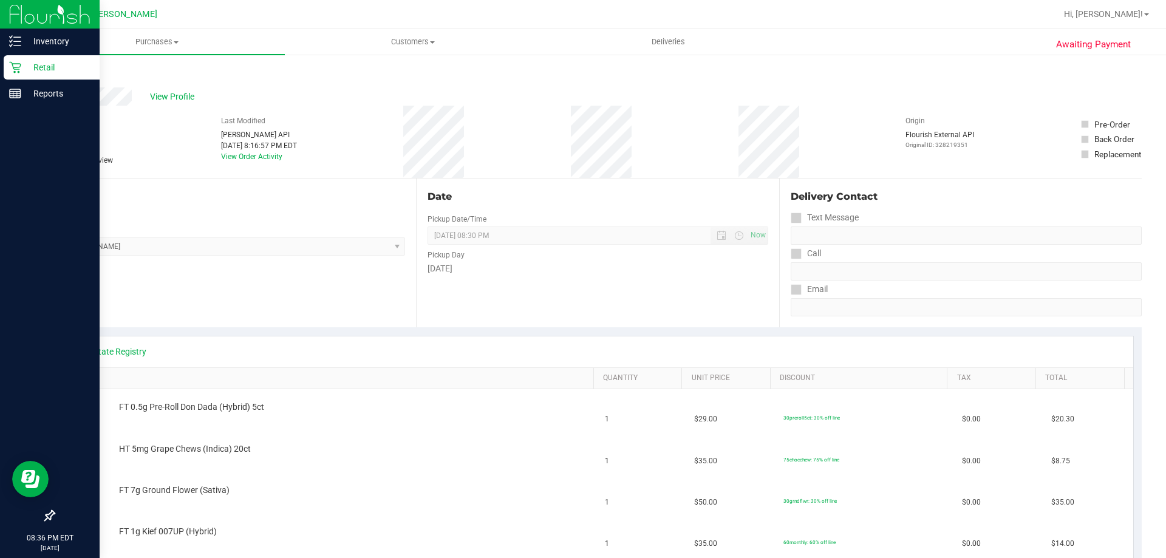
click at [24, 71] on p "Retail" at bounding box center [57, 67] width 73 height 15
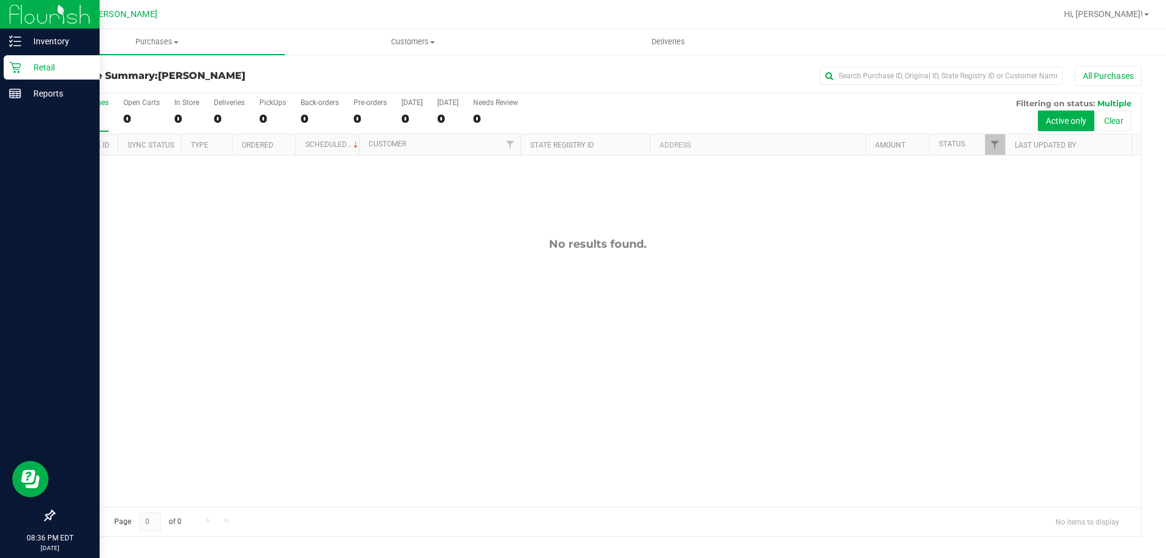
click at [25, 69] on p "Retail" at bounding box center [57, 67] width 73 height 15
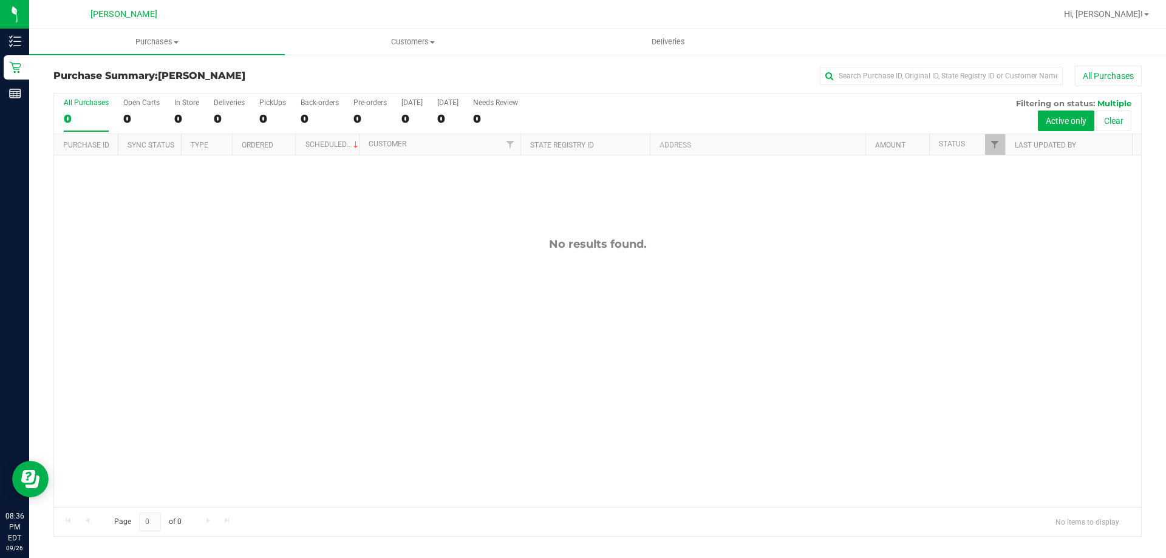
click at [1155, 19] on div "Hi, [PERSON_NAME]! Print Settings Support Your Profile Sign Out" at bounding box center [1108, 14] width 104 height 24
click at [1143, 15] on link "Hi, [PERSON_NAME]!" at bounding box center [1106, 14] width 95 height 13
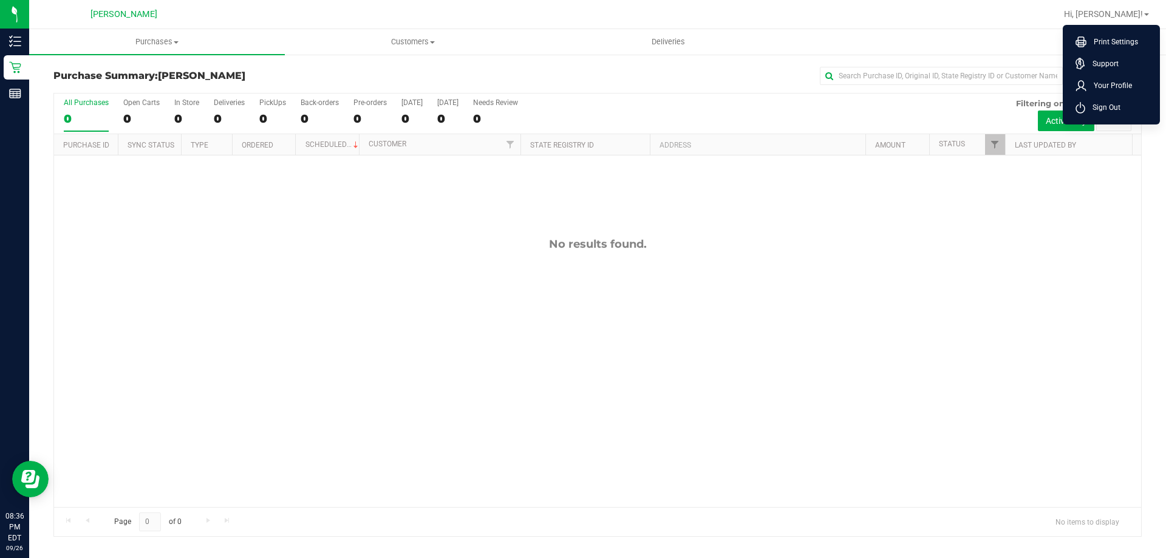
click at [1117, 110] on span "Sign Out" at bounding box center [1102, 107] width 35 height 12
